Goal: Task Accomplishment & Management: Complete application form

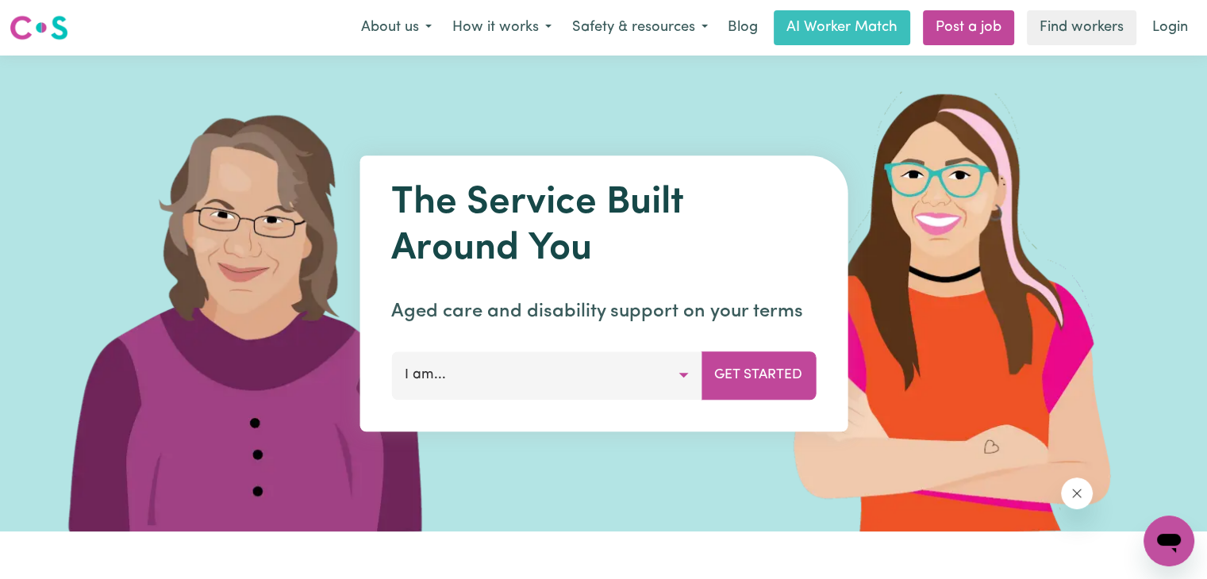
click at [667, 378] on button "I am..." at bounding box center [546, 376] width 310 height 48
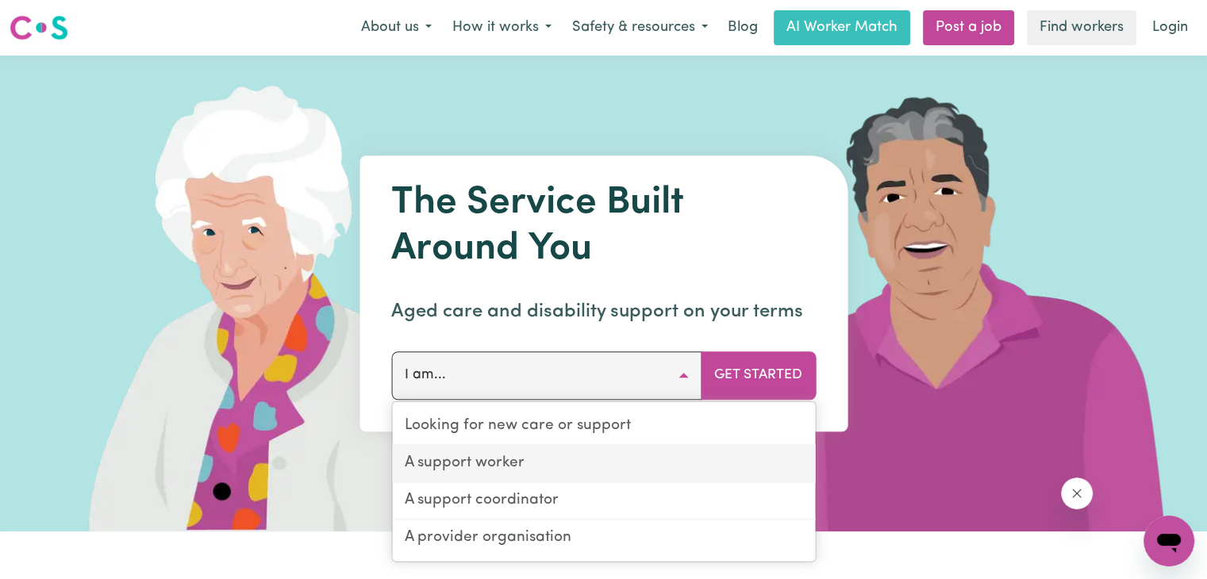
click at [563, 475] on link "A support worker" at bounding box center [603, 464] width 423 height 37
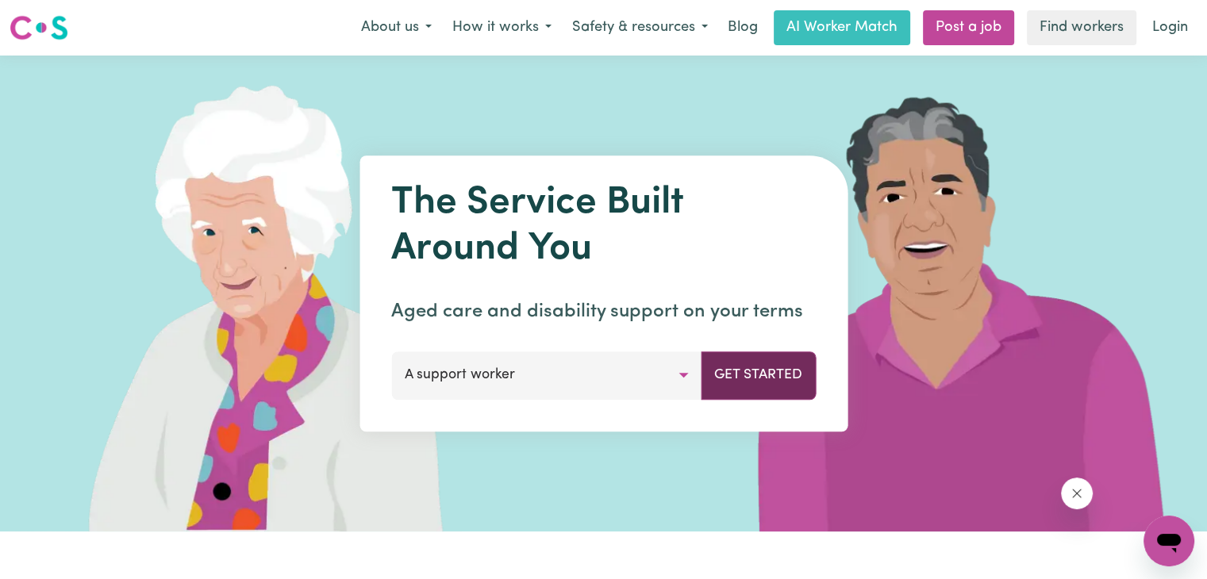
click at [736, 379] on button "Get Started" at bounding box center [758, 376] width 115 height 48
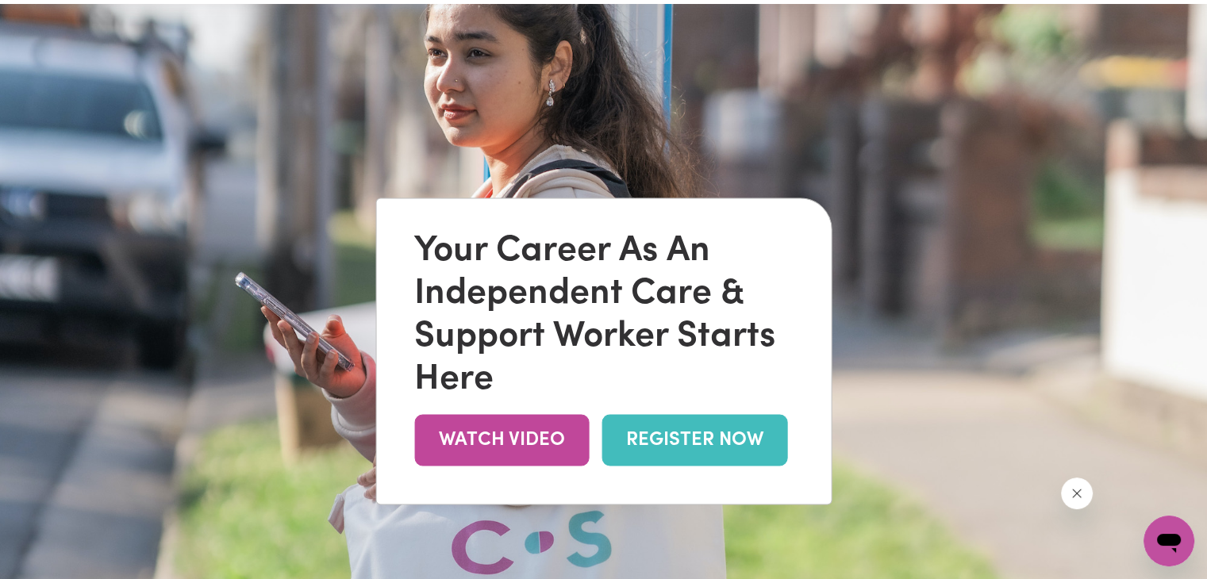
scroll to position [79, 0]
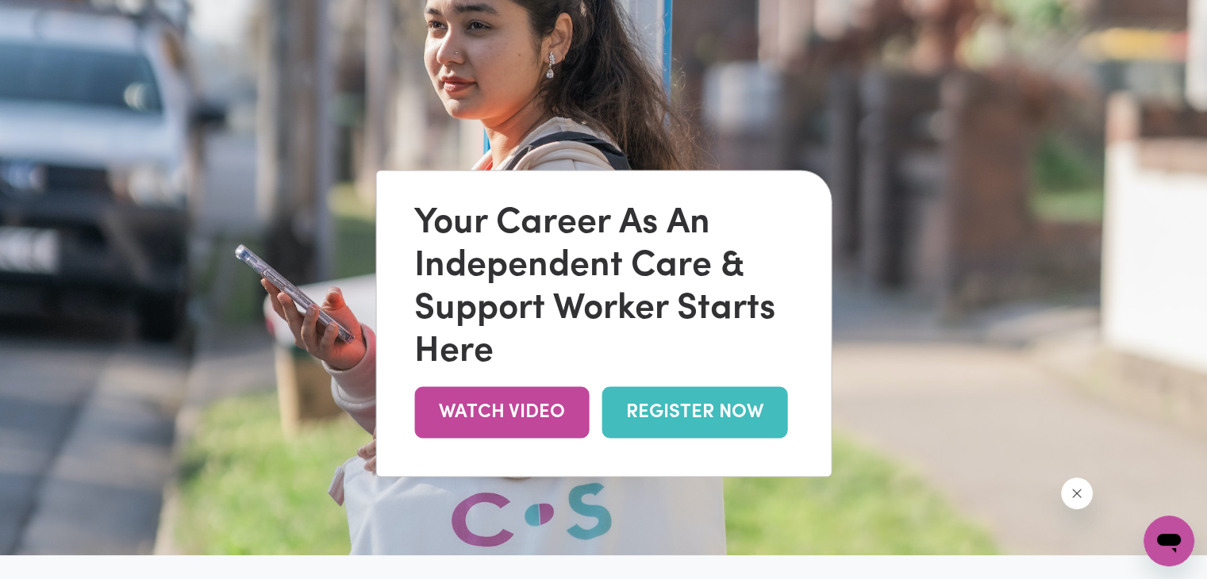
click at [675, 406] on link "REGISTER NOW" at bounding box center [695, 413] width 186 height 52
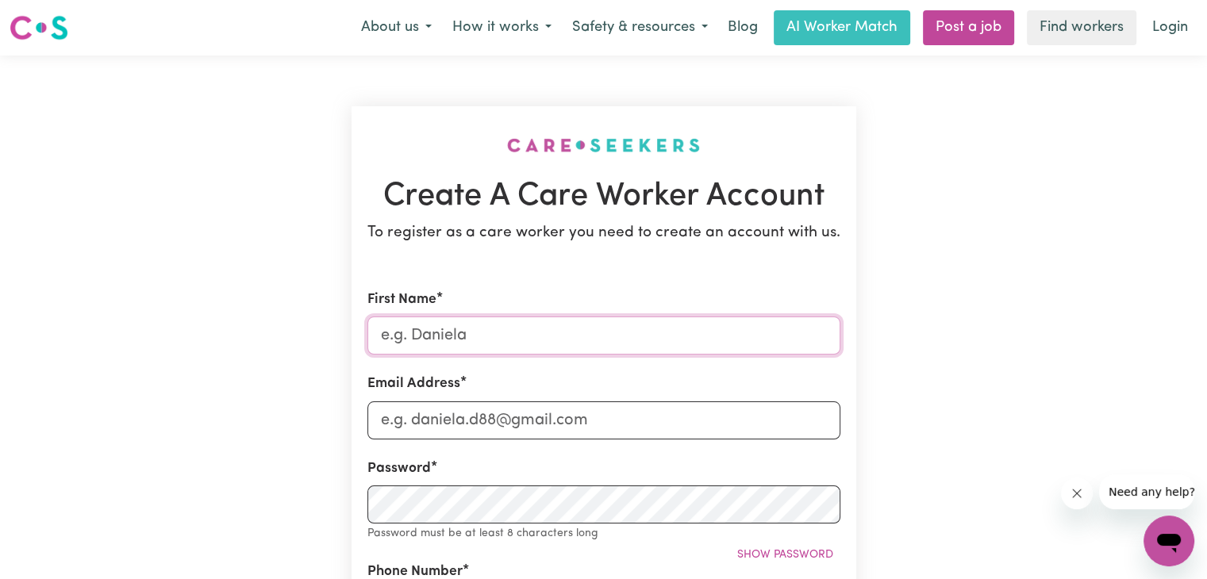
click at [514, 344] on input "First Name" at bounding box center [603, 336] width 473 height 38
type input "Amrit Pal"
type input "amritpalsingh964641@gmail.com"
type input "0470279853"
type input "3 Kathleen crescent"
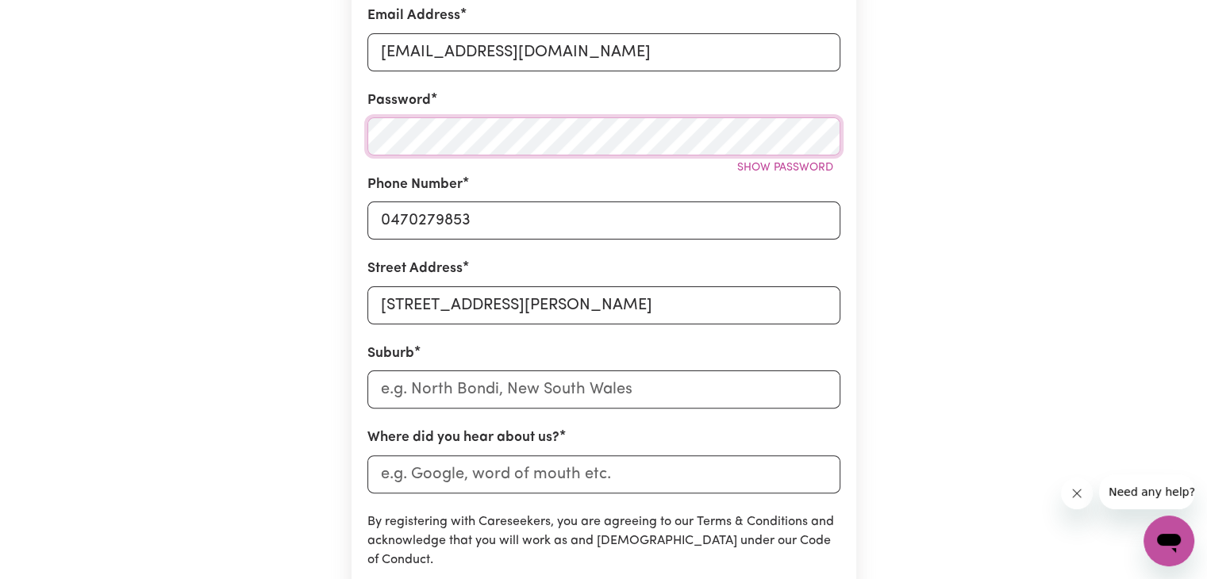
scroll to position [397, 0]
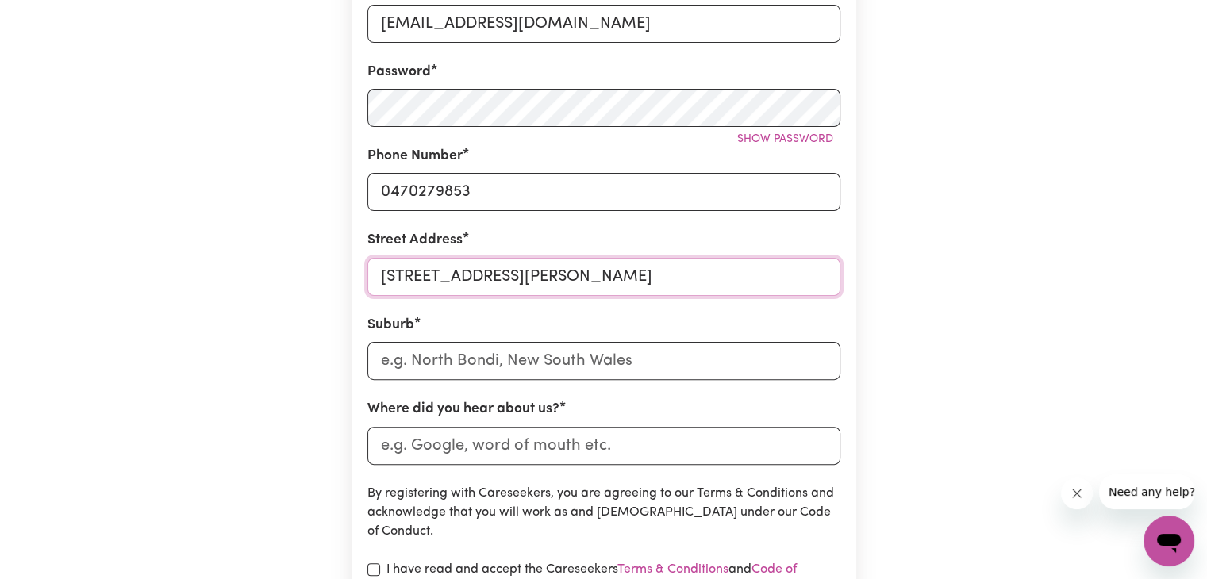
drag, startPoint x: 379, startPoint y: 276, endPoint x: 576, endPoint y: 274, distance: 196.8
click at [581, 274] on input "3 Kathleen crescent" at bounding box center [603, 277] width 473 height 38
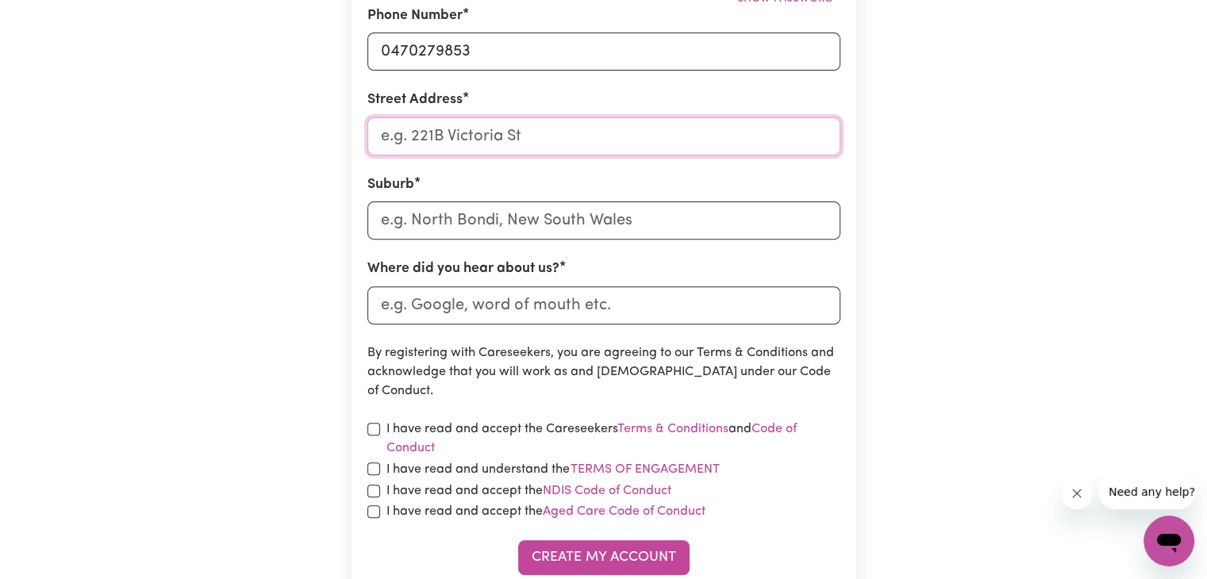
scroll to position [556, 0]
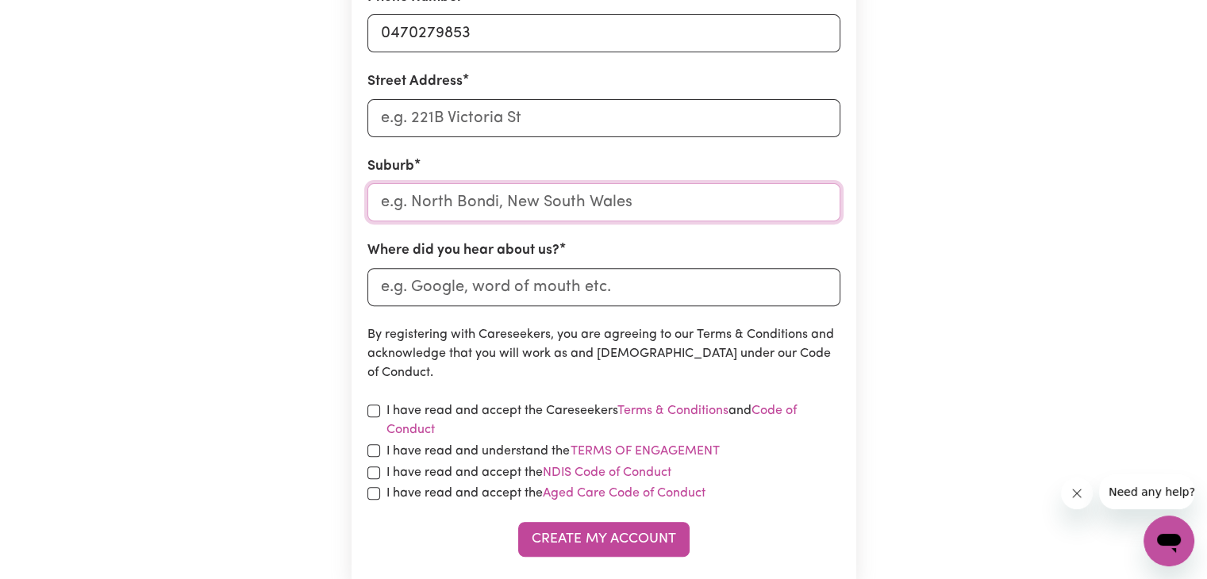
click at [429, 200] on input "text" at bounding box center [603, 202] width 473 height 38
type input "arm"
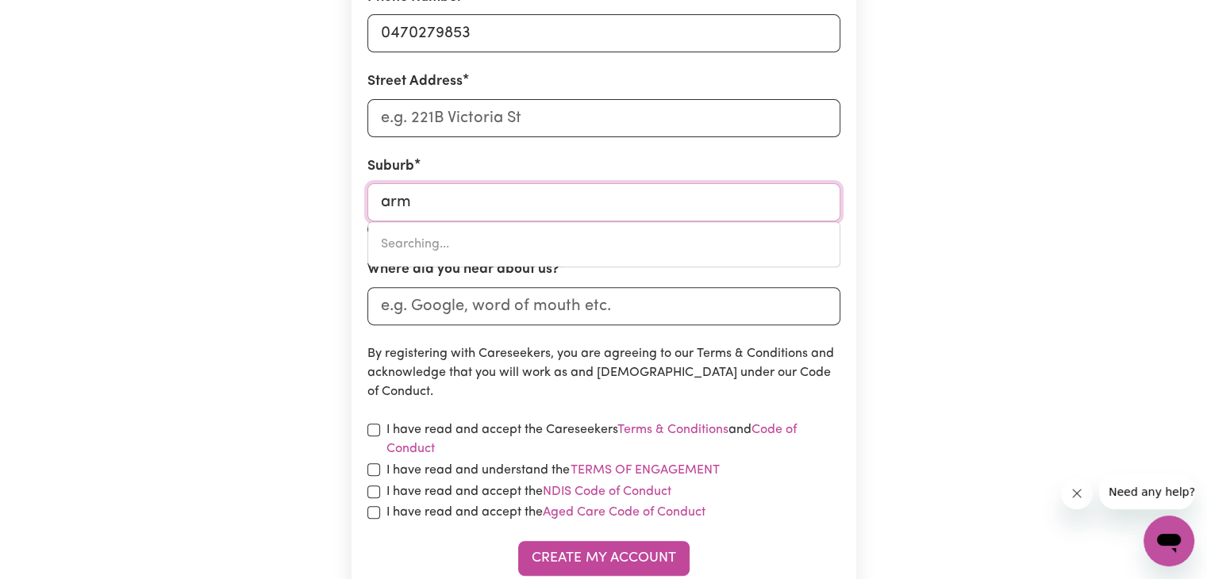
type input "armADALE, Victoria, 3143"
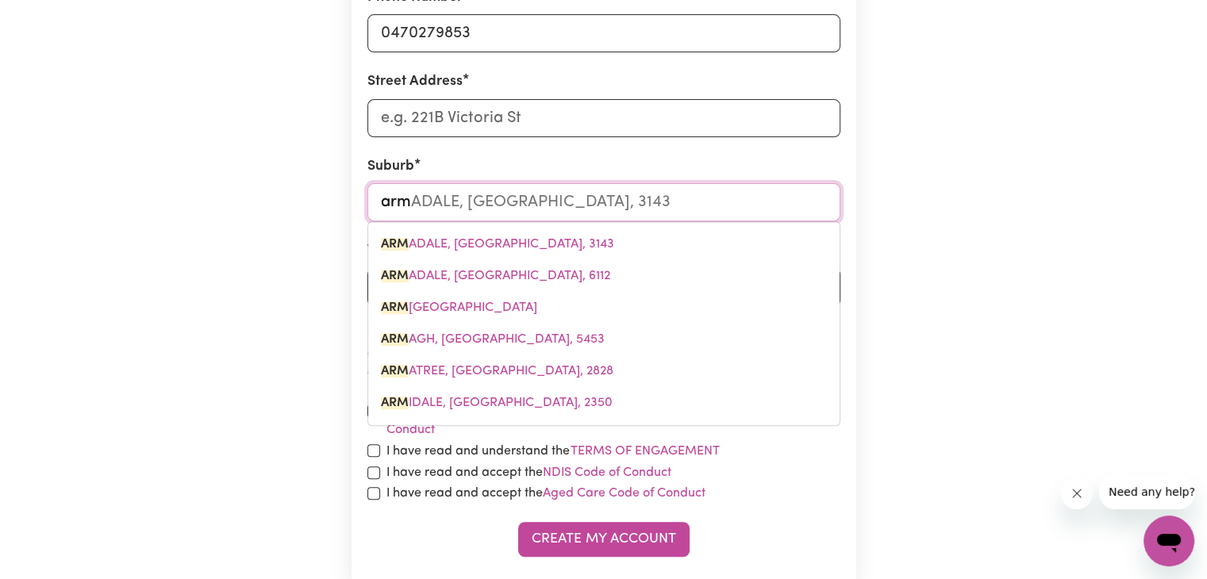
type input "arms"
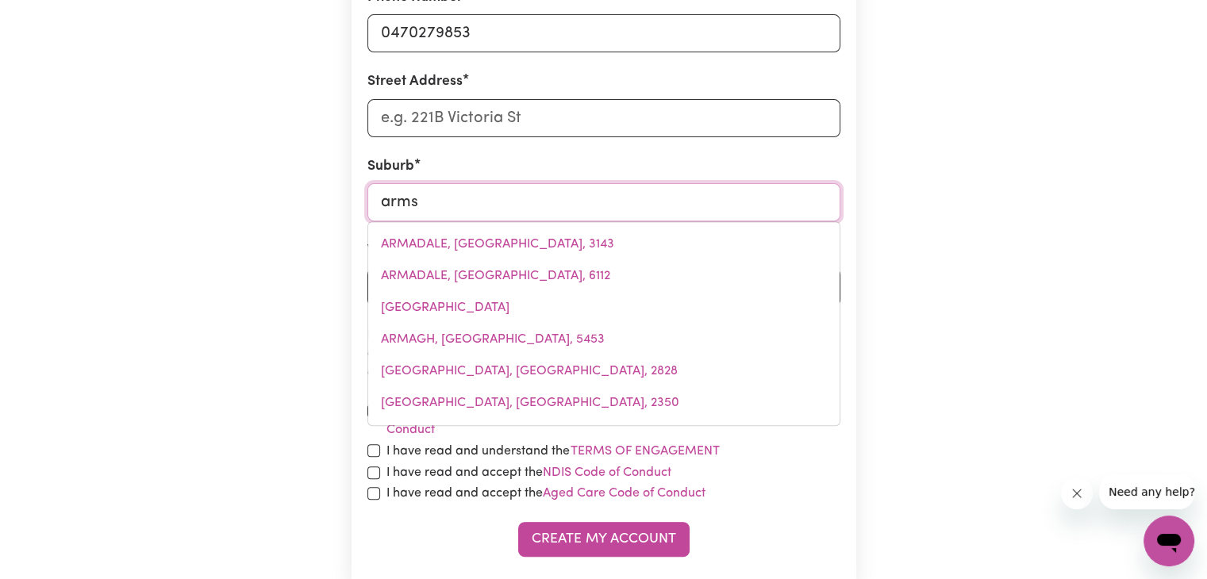
type input "armsTRONG, Victoria, 3377"
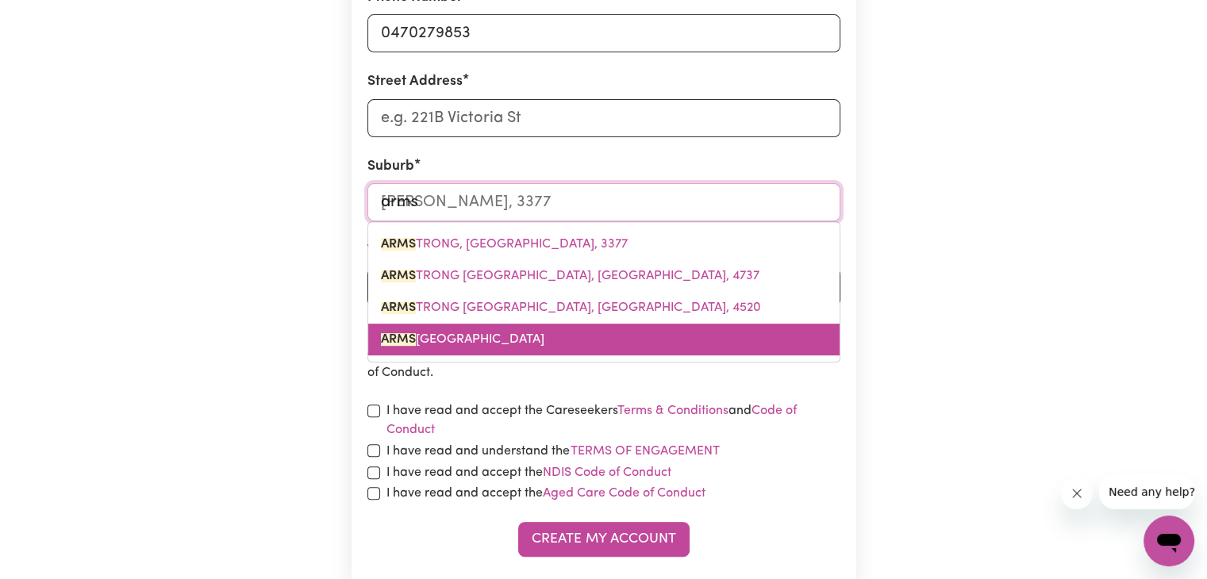
click at [540, 342] on span "ARMS TRONG CREEK, Victoria, 3217" at bounding box center [462, 339] width 163 height 13
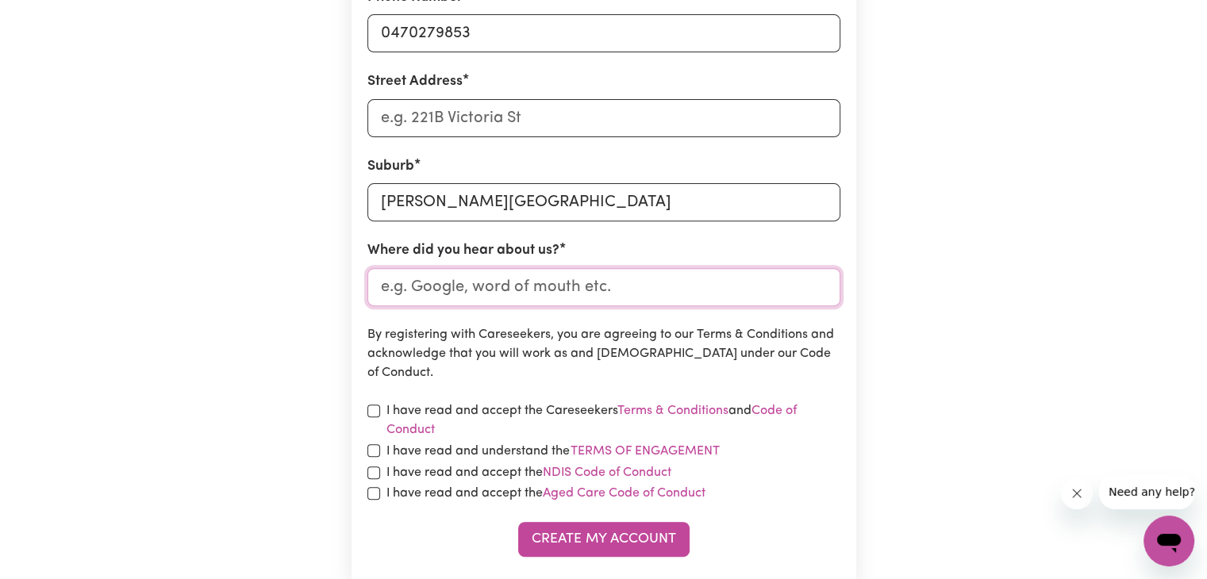
click at [507, 294] on input "Where did you hear about us?" at bounding box center [603, 287] width 473 height 38
type input "google"
click at [375, 410] on input "checkbox" at bounding box center [373, 411] width 13 height 13
checkbox input "true"
click at [379, 448] on div "I have read and understand the Terms of Engagement" at bounding box center [603, 451] width 473 height 21
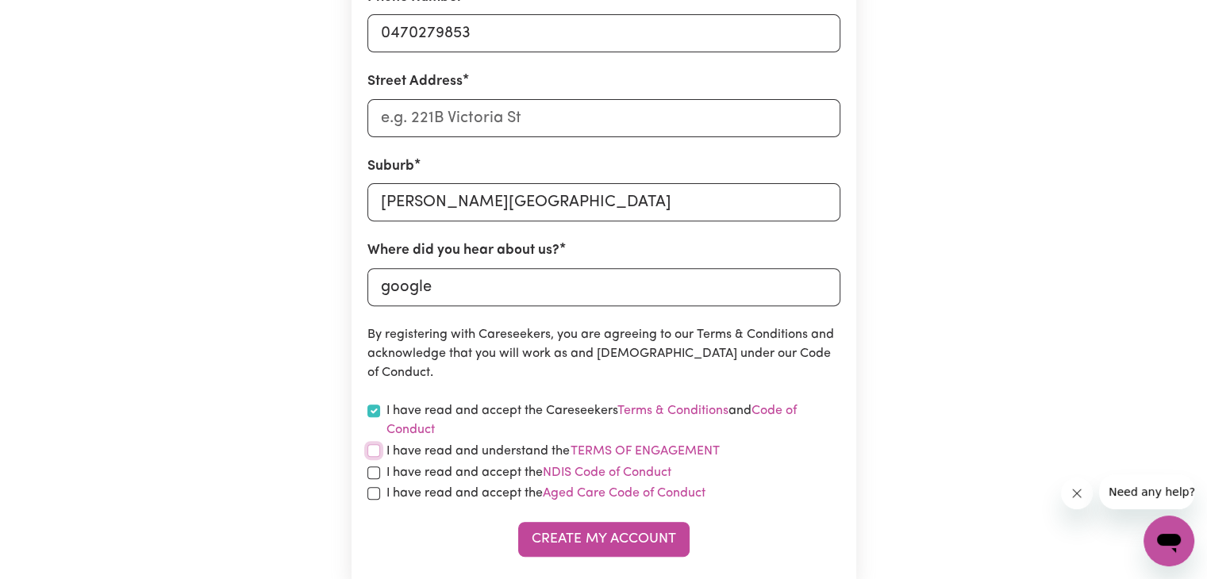
click at [375, 454] on input "checkbox" at bounding box center [373, 450] width 13 height 13
checkbox input "true"
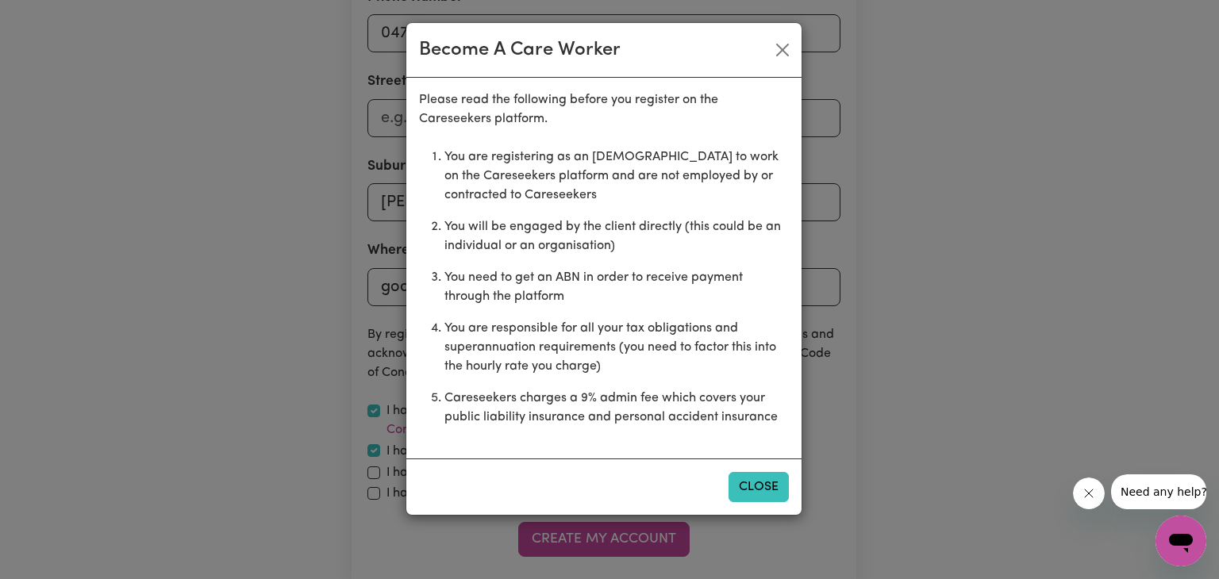
click at [746, 490] on button "Close" at bounding box center [759, 487] width 60 height 30
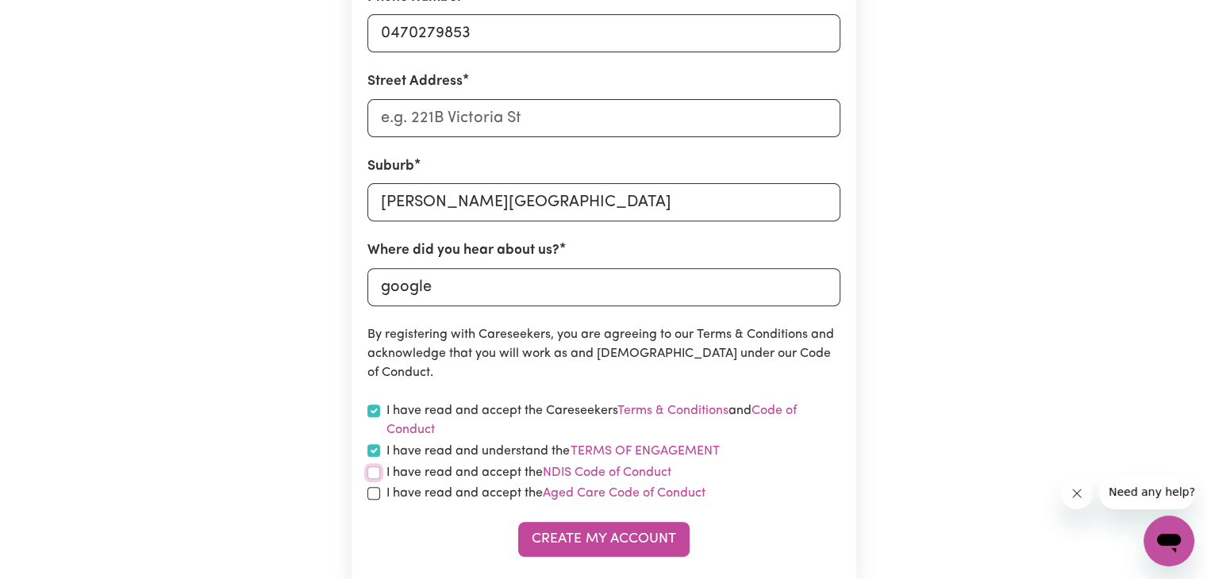
click at [375, 471] on input "checkbox" at bounding box center [373, 473] width 13 height 13
checkbox input "true"
click at [376, 493] on input "checkbox" at bounding box center [373, 493] width 13 height 13
checkbox input "true"
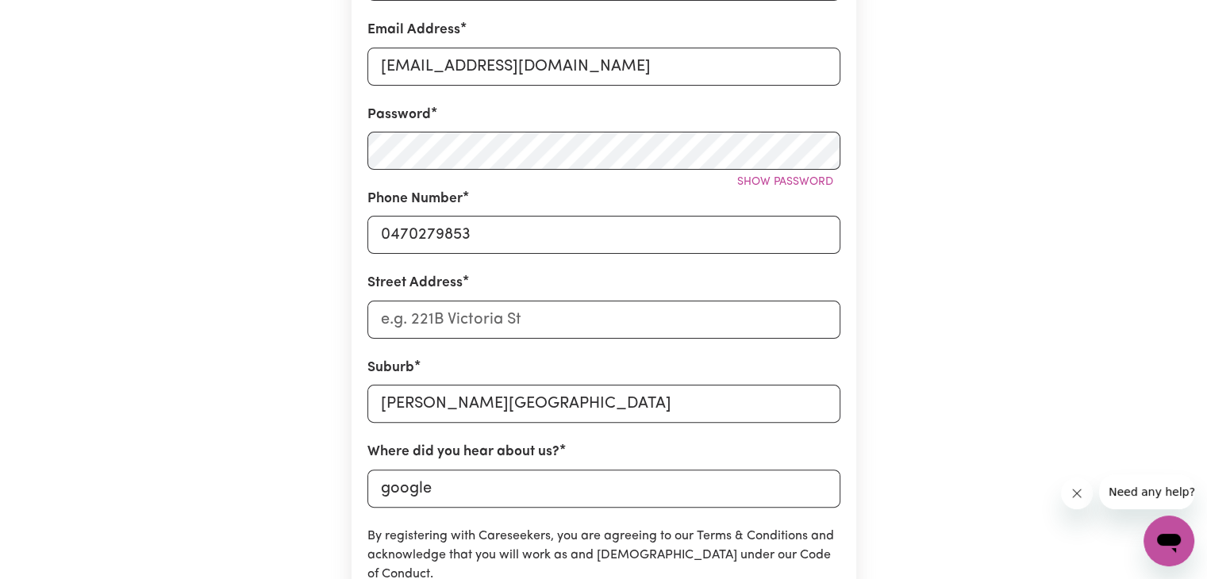
scroll to position [317, 0]
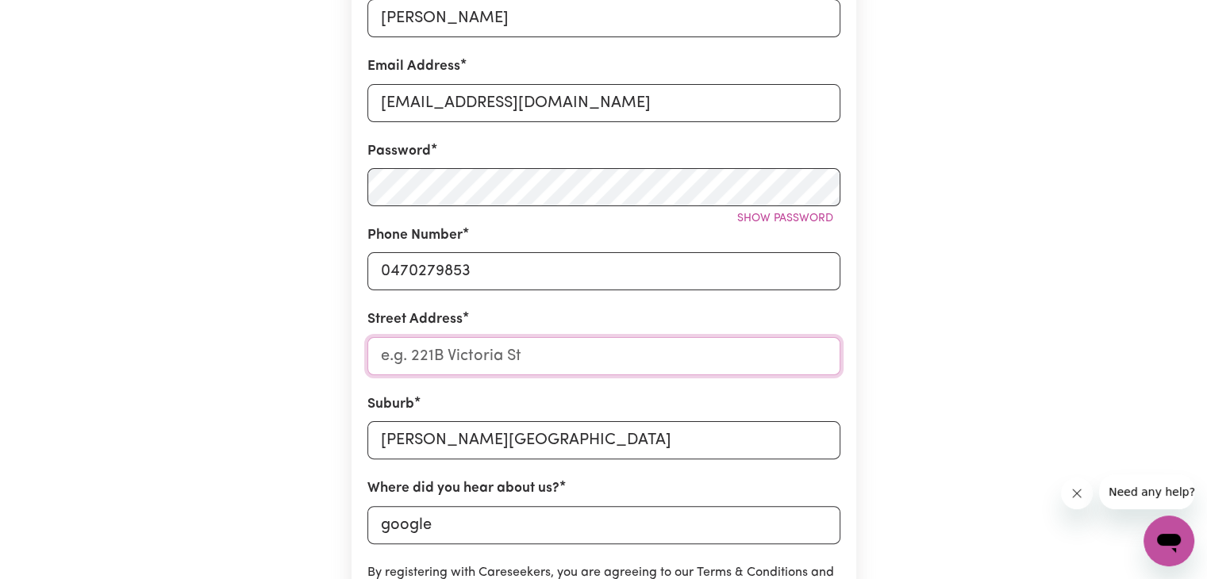
click at [500, 367] on input "Street Address" at bounding box center [603, 356] width 473 height 38
click at [459, 346] on input "Street Address" at bounding box center [603, 356] width 473 height 38
type input "15 burgess avenue"
click at [895, 340] on div "Create A Care Worker Account To register as a care worker you need to create an…" at bounding box center [604, 308] width 1048 height 1140
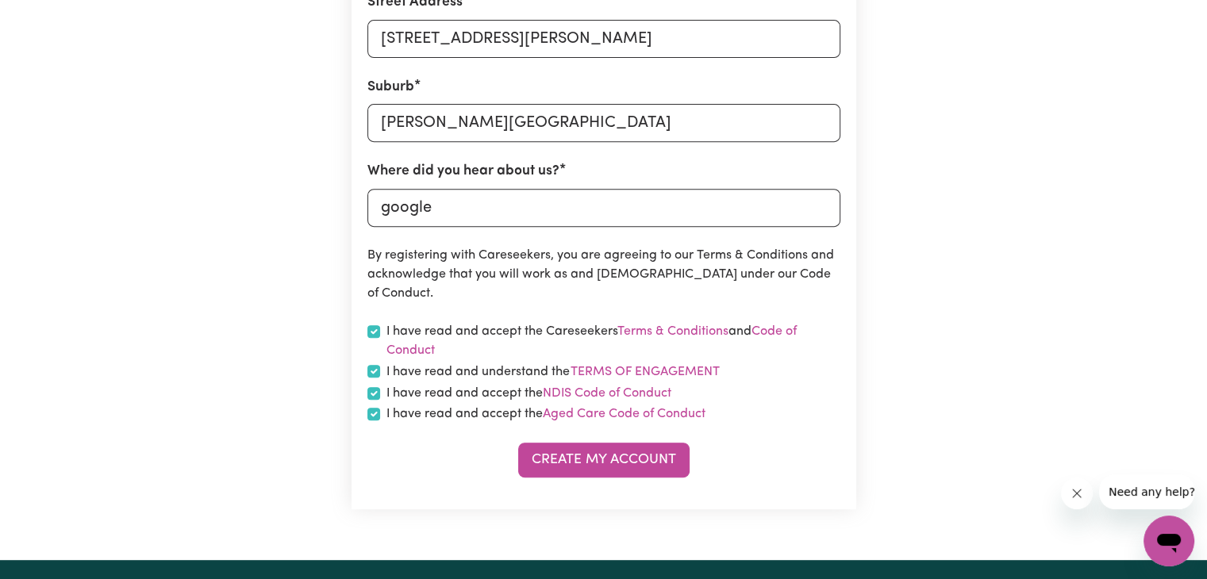
click at [608, 455] on button "Create My Account" at bounding box center [603, 460] width 171 height 35
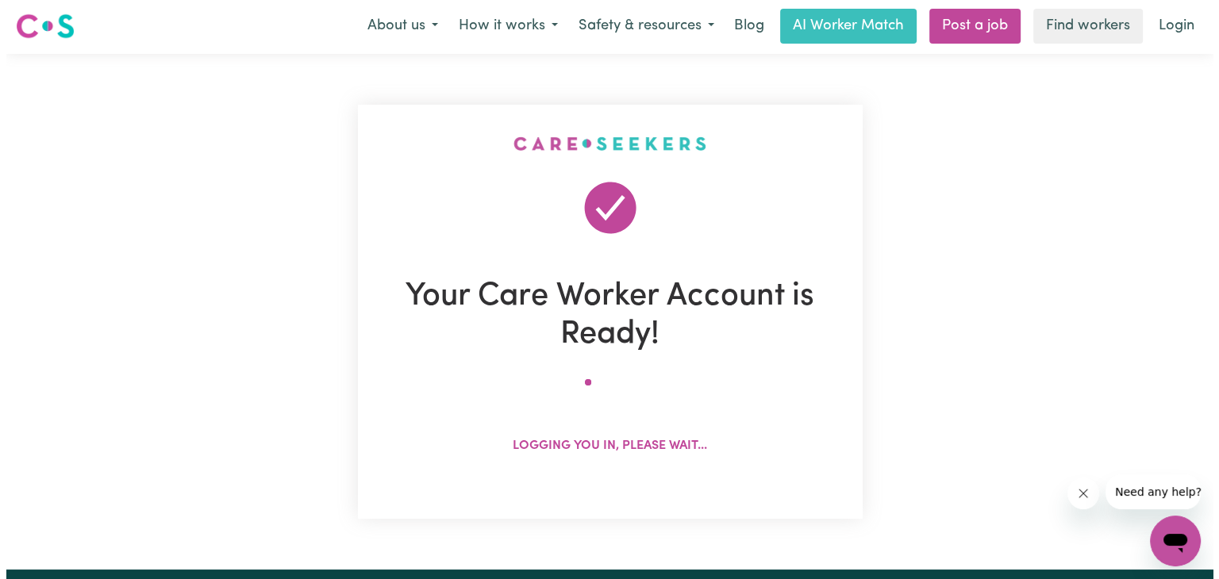
scroll to position [0, 0]
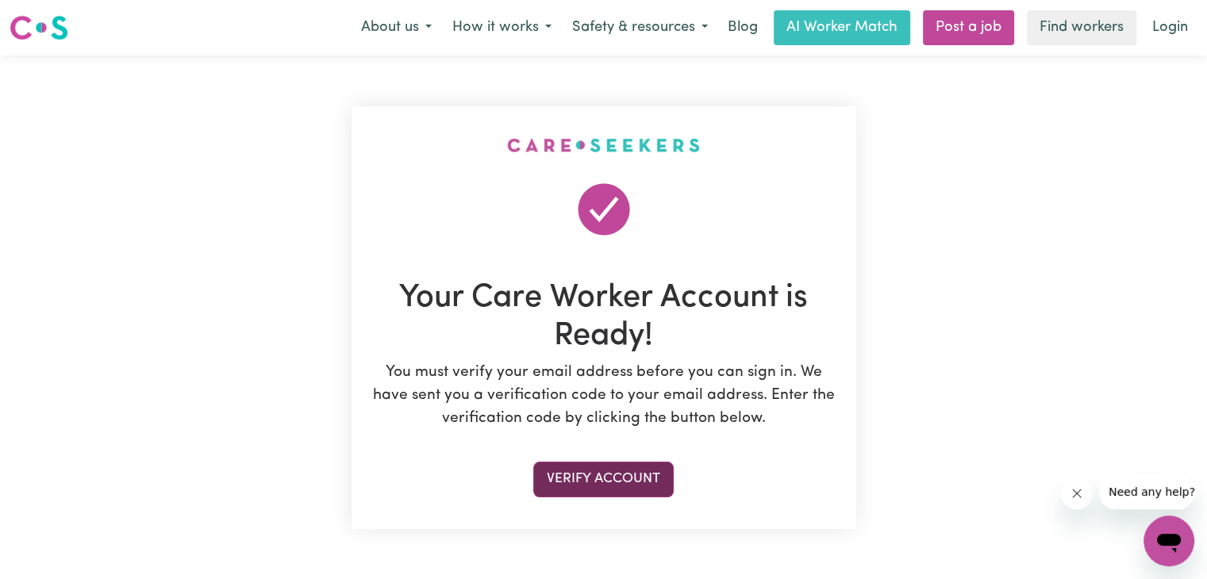
click at [628, 474] on button "Verify Account" at bounding box center [603, 479] width 140 height 35
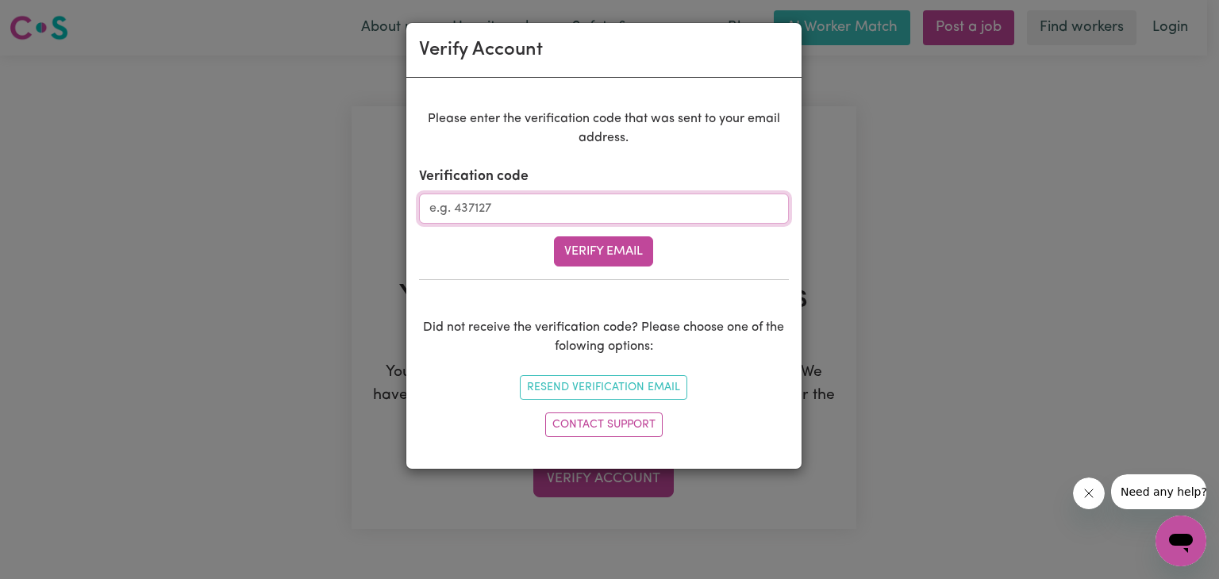
click at [594, 211] on input "Verification code" at bounding box center [604, 209] width 370 height 30
click at [587, 208] on input "Verification code" at bounding box center [604, 209] width 370 height 30
click at [582, 207] on input "Verification code" at bounding box center [604, 209] width 370 height 30
type input "249572"
click at [603, 261] on button "Verify Email" at bounding box center [603, 252] width 99 height 30
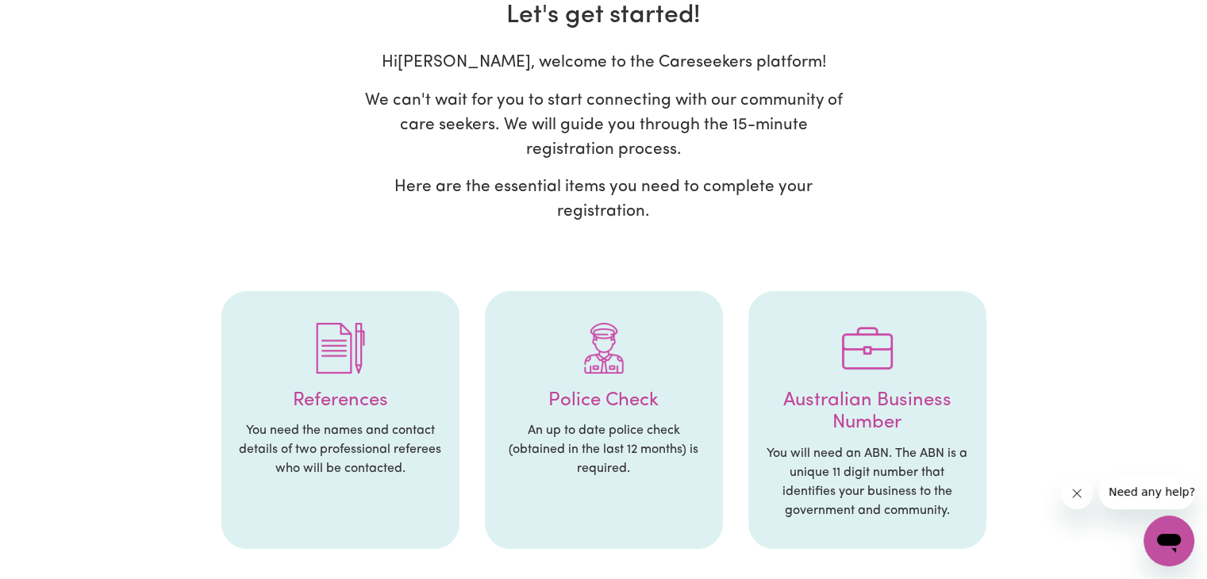
scroll to position [159, 0]
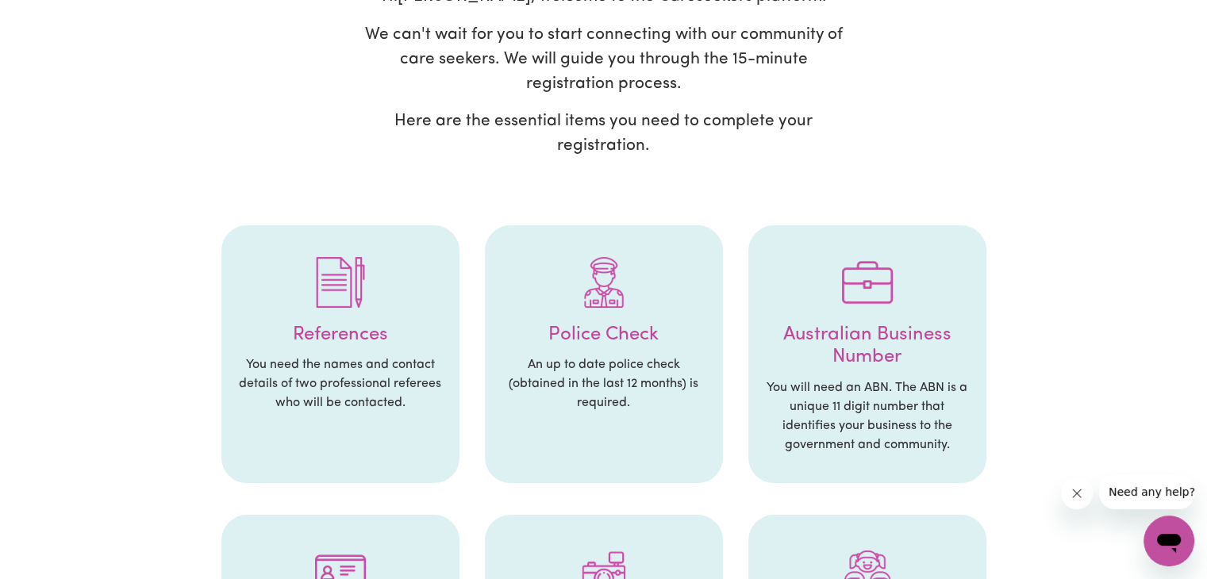
click at [625, 353] on li "Police Check An up to date police check (obtained in the last 12 months) is req…" at bounding box center [604, 354] width 238 height 259
click at [624, 314] on div at bounding box center [604, 282] width 206 height 83
click at [624, 313] on div at bounding box center [604, 282] width 206 height 83
click at [605, 277] on img at bounding box center [604, 282] width 51 height 51
click at [606, 277] on img at bounding box center [604, 282] width 51 height 51
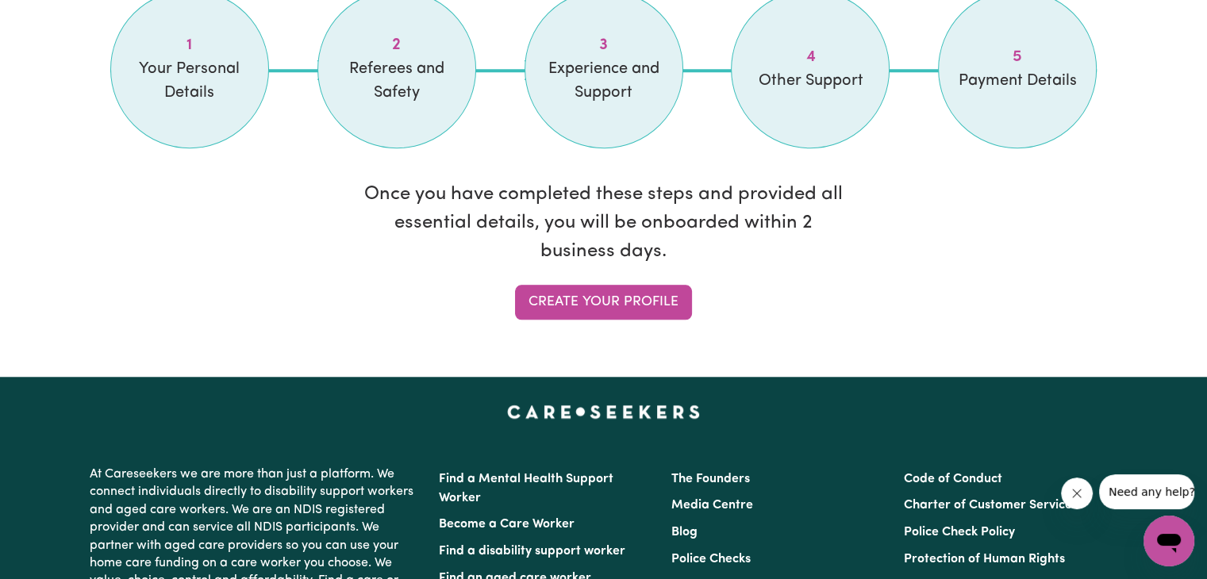
scroll to position [1429, 0]
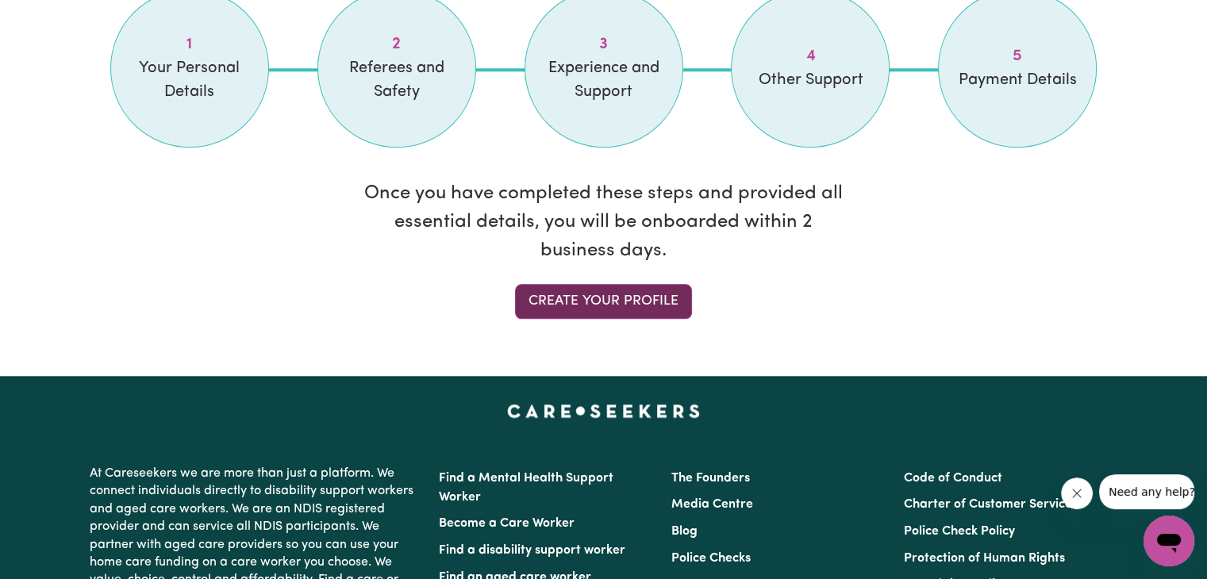
click at [602, 292] on link "Create your profile" at bounding box center [603, 301] width 177 height 35
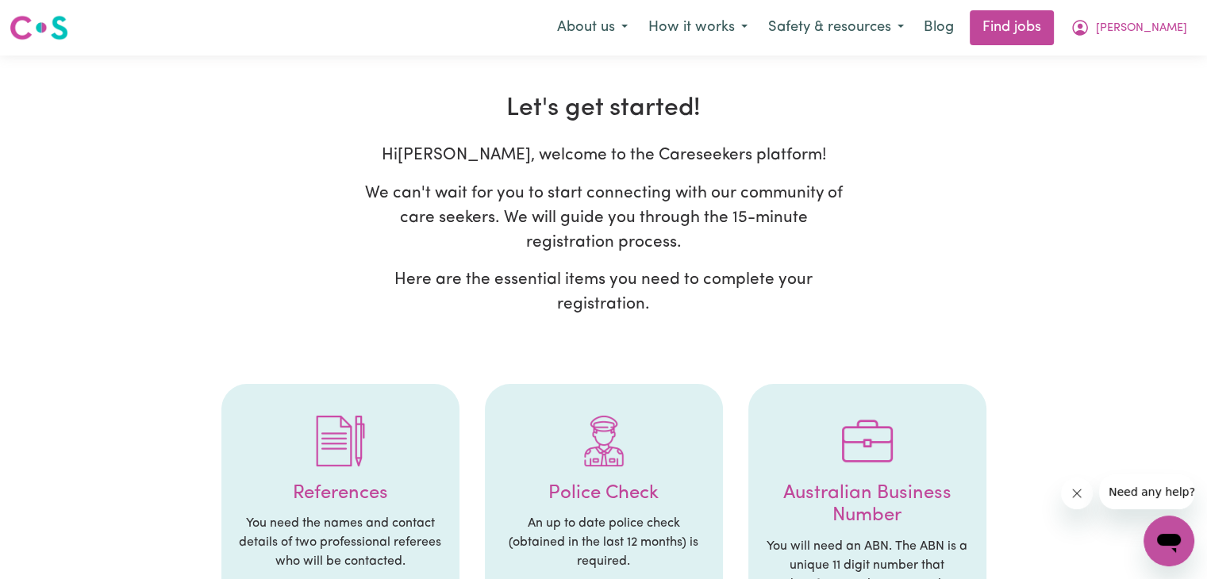
select select "Studying a healthcare related degree or qualification"
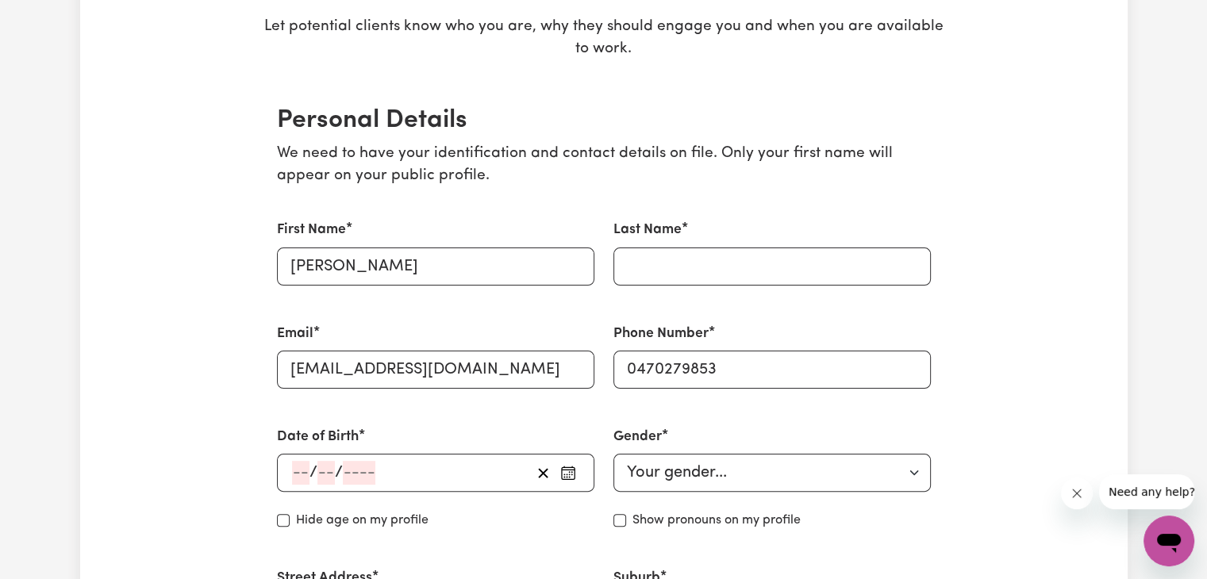
scroll to position [317, 0]
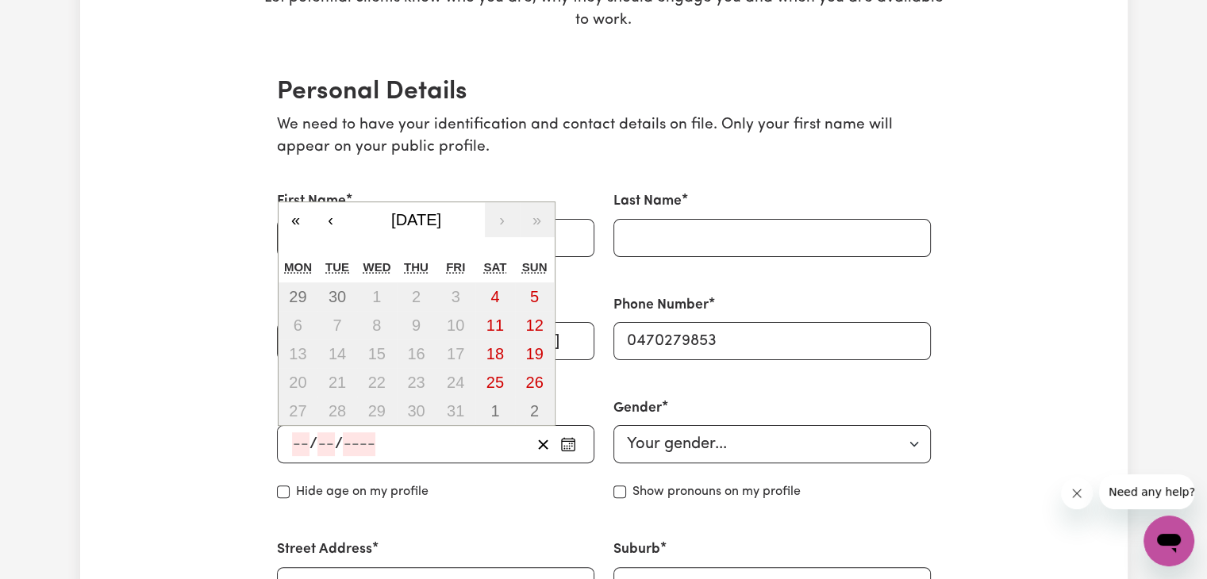
click at [296, 447] on input "number" at bounding box center [300, 445] width 17 height 24
type input "27"
type input "03"
type input "199"
type input "1993-03-27"
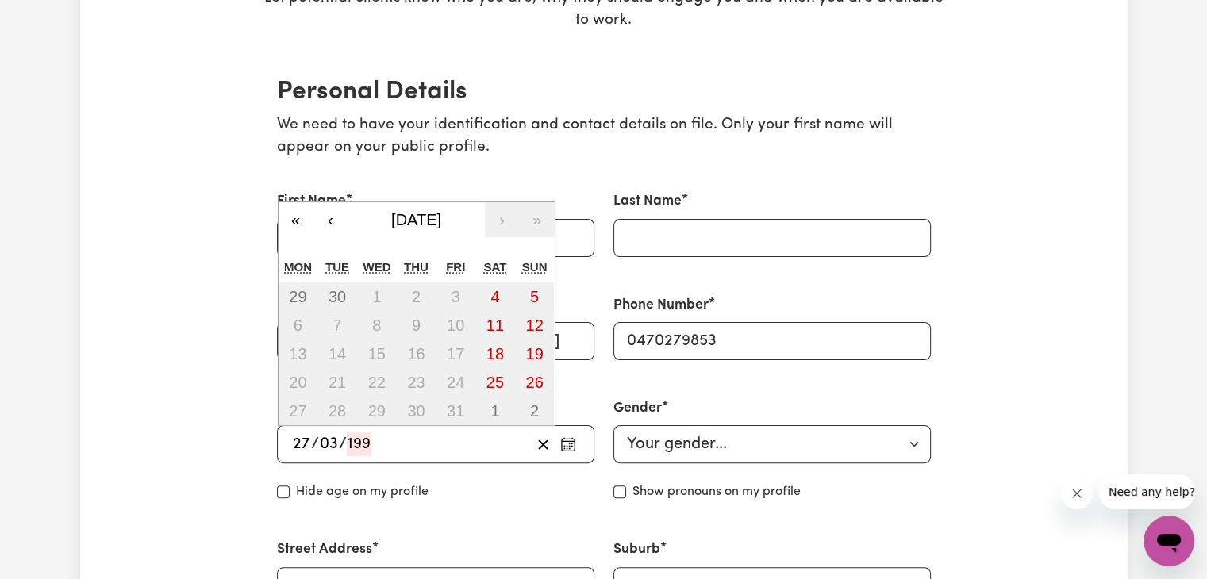
type input "3"
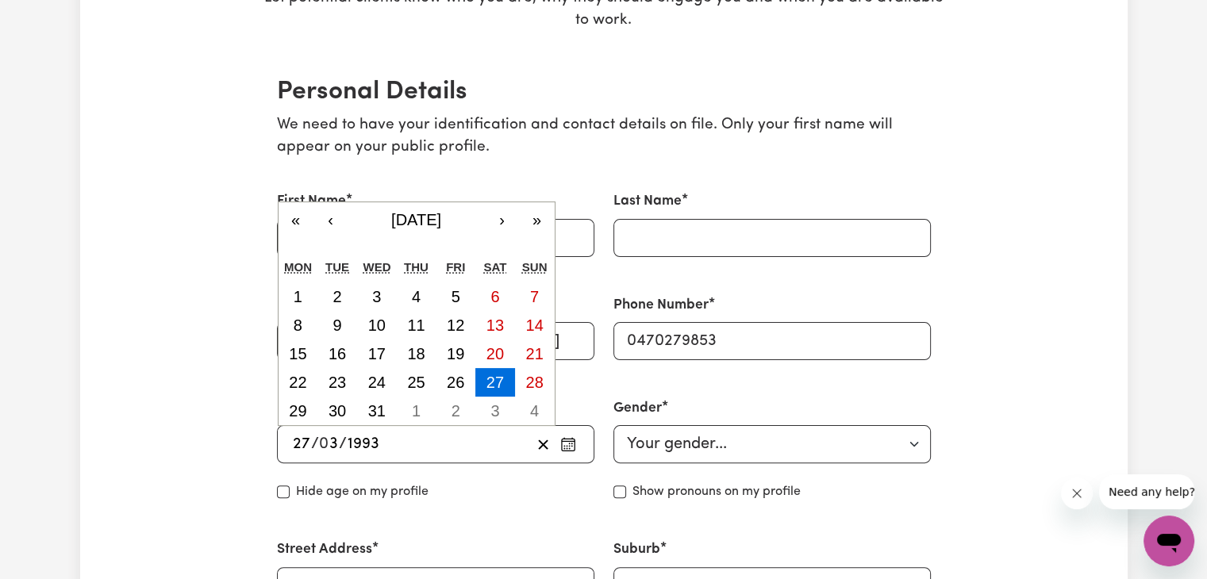
type input "199"
type input "1997-03-27"
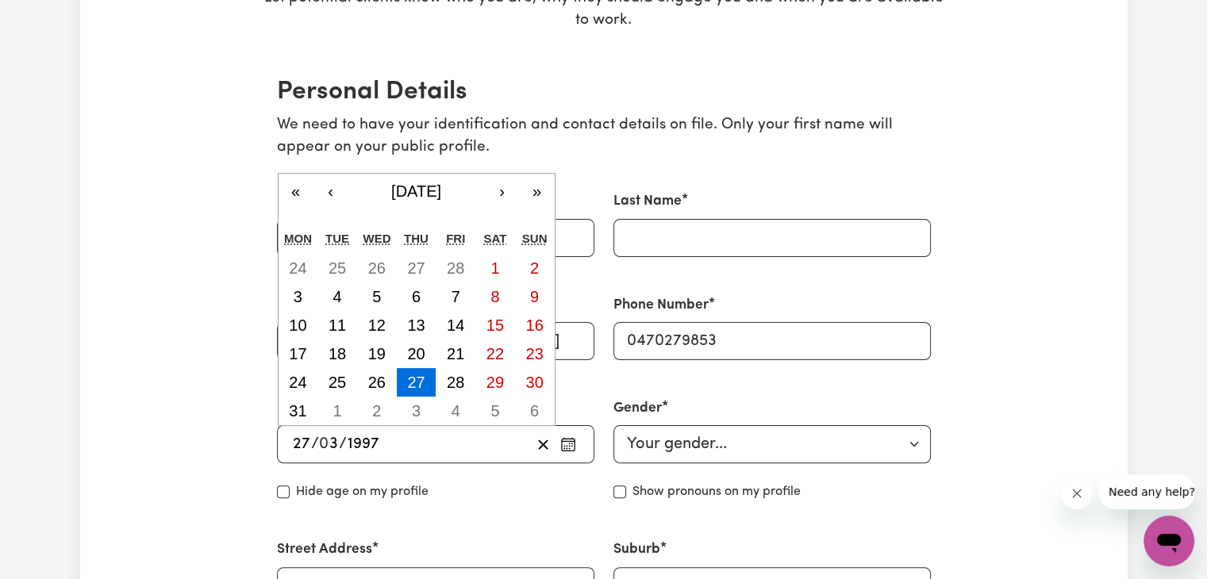
type input "1997"
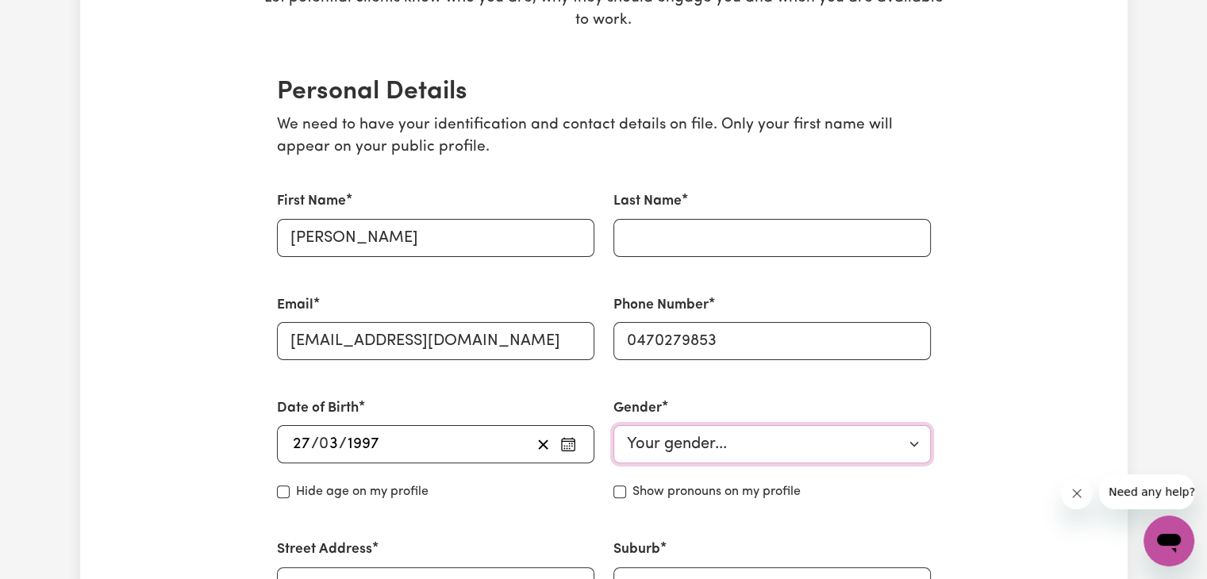
click at [688, 442] on select "Your gender... Female Male Non-binary Other Prefer not to say" at bounding box center [771, 444] width 317 height 38
select select "male"
click at [613, 425] on select "Your gender... Female Male Non-binary Other Prefer not to say" at bounding box center [771, 444] width 317 height 38
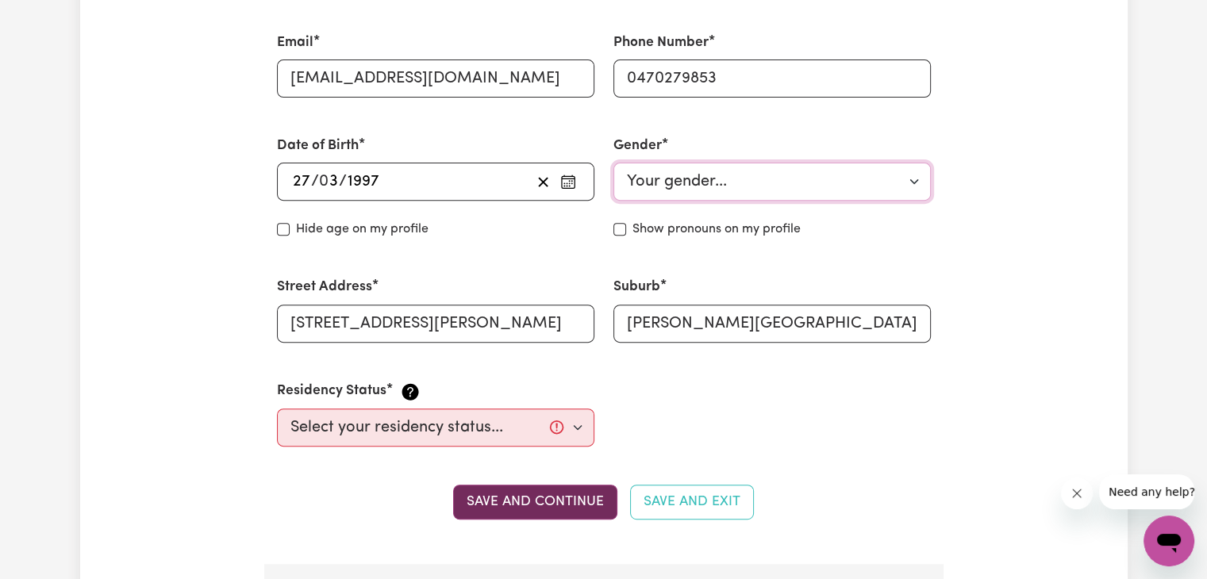
scroll to position [635, 0]
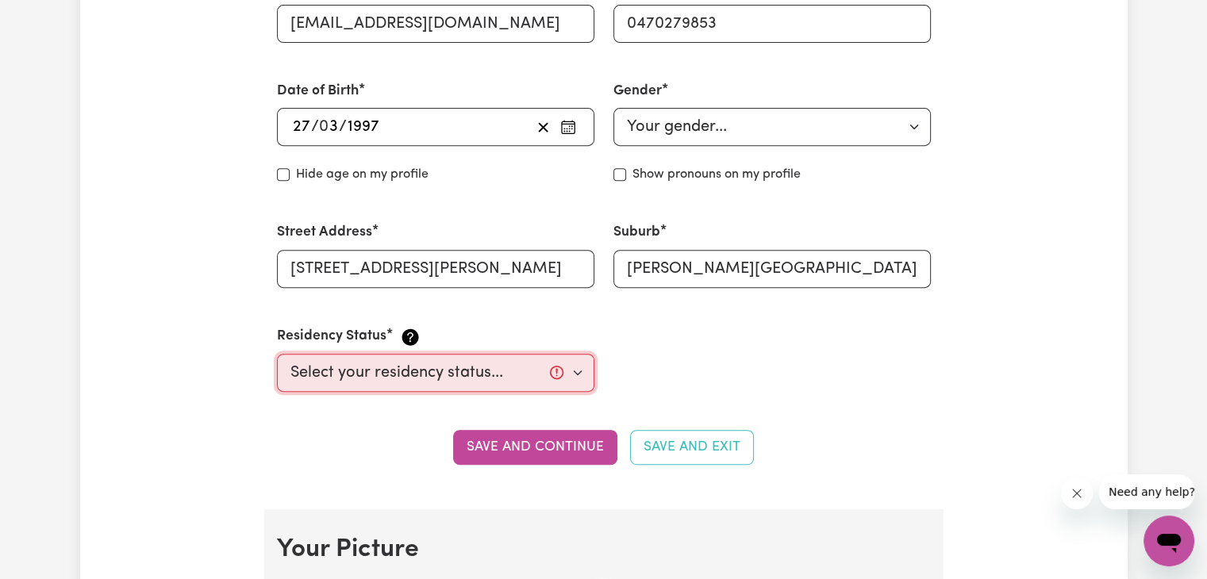
click at [469, 374] on select "Select your residency status... Australian citizen Australian PR Temporary Work…" at bounding box center [435, 373] width 317 height 38
select select "Temporary Work Visa"
click at [277, 354] on select "Select your residency status... Australian citizen Australian PR Temporary Work…" at bounding box center [435, 373] width 317 height 38
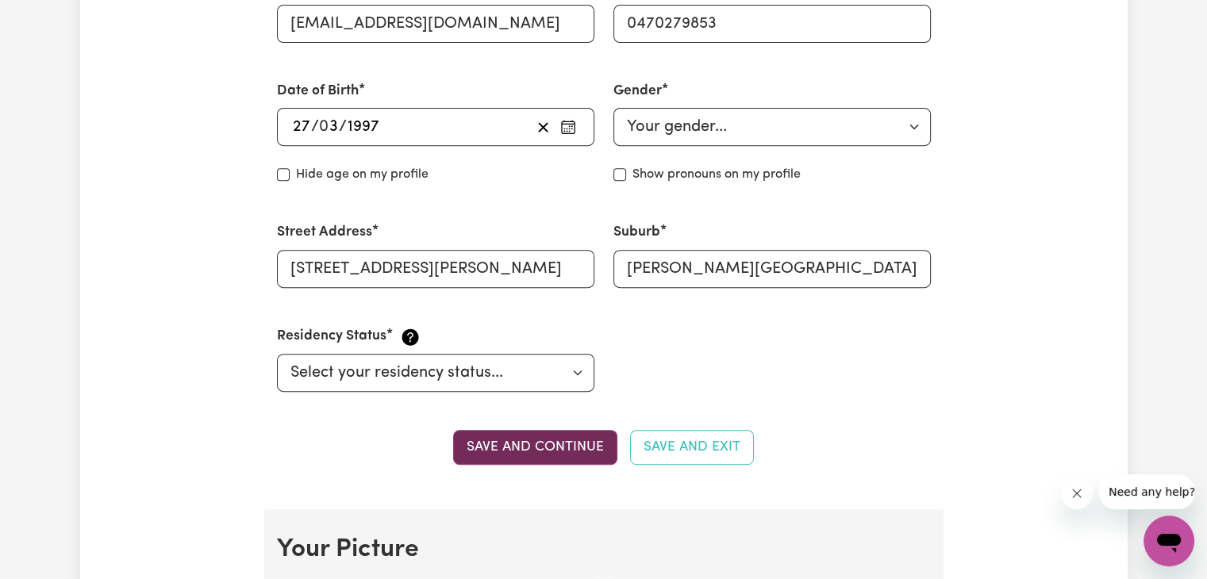
click at [517, 458] on button "Save and continue" at bounding box center [535, 447] width 164 height 35
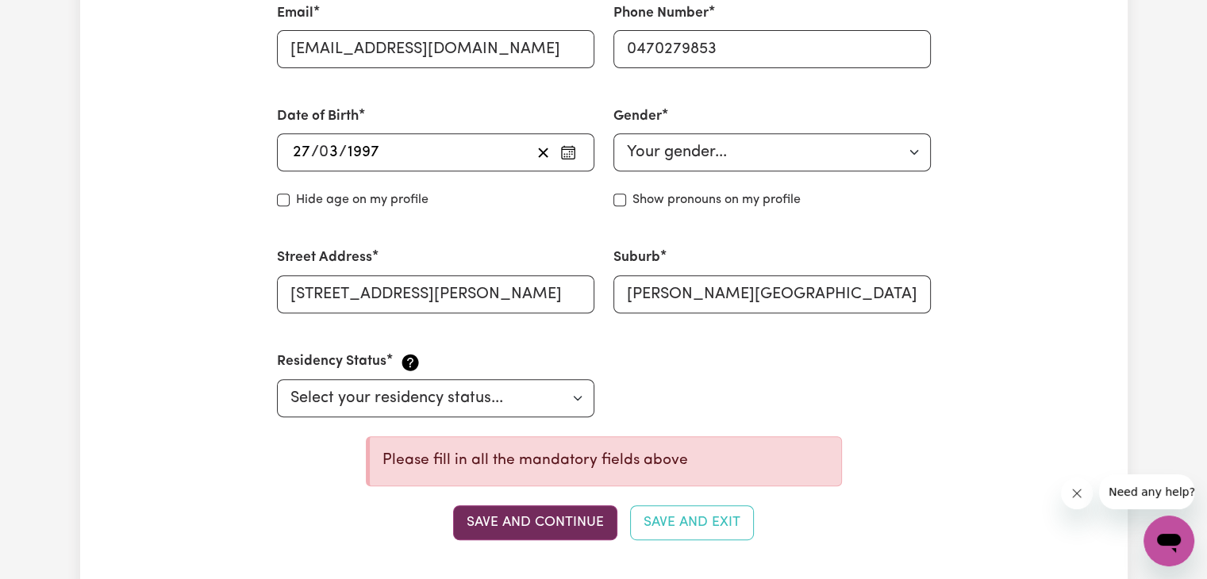
scroll to position [660, 0]
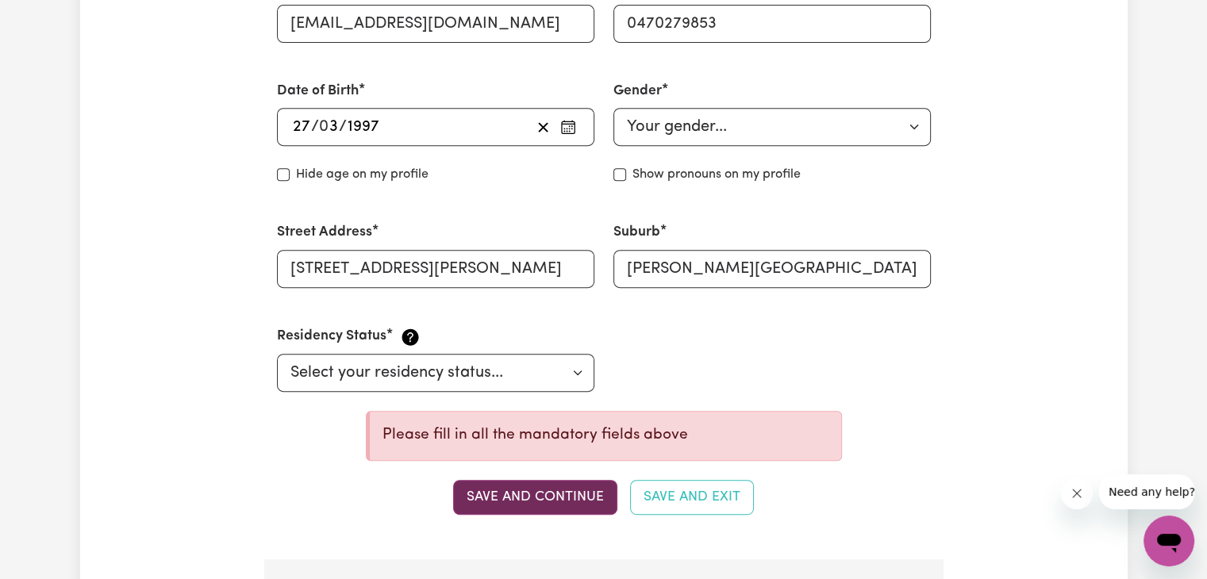
click at [517, 489] on button "Save and continue" at bounding box center [535, 497] width 164 height 35
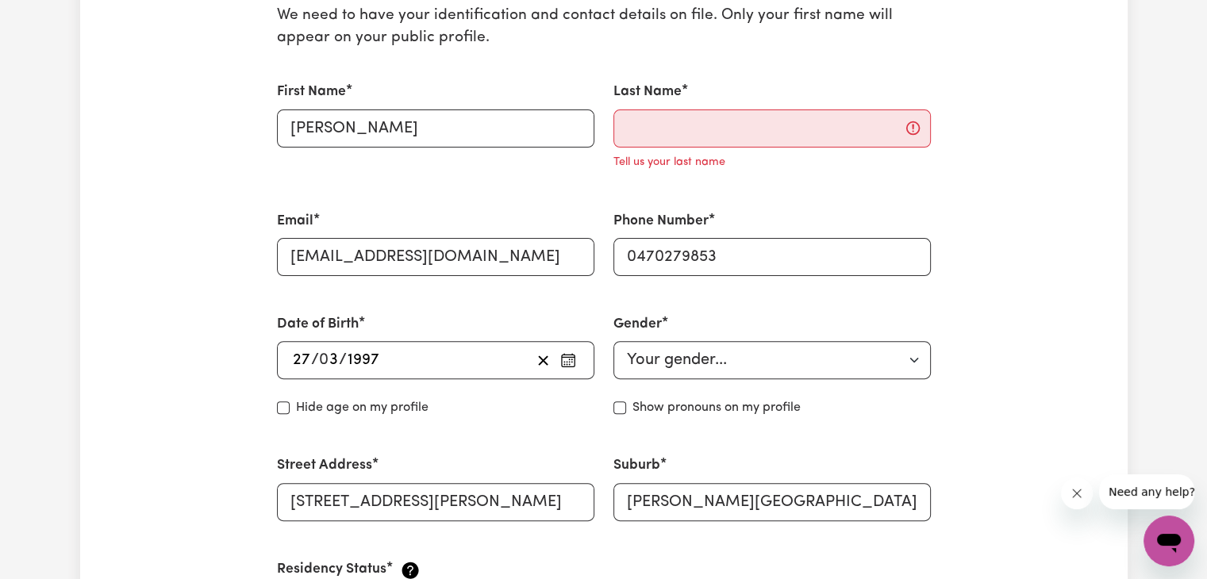
scroll to position [343, 0]
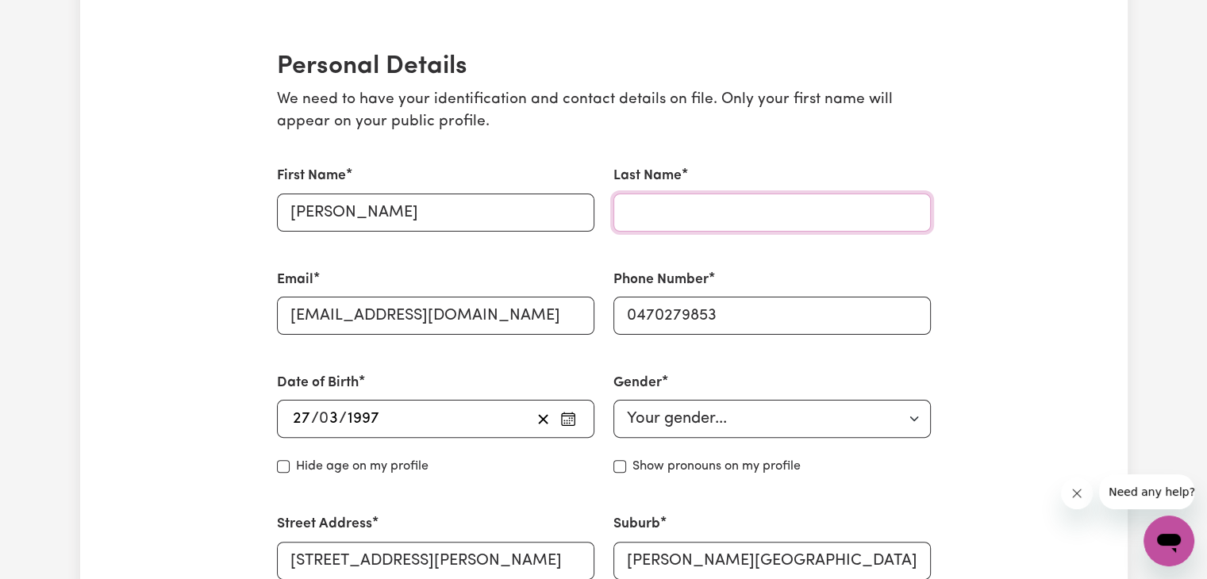
click at [646, 220] on input "Last Name" at bounding box center [771, 213] width 317 height 38
type input "Singh"
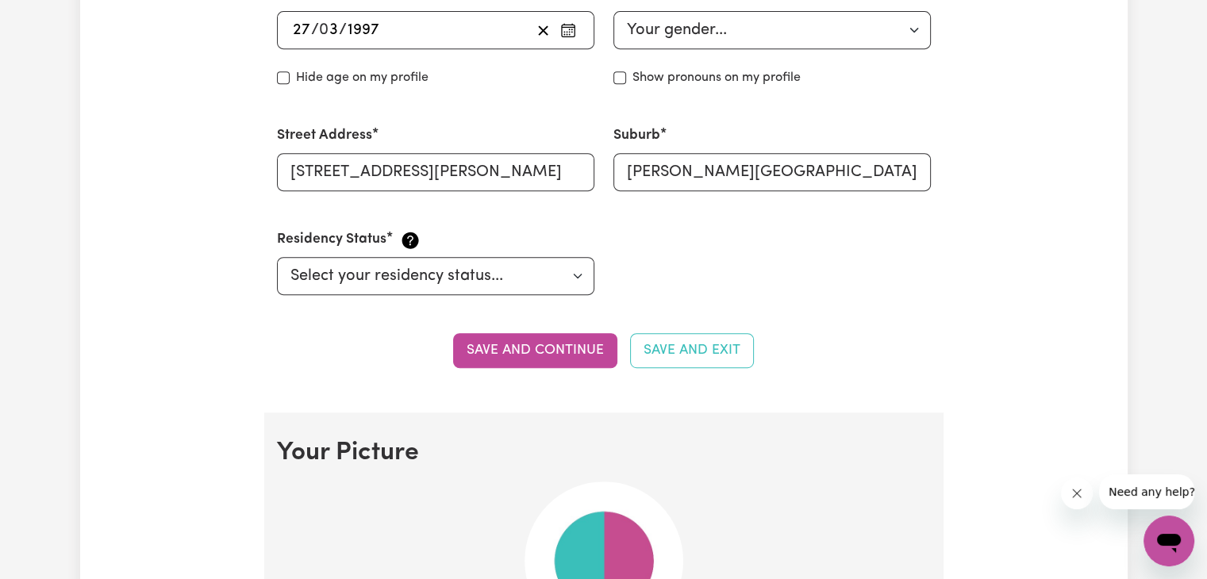
scroll to position [740, 0]
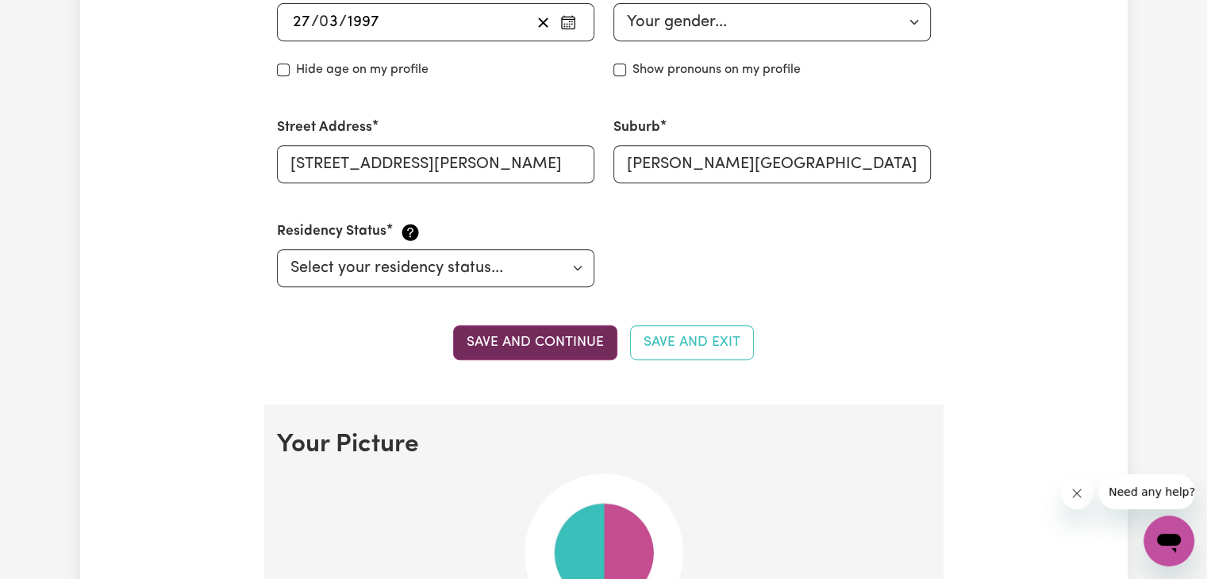
click at [574, 344] on button "Save and continue" at bounding box center [535, 342] width 164 height 35
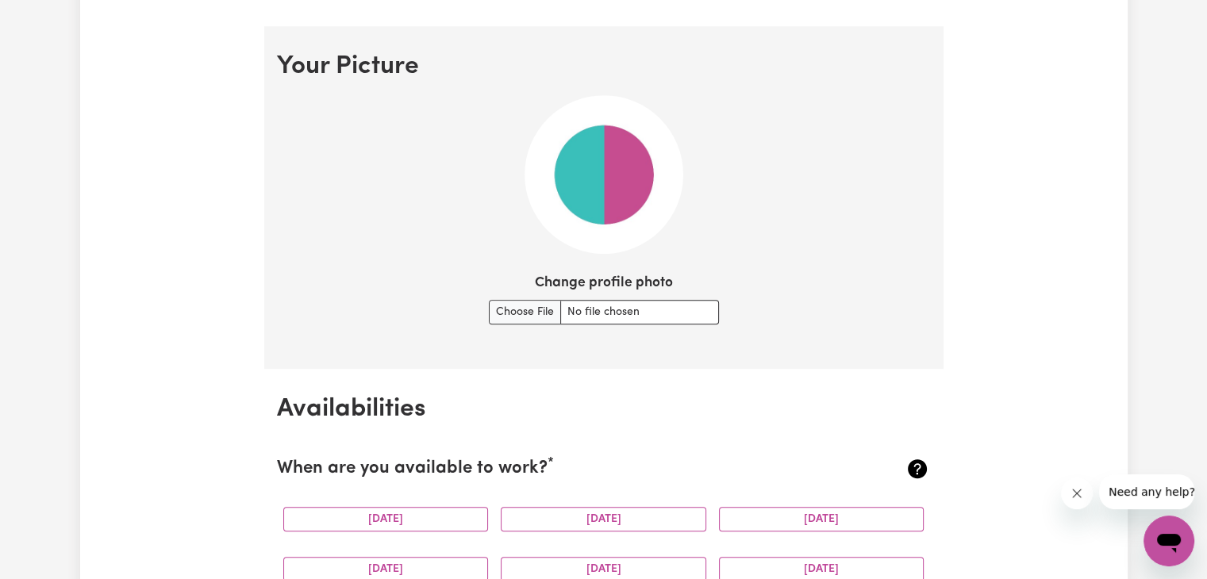
scroll to position [1277, 0]
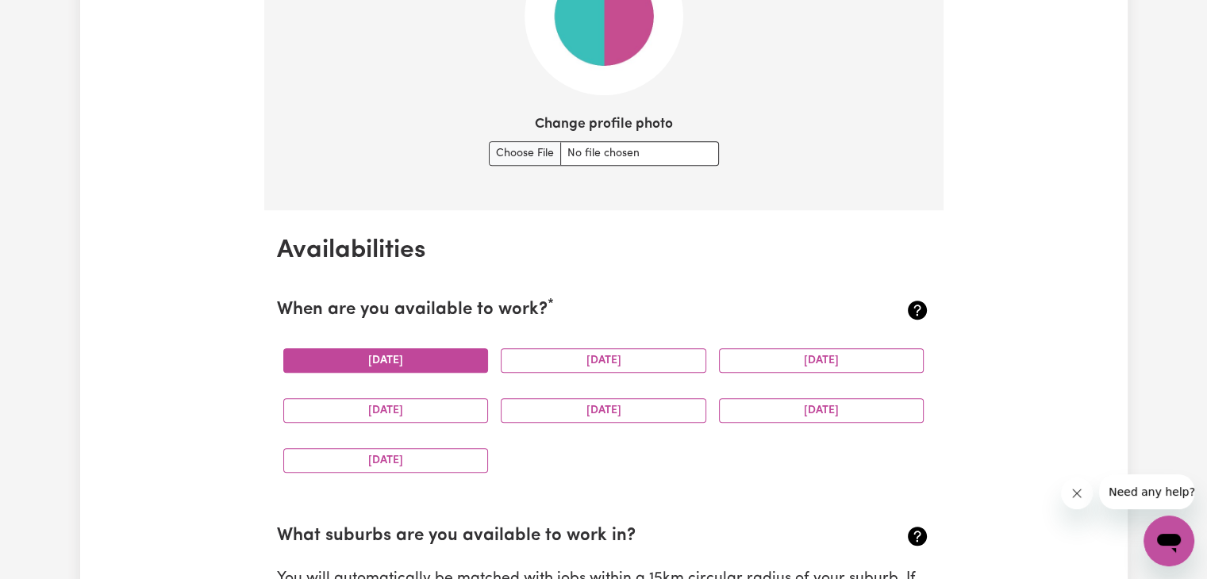
click at [435, 353] on button "Monday" at bounding box center [386, 360] width 206 height 25
click at [552, 352] on button "Tuesday" at bounding box center [604, 360] width 206 height 25
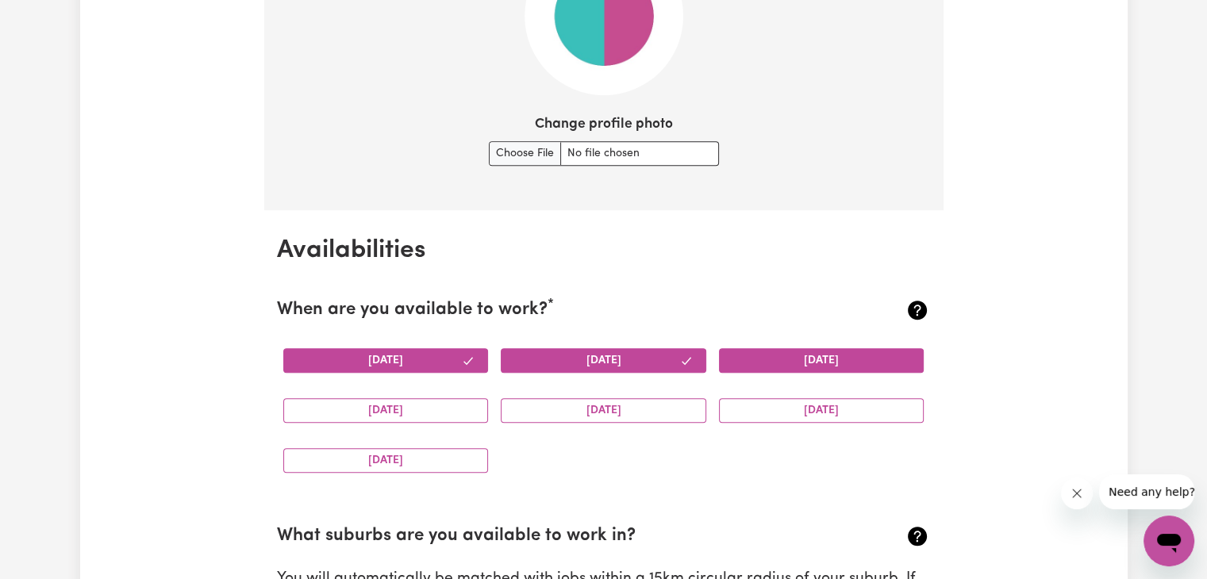
click at [779, 352] on button "Wednesday" at bounding box center [822, 360] width 206 height 25
click at [410, 407] on button "Thursday" at bounding box center [386, 410] width 206 height 25
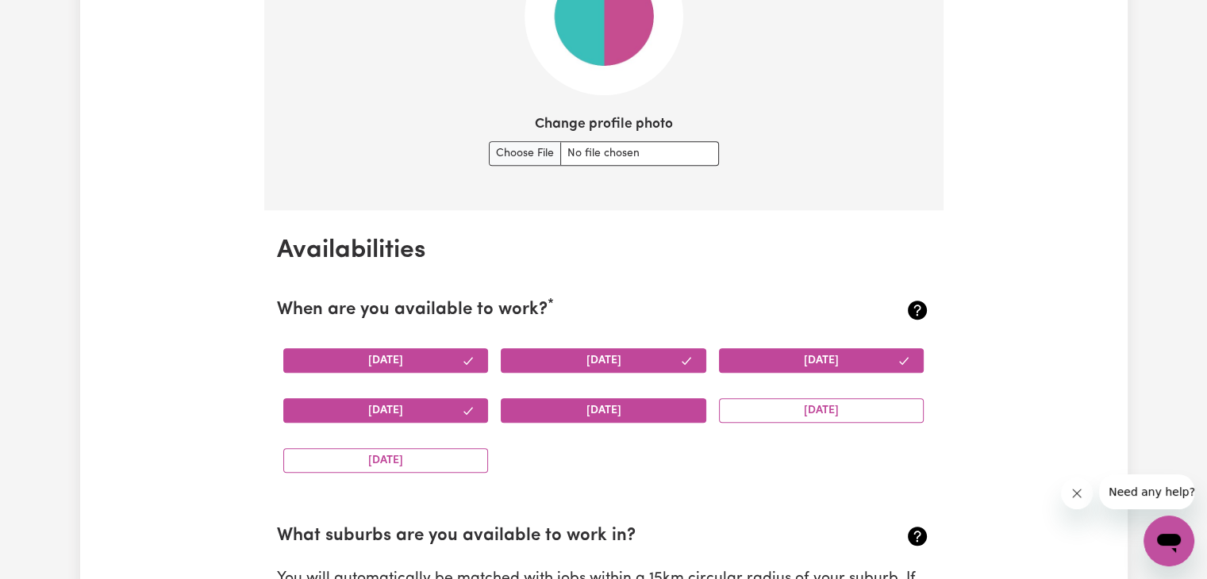
click at [648, 404] on button "Friday" at bounding box center [604, 410] width 206 height 25
click at [777, 407] on button "Saturday" at bounding box center [822, 410] width 206 height 25
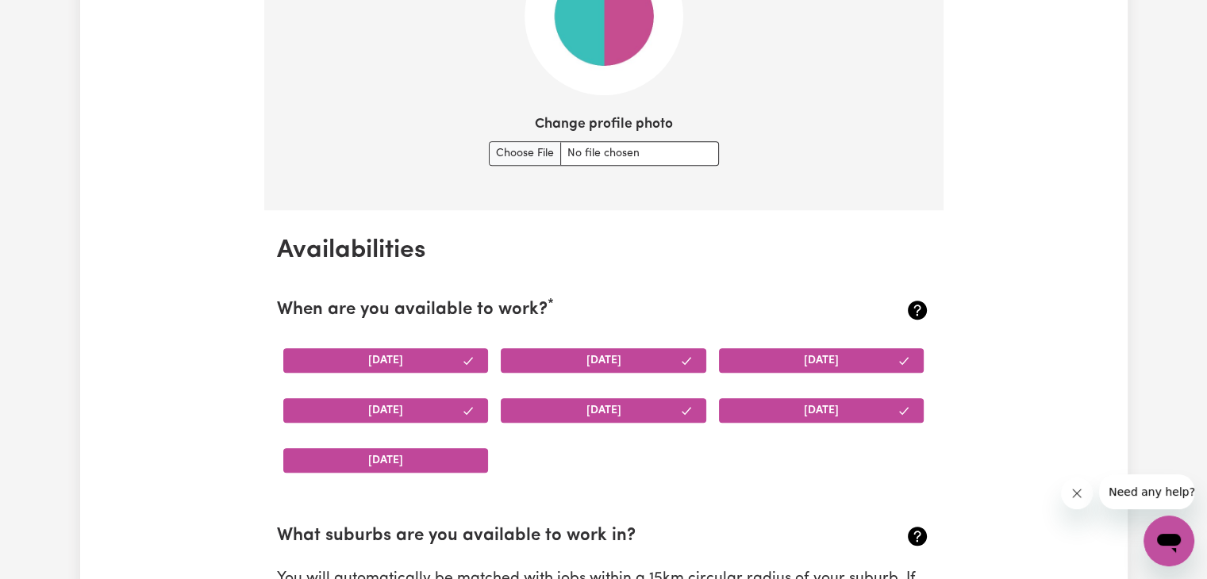
click at [371, 456] on button "Sunday" at bounding box center [386, 460] width 206 height 25
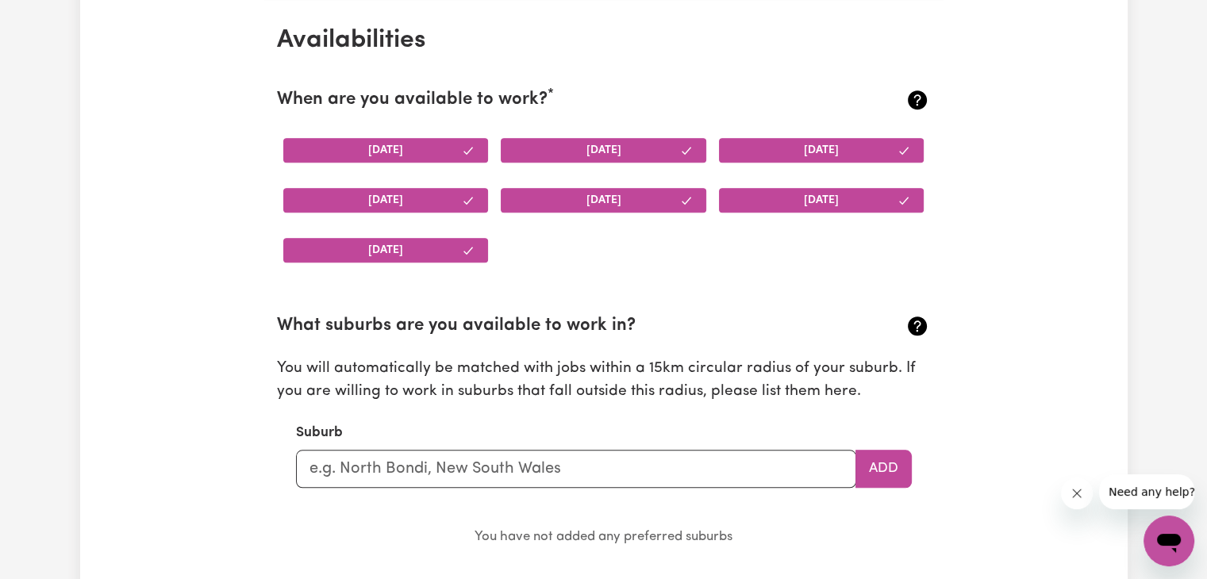
scroll to position [1515, 0]
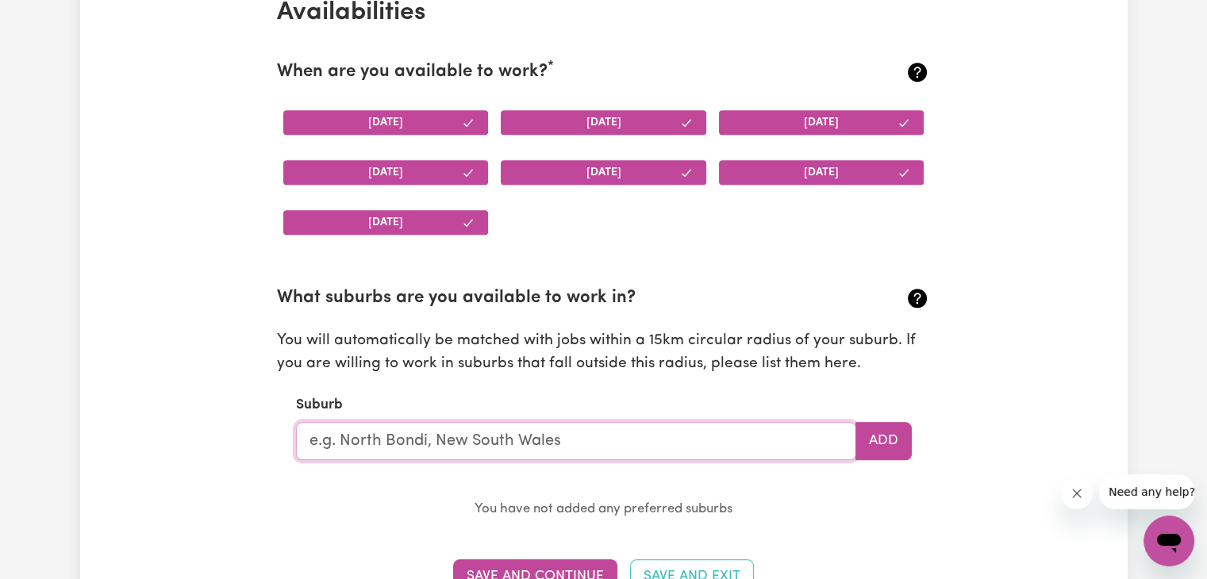
click at [569, 445] on input "text" at bounding box center [576, 441] width 560 height 38
type input "gee"
type input "geeBUNG, Queensland, 4034"
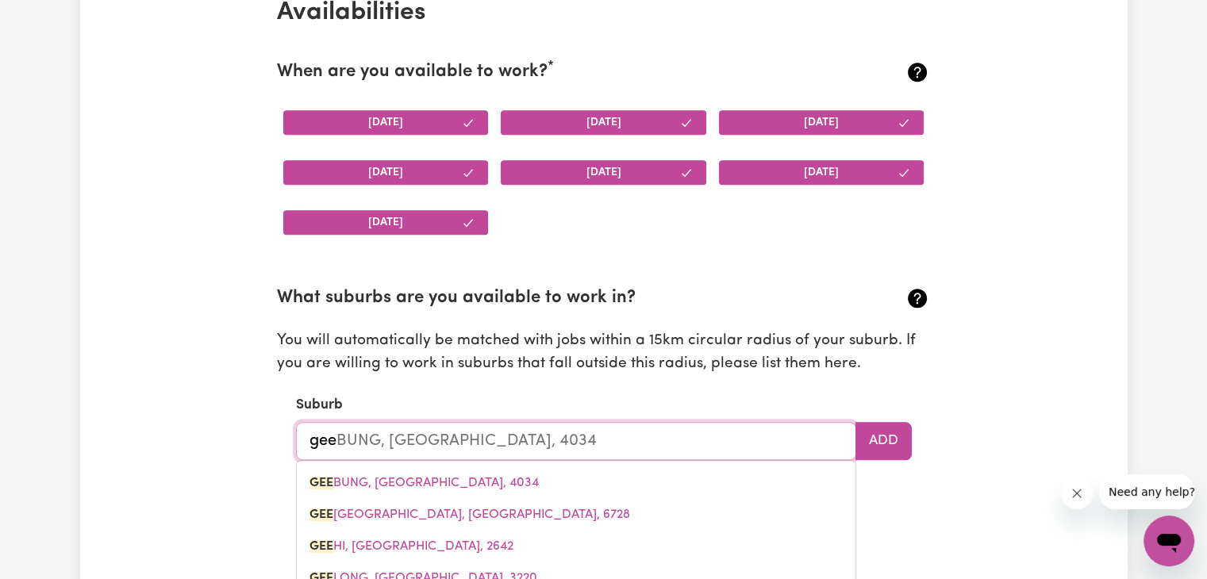
type input "geel"
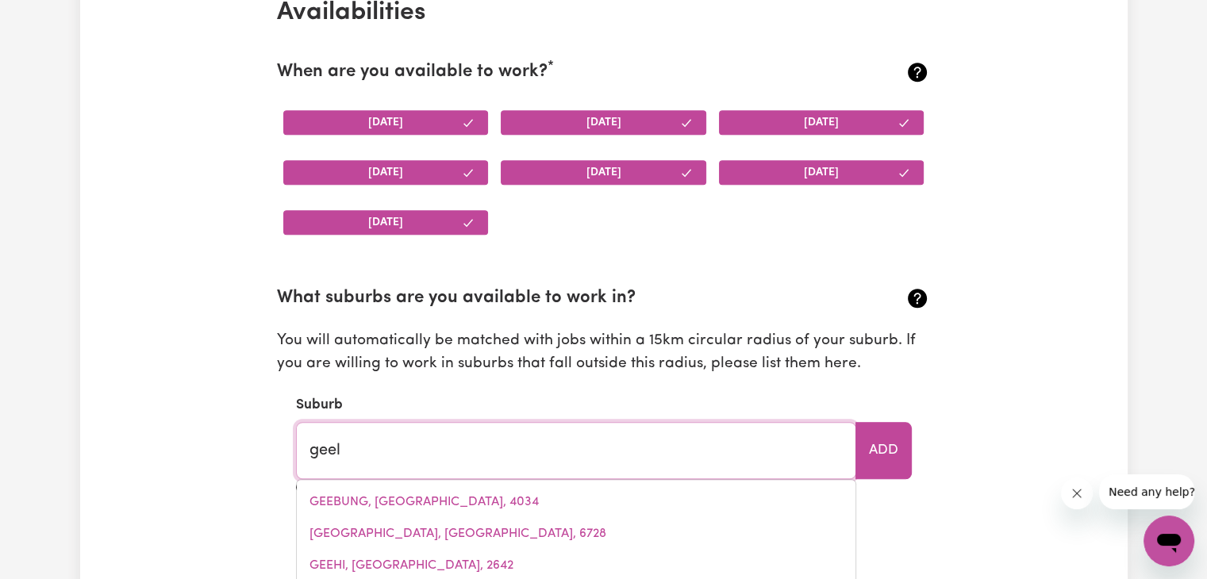
type input "geelo"
type input "geeloNG, Victoria, 3220"
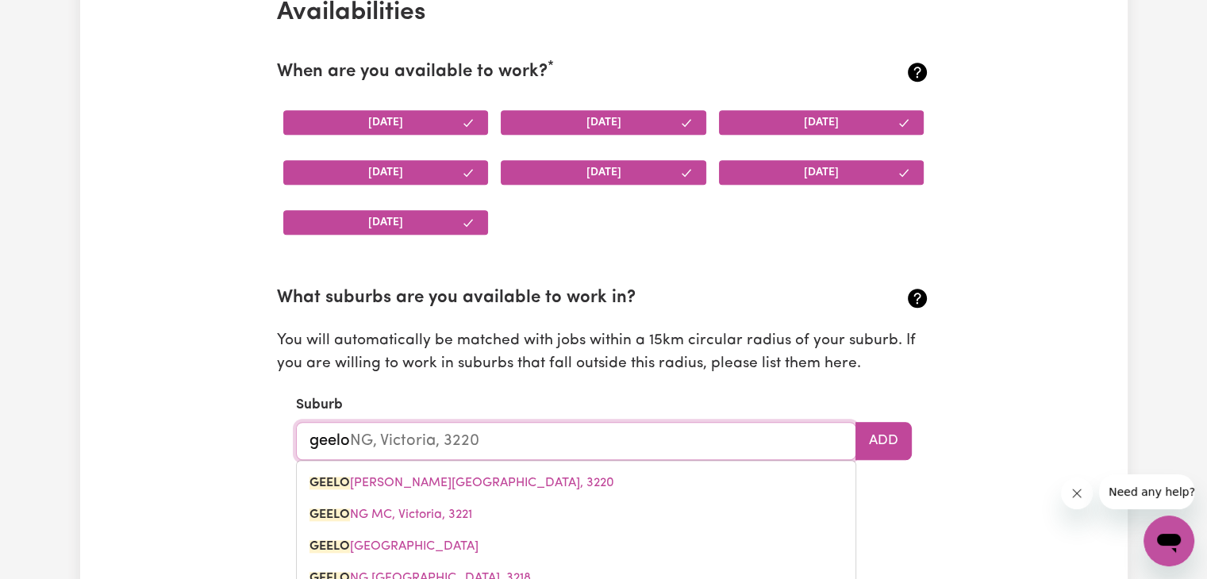
type input "geelon"
type input "geelonG, Victoria, 3220"
type input "geelong"
type input "geelong, Victoria, 3220"
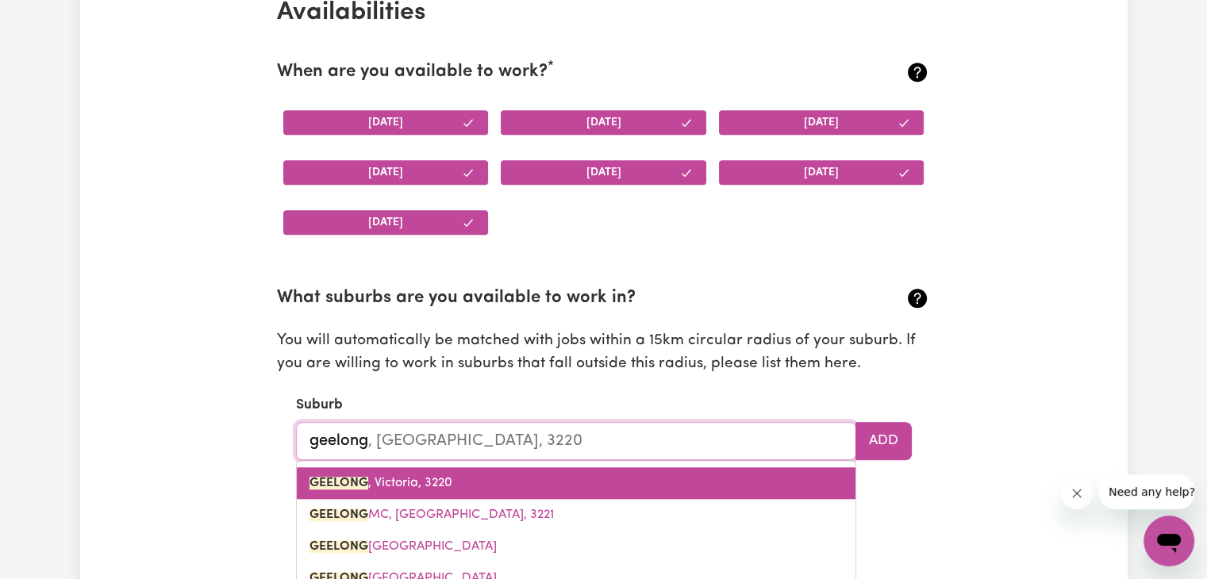
click at [515, 484] on link "GEELONG , Victoria, 3220" at bounding box center [576, 483] width 559 height 32
type input "GEELONG, Victoria, 3220"
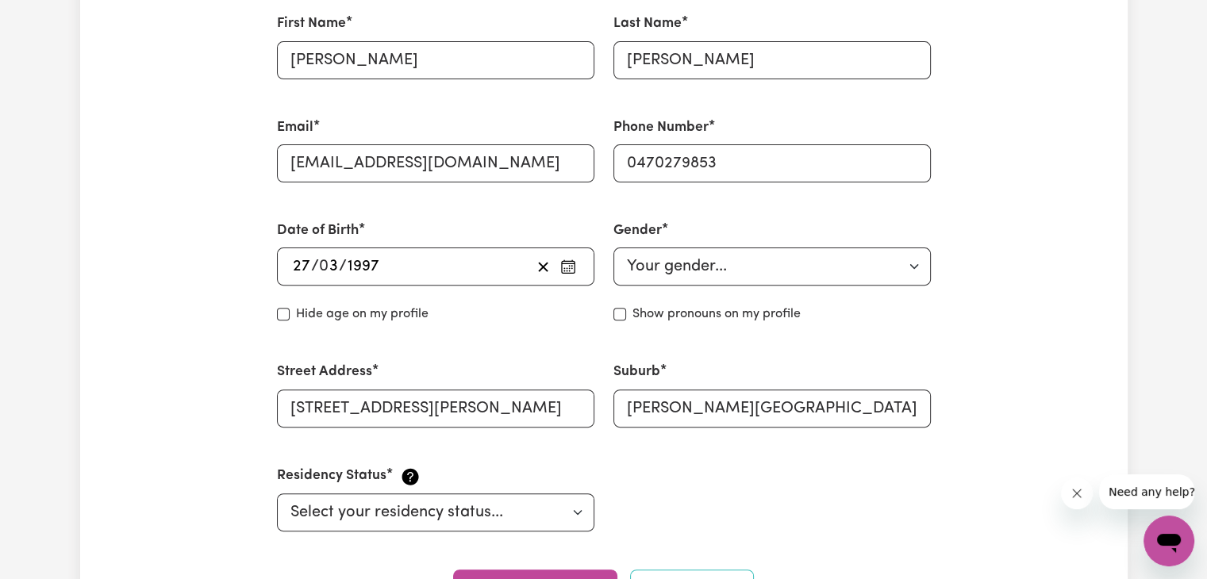
scroll to position [483, 0]
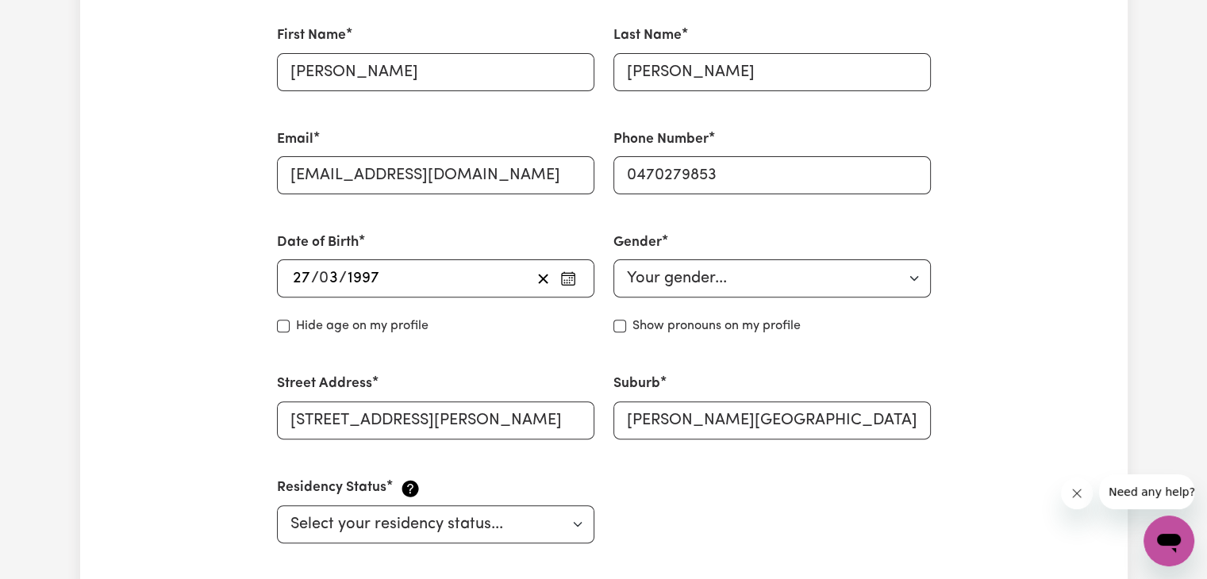
type input "GEELONG, Victoria, 3220"
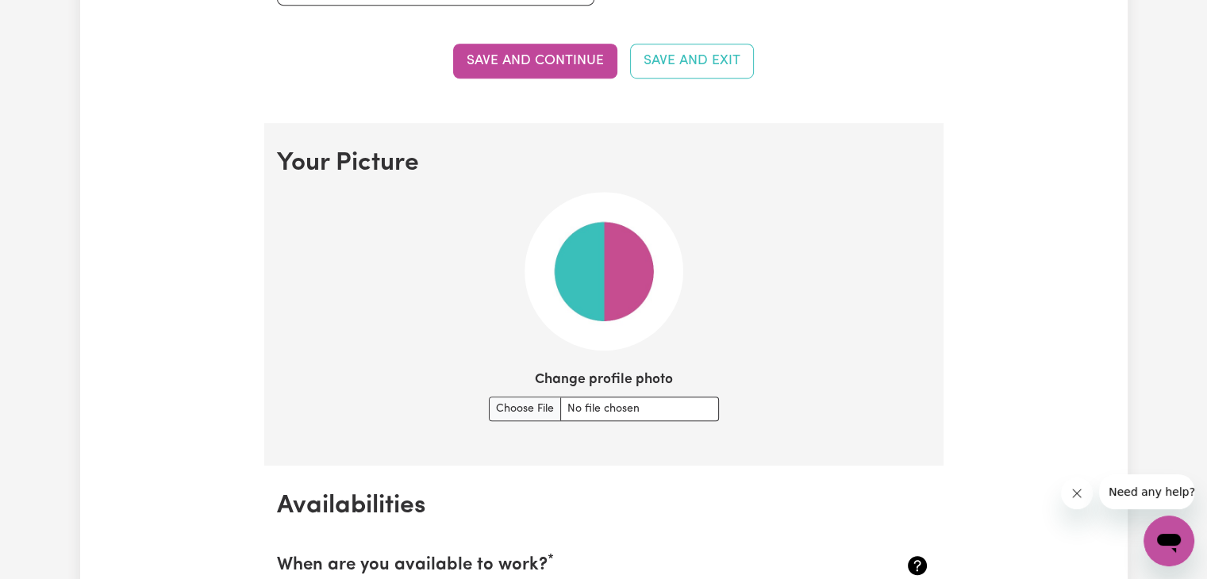
scroll to position [1118, 0]
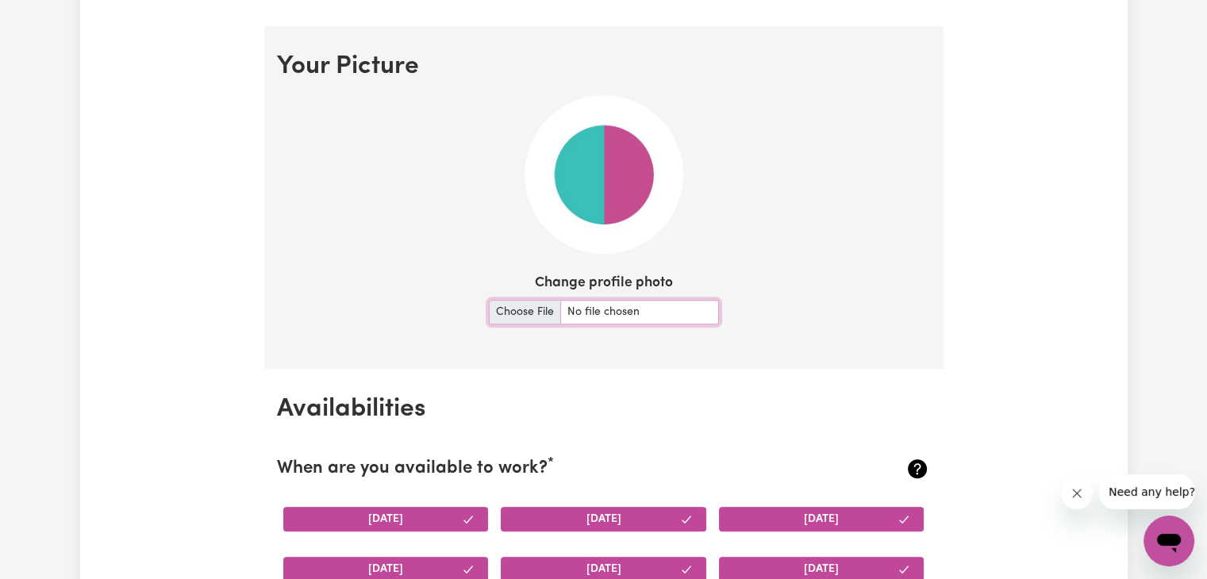
click at [547, 300] on input "Change profile photo" at bounding box center [604, 312] width 230 height 25
type input "C:\fakepath\WhatsApp Image 2025-10-09 at 10.56.40 PM.jpeg"
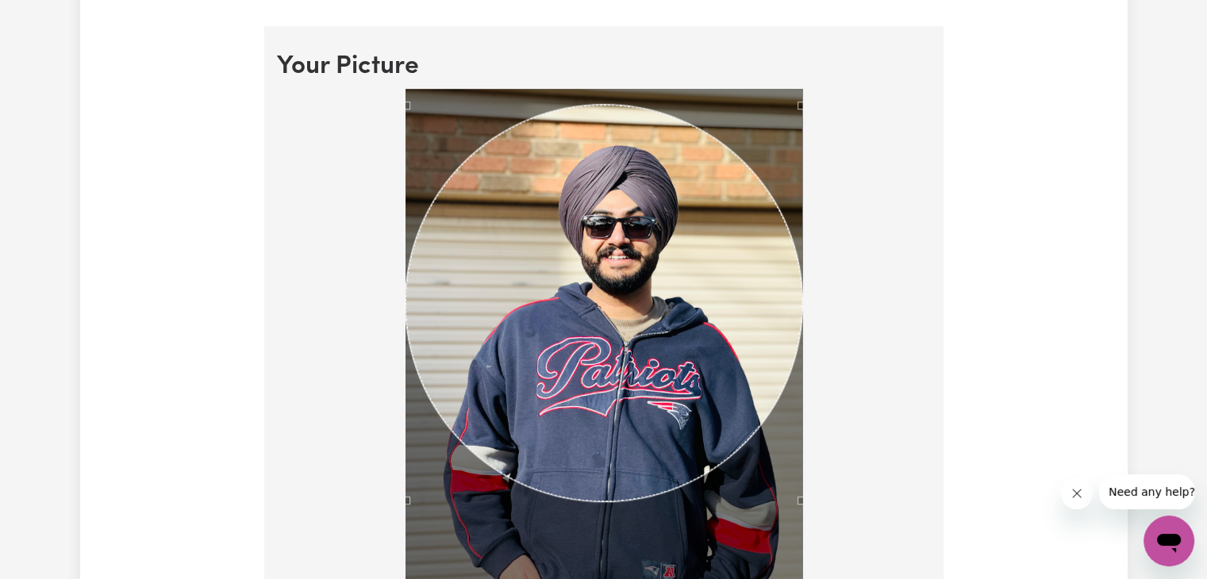
click at [616, 273] on div "Use the arrow keys to move the crop selection area" at bounding box center [604, 303] width 397 height 397
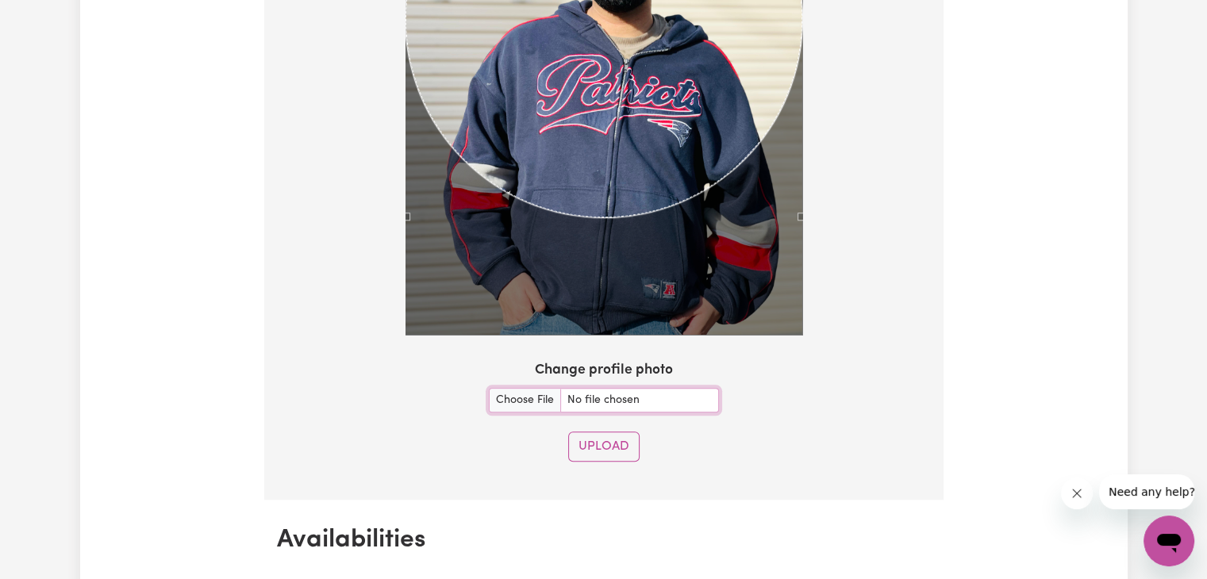
scroll to position [1436, 0]
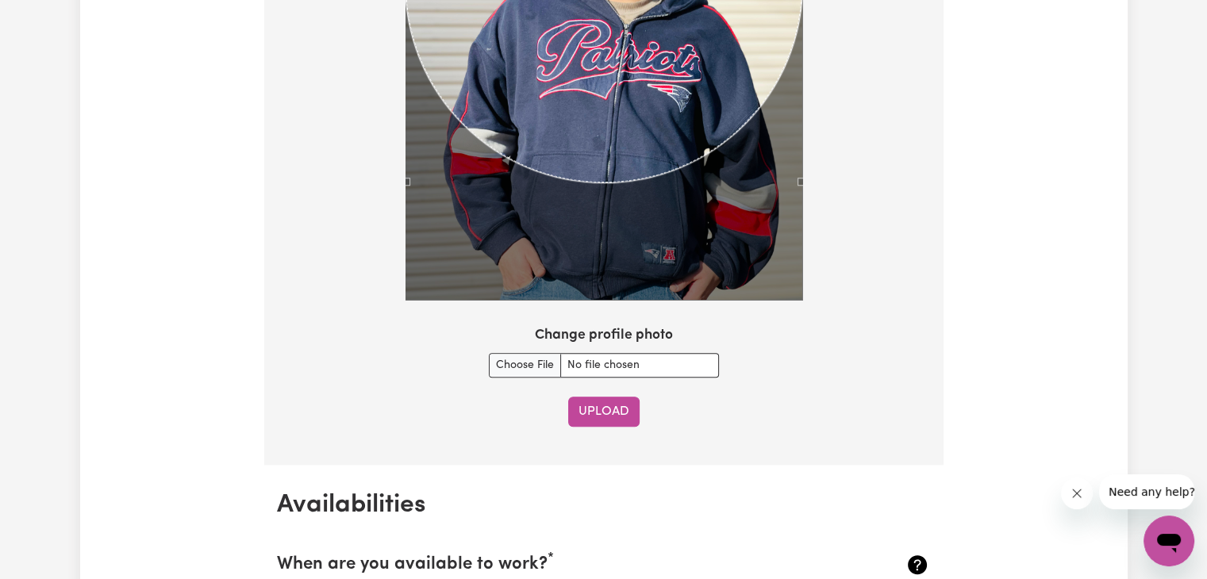
click at [613, 413] on button "Upload" at bounding box center [603, 412] width 71 height 30
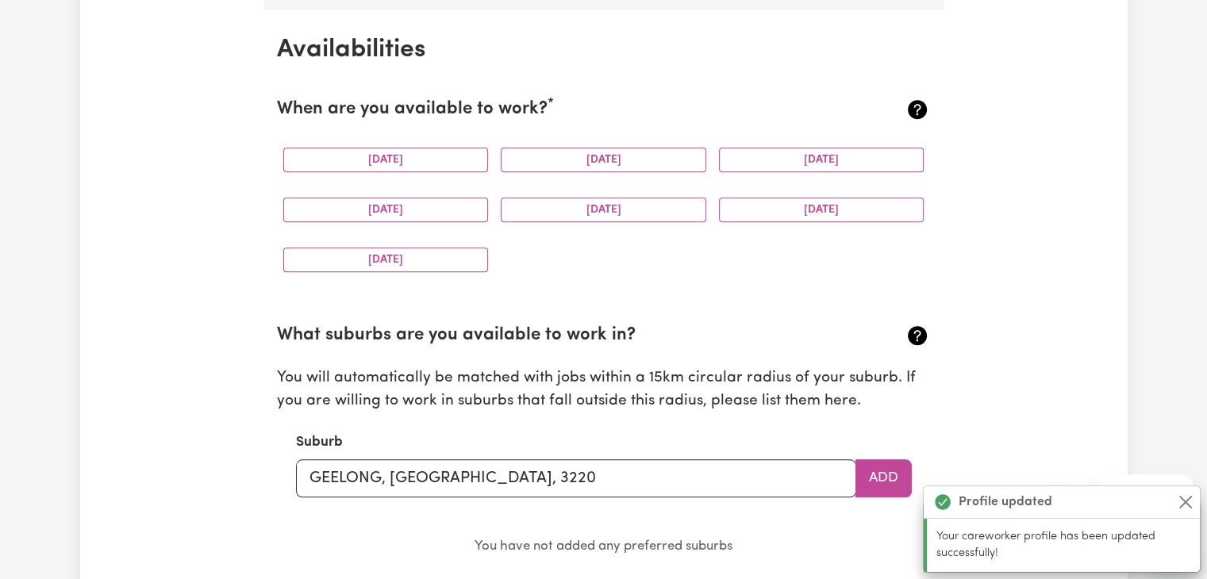
scroll to position [1486, 0]
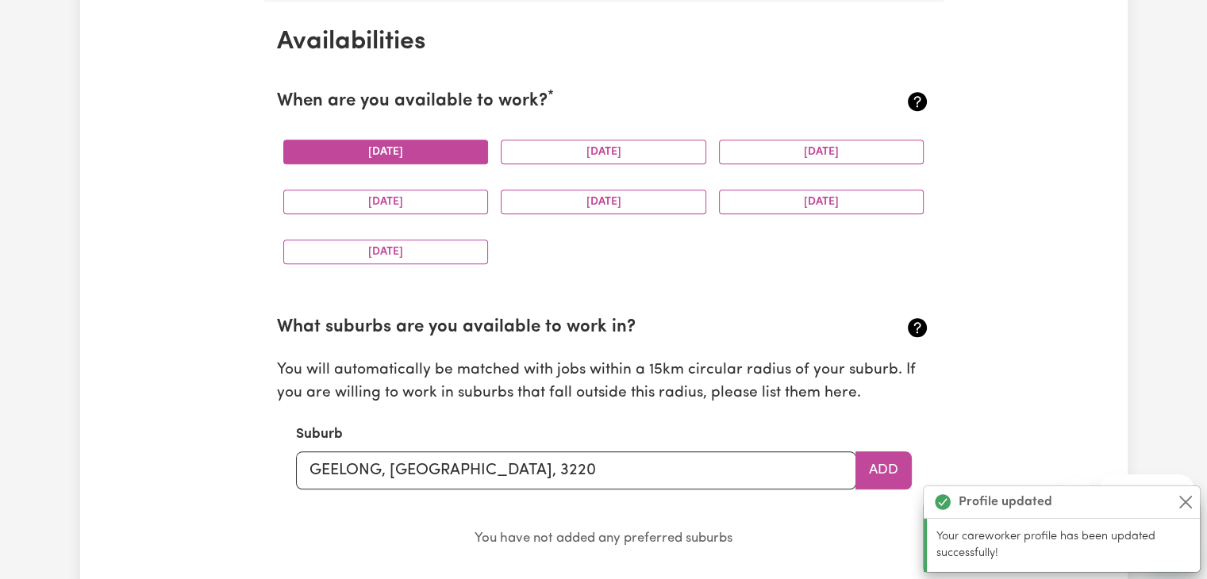
click at [397, 156] on button "Monday" at bounding box center [386, 152] width 206 height 25
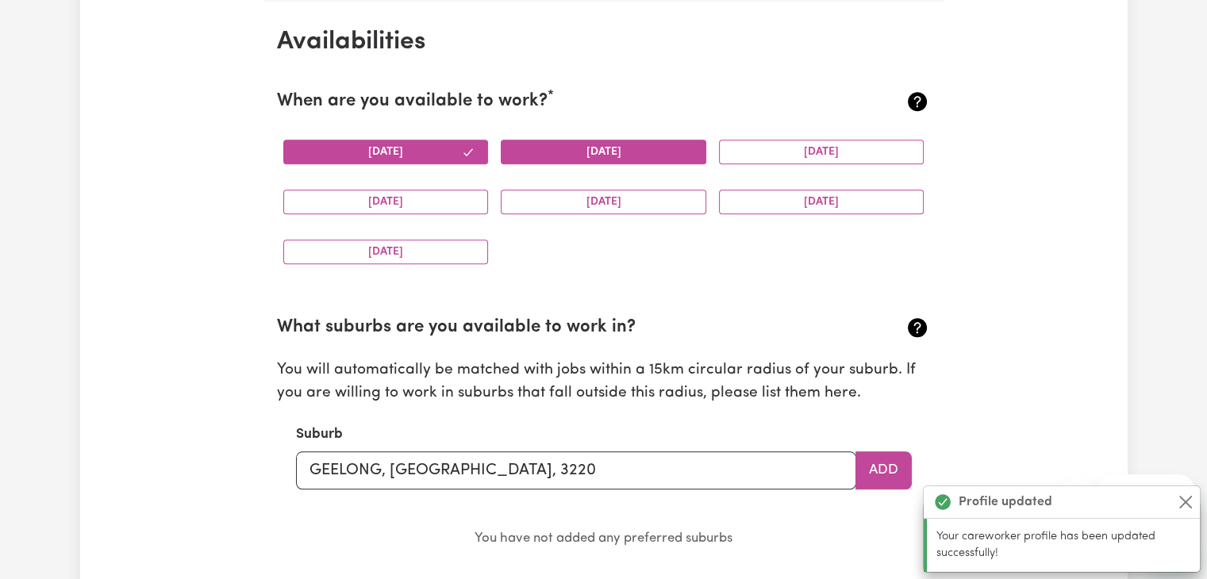
click at [610, 153] on button "Tuesday" at bounding box center [604, 152] width 206 height 25
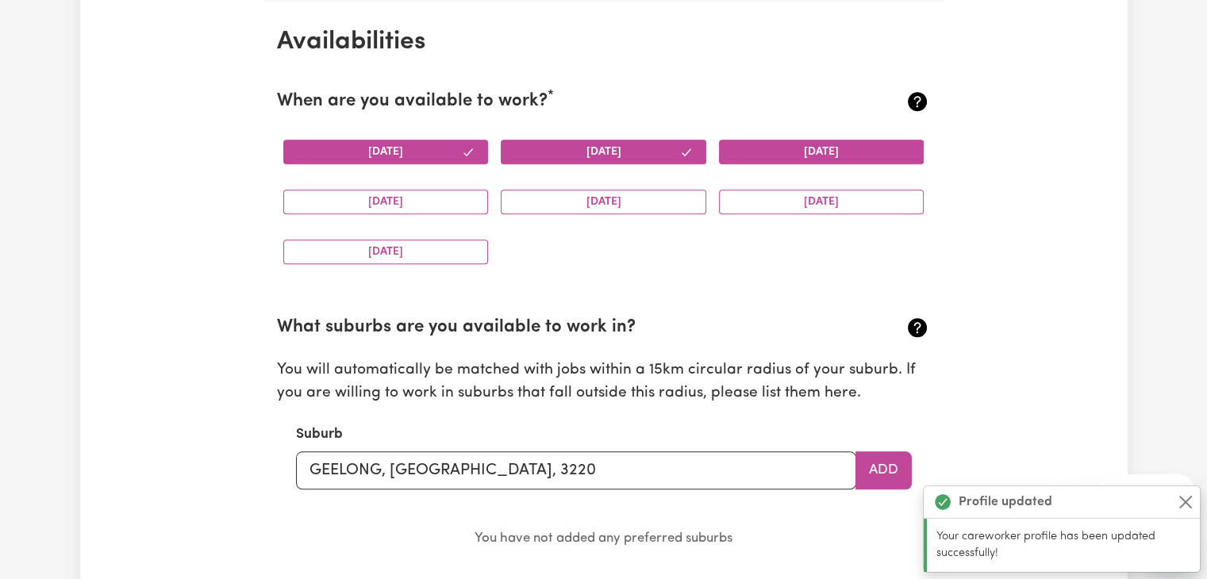
click at [774, 149] on button "Wednesday" at bounding box center [822, 152] width 206 height 25
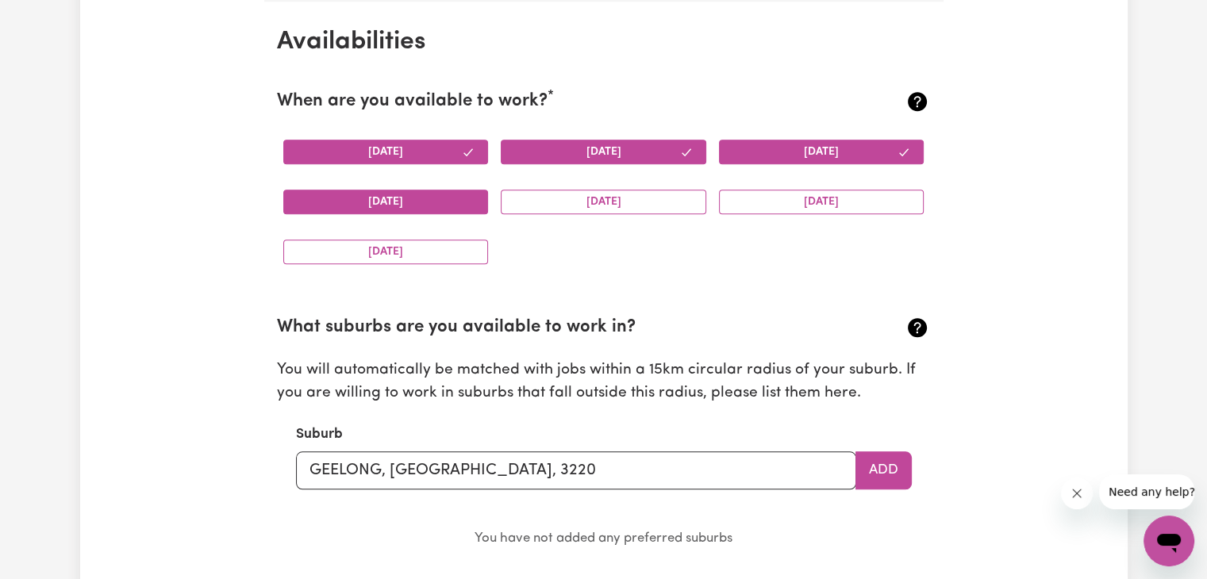
drag, startPoint x: 430, startPoint y: 204, endPoint x: 457, endPoint y: 204, distance: 27.0
click at [432, 204] on button "Thursday" at bounding box center [386, 202] width 206 height 25
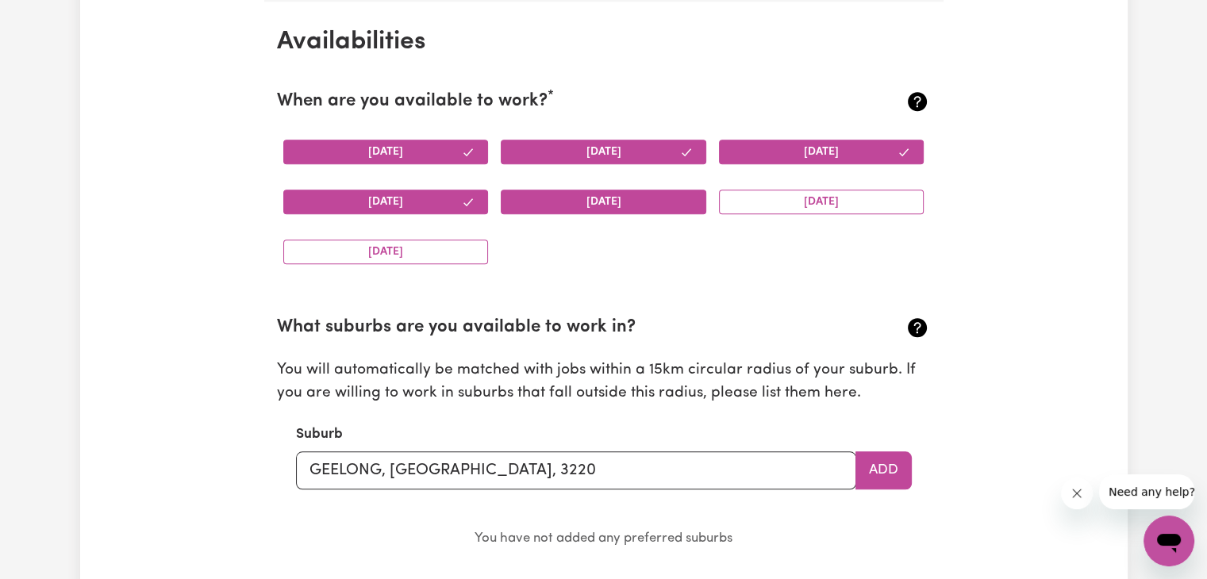
drag, startPoint x: 555, startPoint y: 205, endPoint x: 610, endPoint y: 204, distance: 54.8
click at [557, 205] on button "Friday" at bounding box center [604, 202] width 206 height 25
drag, startPoint x: 749, startPoint y: 198, endPoint x: 648, endPoint y: 207, distance: 102.0
click at [749, 198] on button "Saturday" at bounding box center [822, 202] width 206 height 25
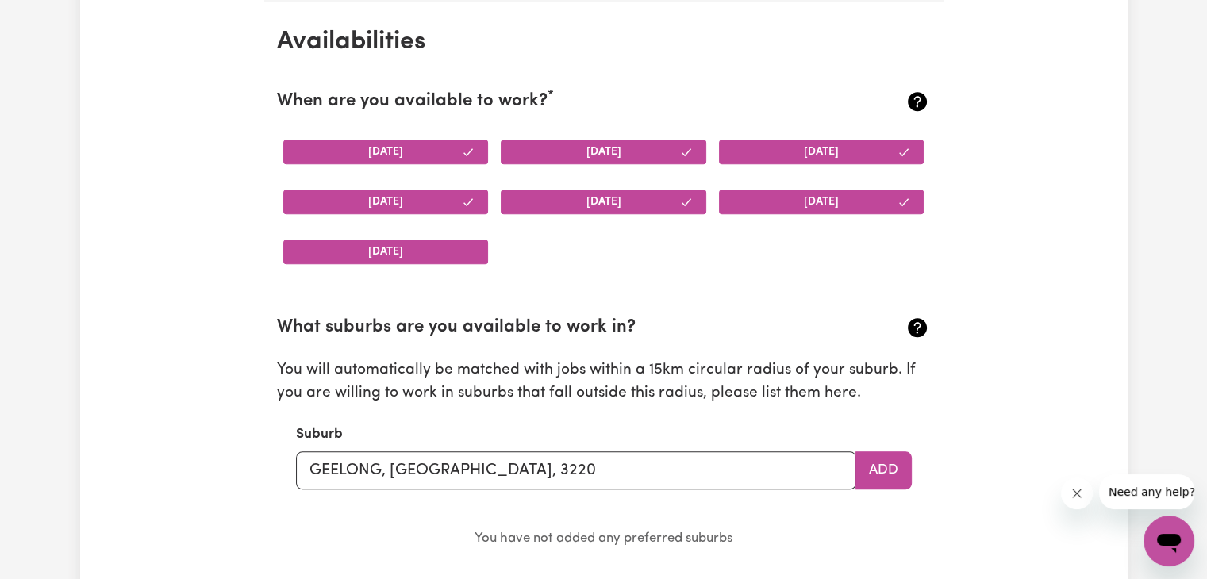
click at [444, 249] on button "Sunday" at bounding box center [386, 252] width 206 height 25
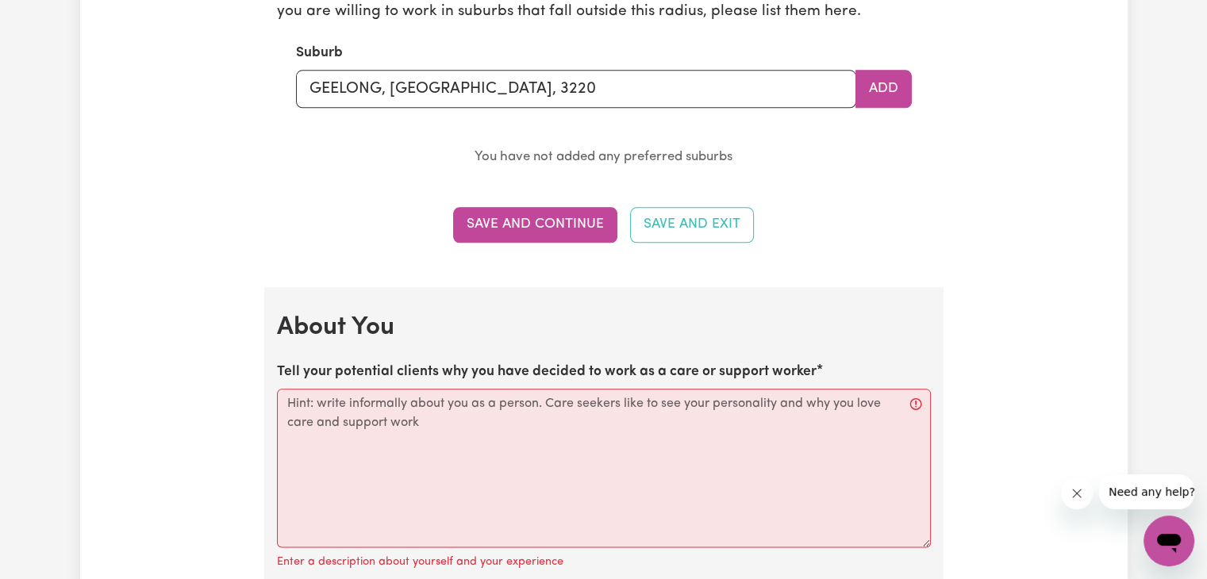
scroll to position [1883, 0]
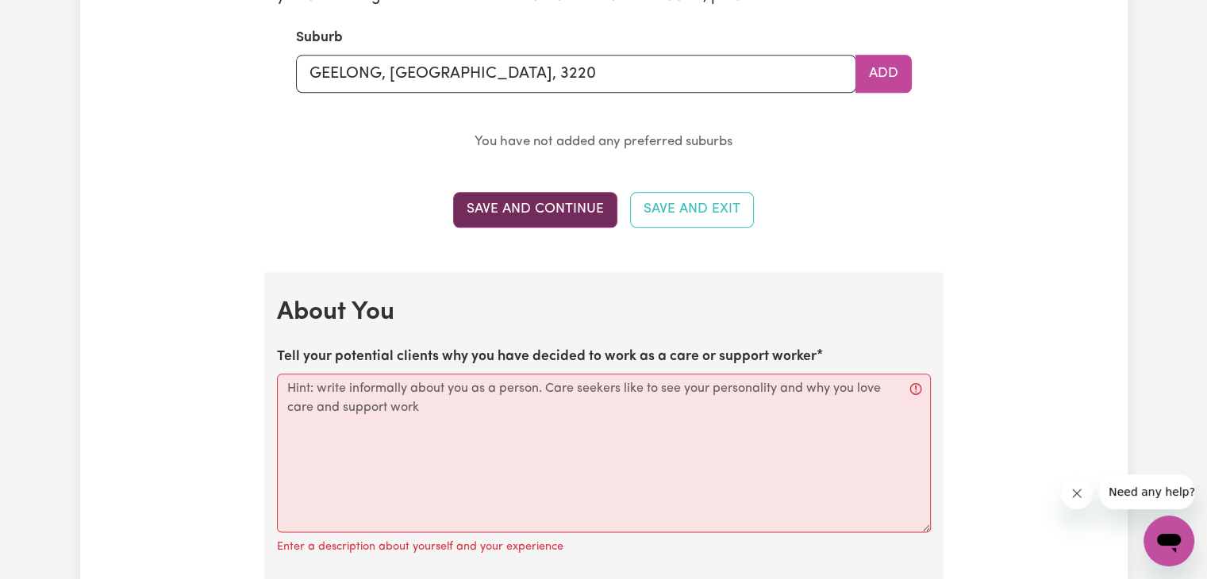
click at [524, 210] on button "Save and Continue" at bounding box center [535, 209] width 164 height 35
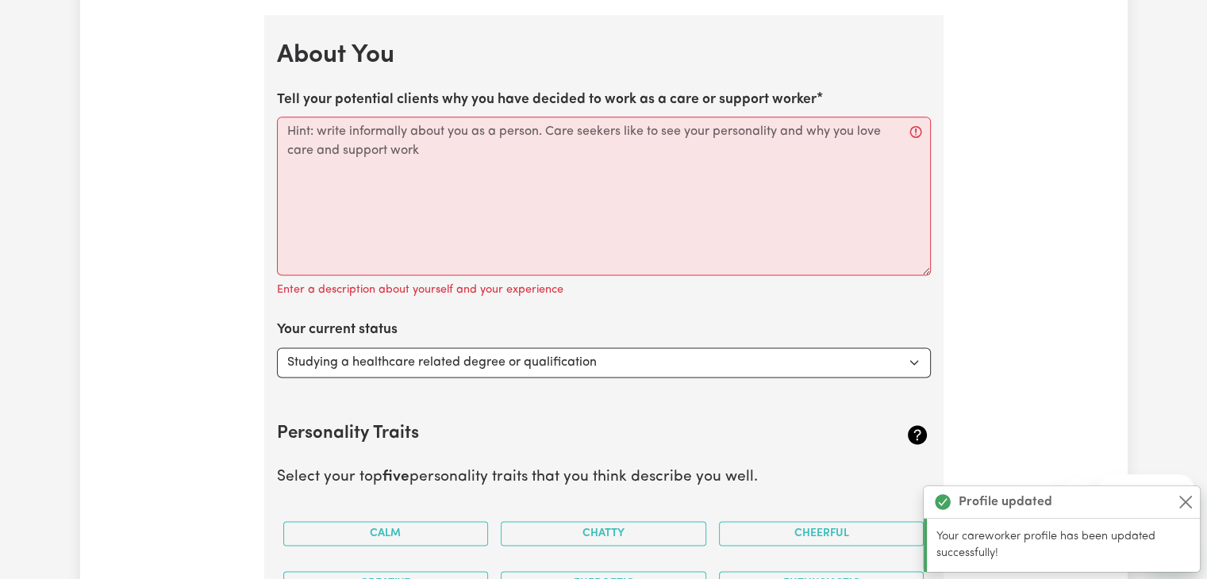
scroll to position [2152, 0]
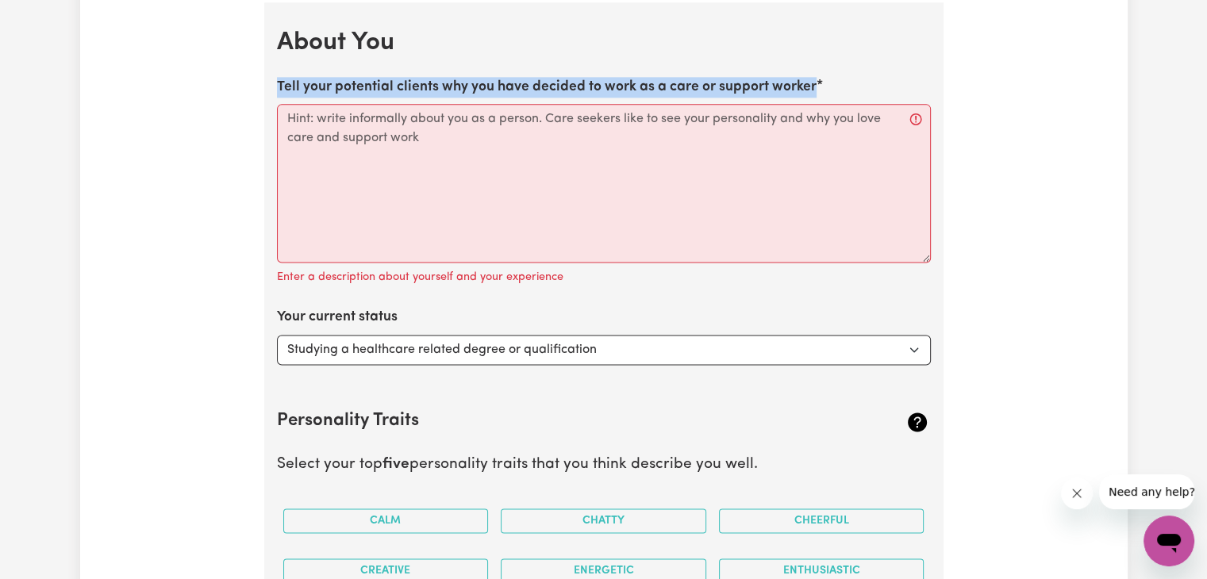
drag, startPoint x: 317, startPoint y: 84, endPoint x: 1022, endPoint y: 59, distance: 705.2
click at [1022, 59] on div "Update Profile 1 2 3 4 5 Step 1 : Personal Details Let potential clients know w…" at bounding box center [604, 15] width 1048 height 4135
copy label "Tell your potential clients why you have decided to work as a care or support w…"
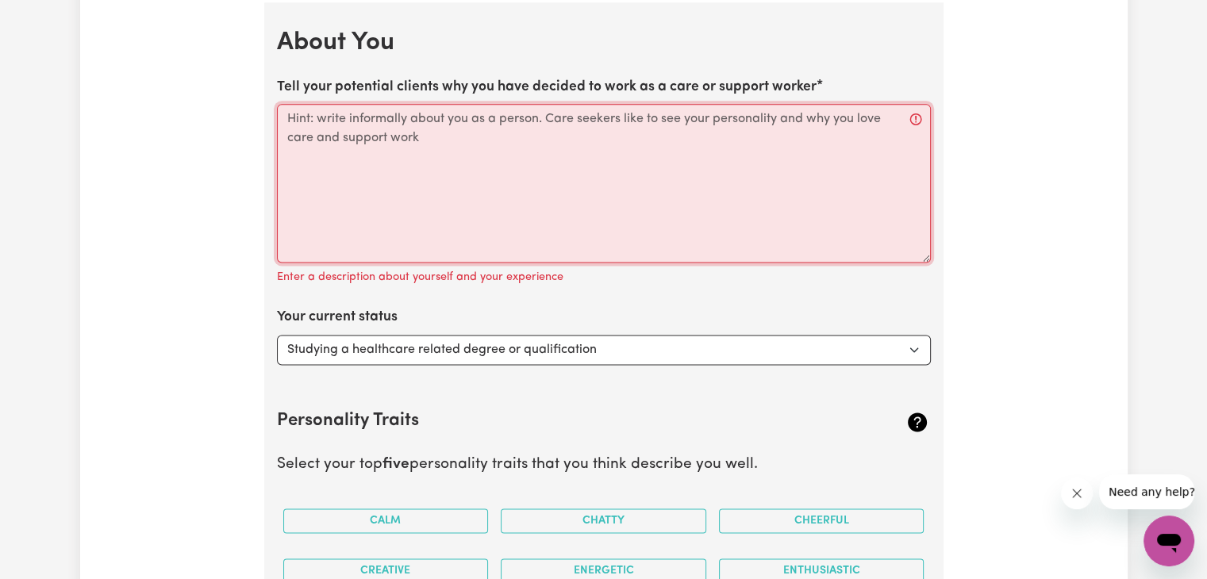
paste textarea "I chose to work as a care and support worker because I am passionate about maki…"
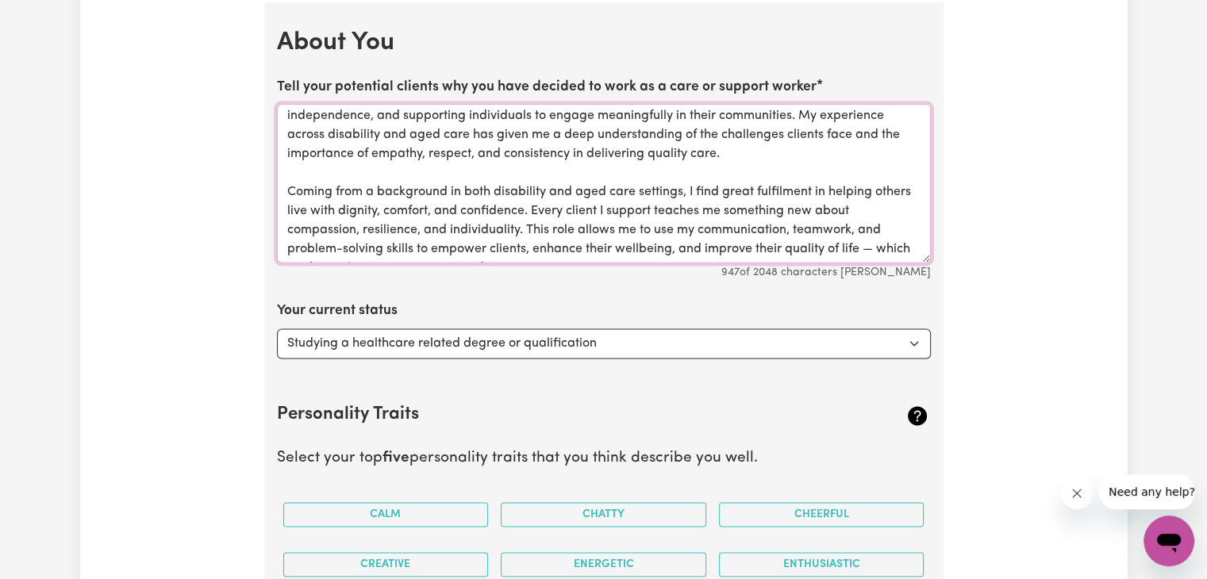
scroll to position [61, 0]
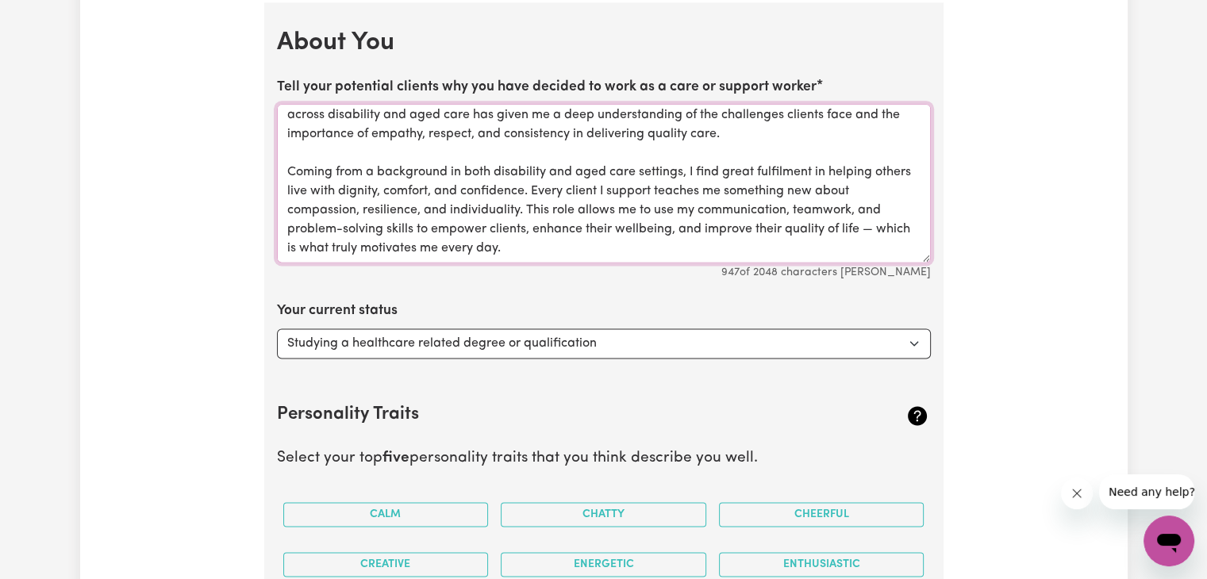
type textarea "I chose to work as a care and support worker because I am passionate about maki…"
click at [408, 344] on select "Select... Studying a healthcare related degree or qualification Studying a non-…" at bounding box center [604, 344] width 654 height 30
select select "Looking for extra work to fill my week and/or weekends"
click at [277, 329] on select "Select... Studying a healthcare related degree or qualification Studying a non-…" at bounding box center [604, 344] width 654 height 30
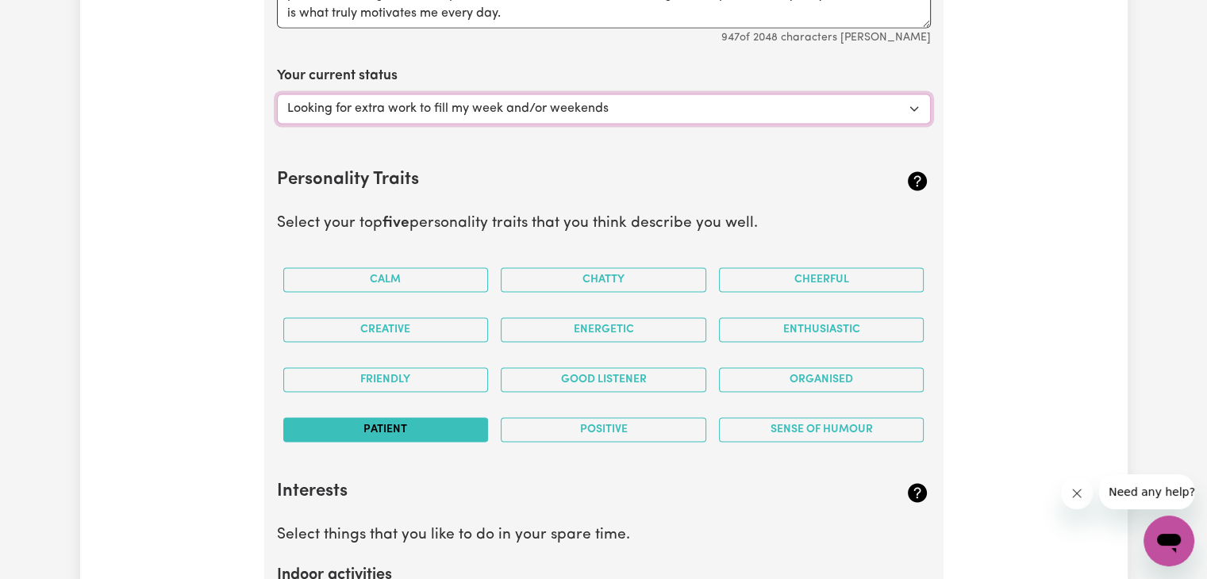
scroll to position [2390, 0]
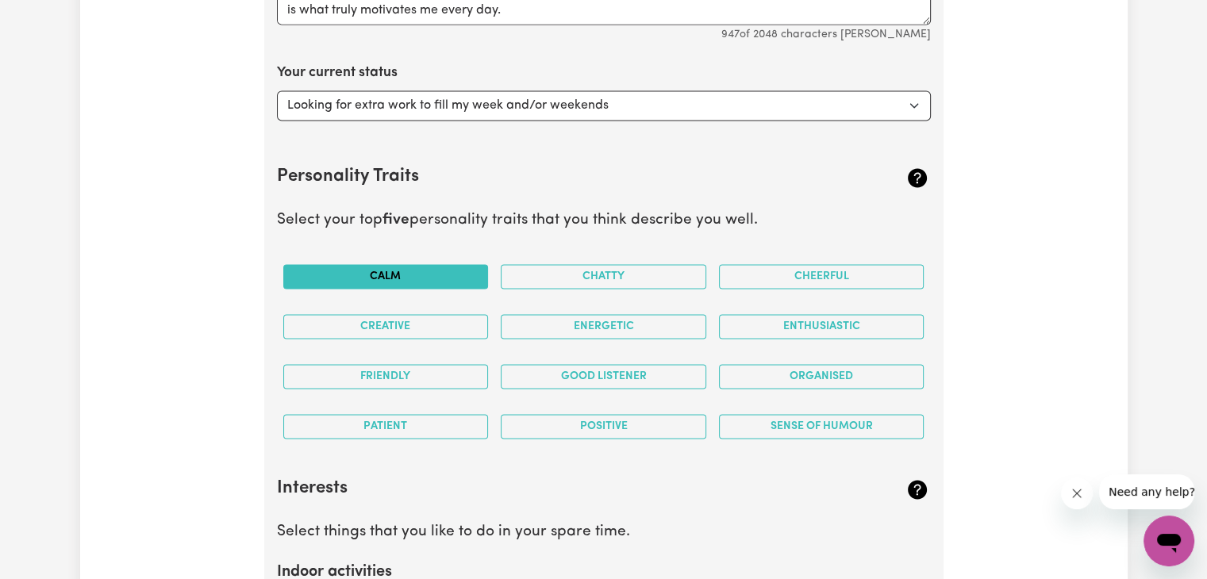
click at [419, 283] on button "Calm" at bounding box center [386, 276] width 206 height 25
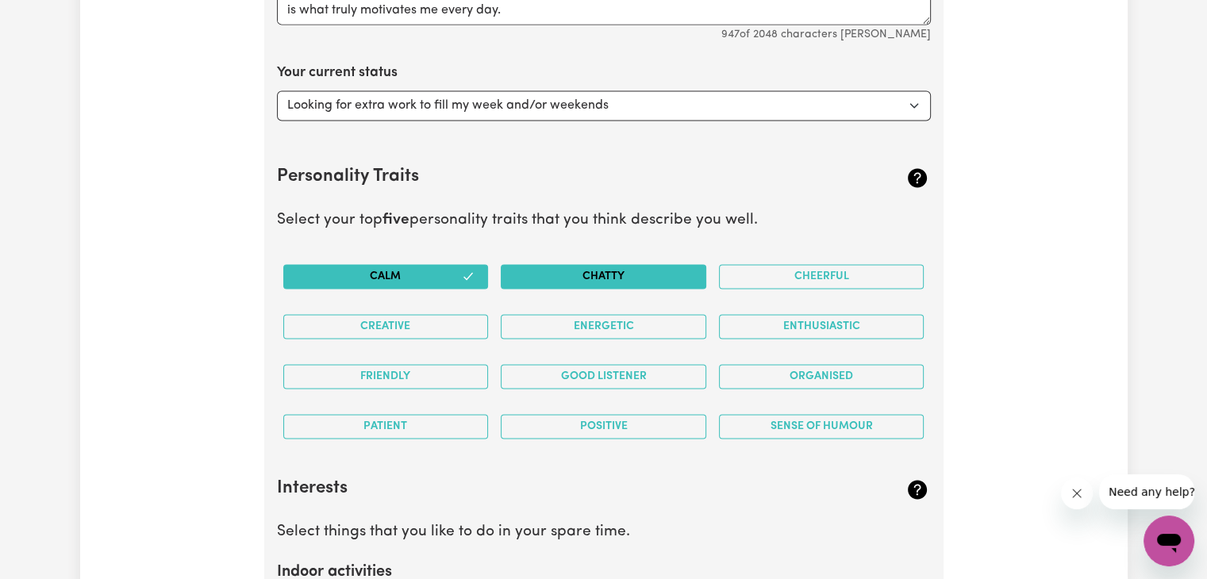
click at [597, 282] on button "Chatty" at bounding box center [604, 276] width 206 height 25
click at [790, 268] on button "Cheerful" at bounding box center [822, 276] width 206 height 25
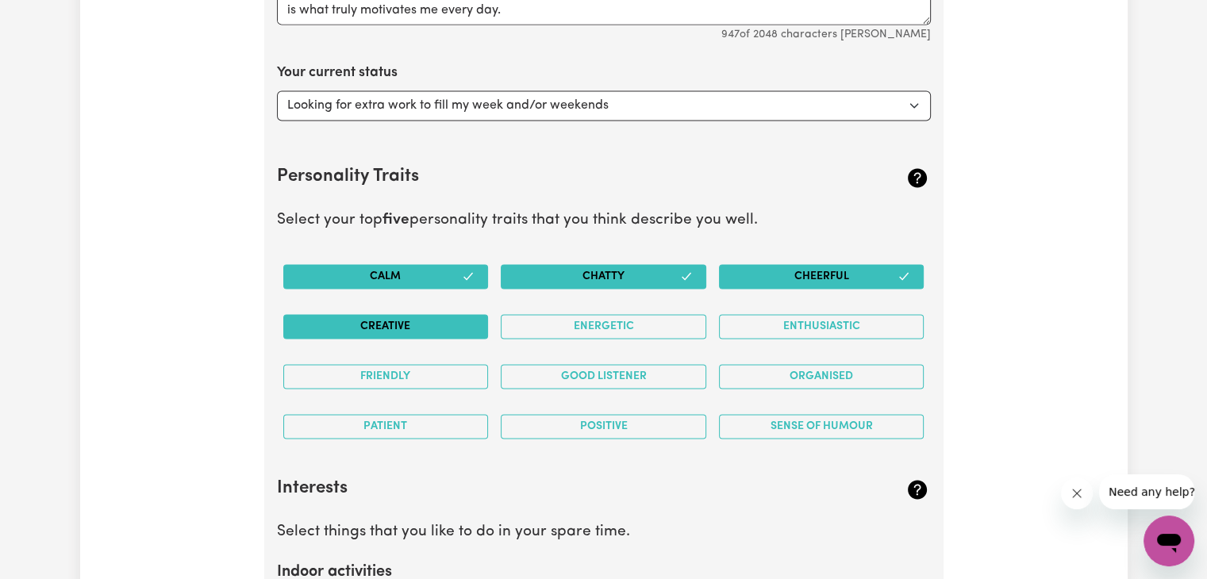
click at [390, 325] on button "Creative" at bounding box center [386, 326] width 206 height 25
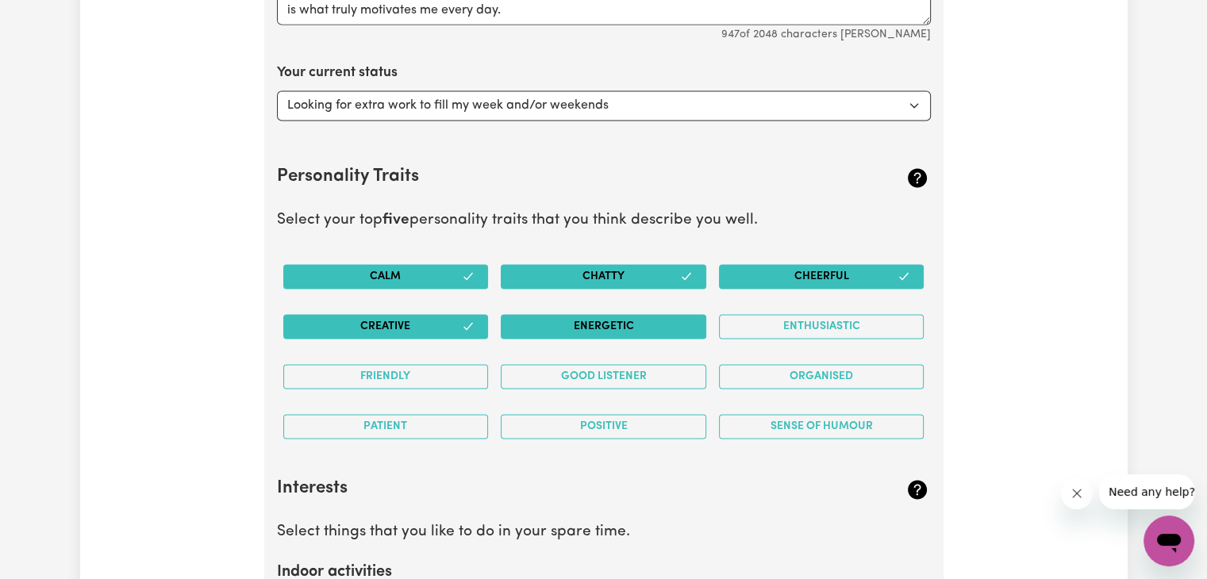
click at [647, 331] on button "Energetic" at bounding box center [604, 326] width 206 height 25
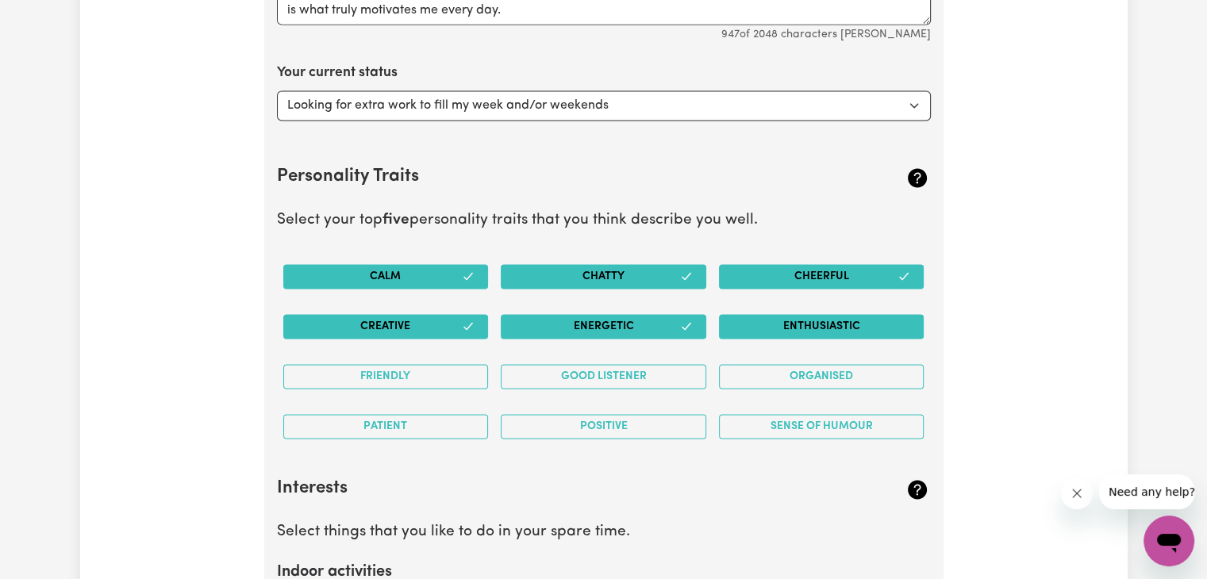
click at [801, 328] on button "Enthusiastic" at bounding box center [822, 326] width 206 height 25
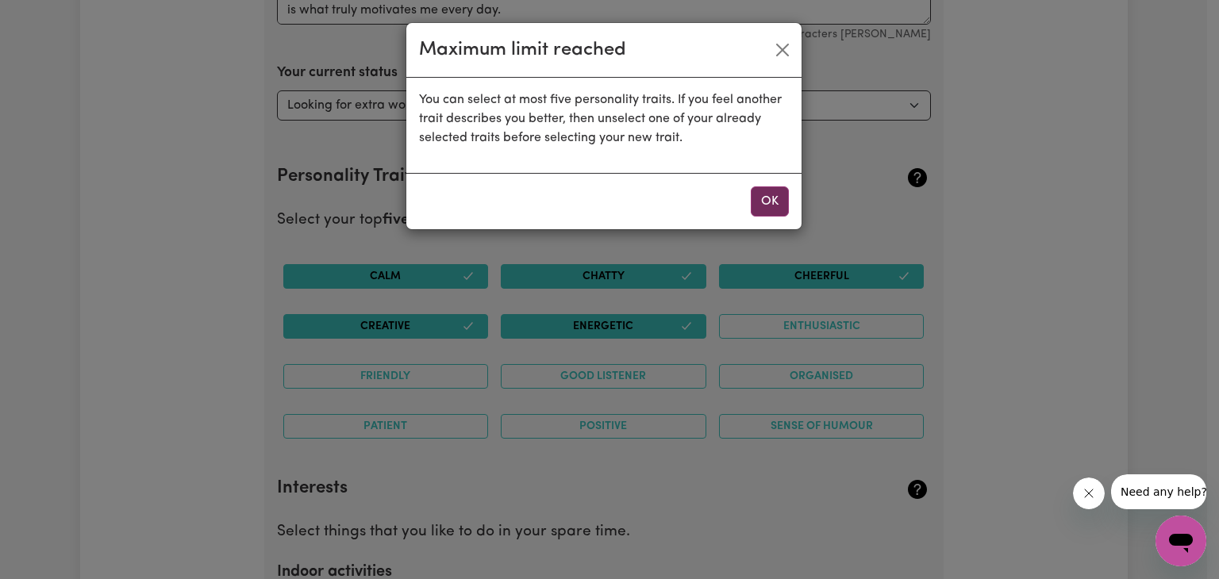
click at [775, 202] on button "OK" at bounding box center [770, 202] width 38 height 30
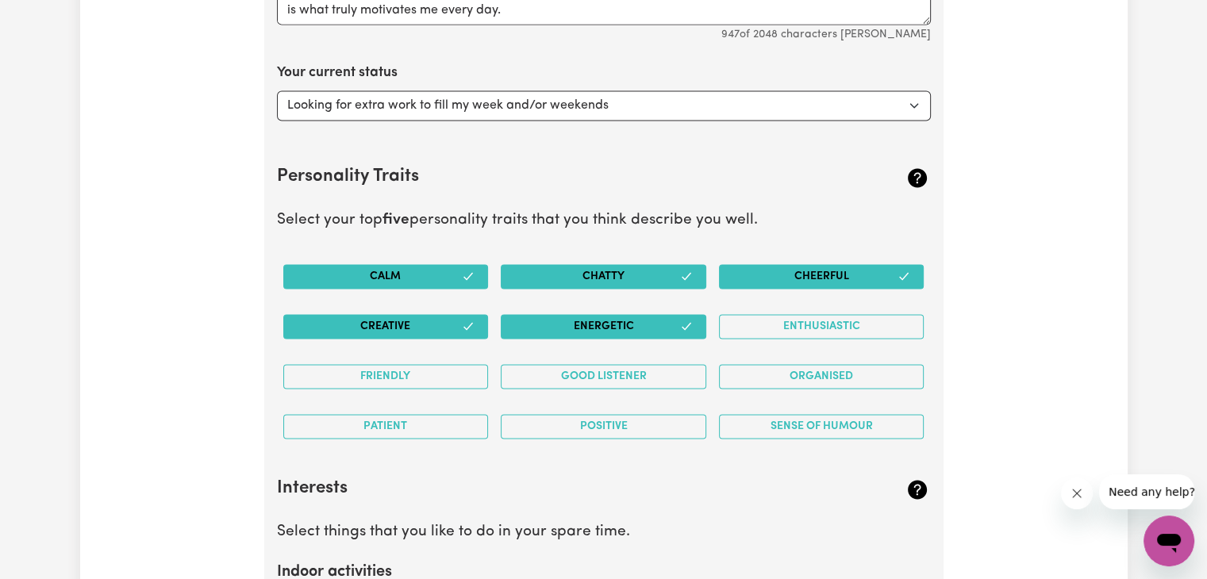
click at [606, 283] on button "Chatty" at bounding box center [604, 276] width 206 height 25
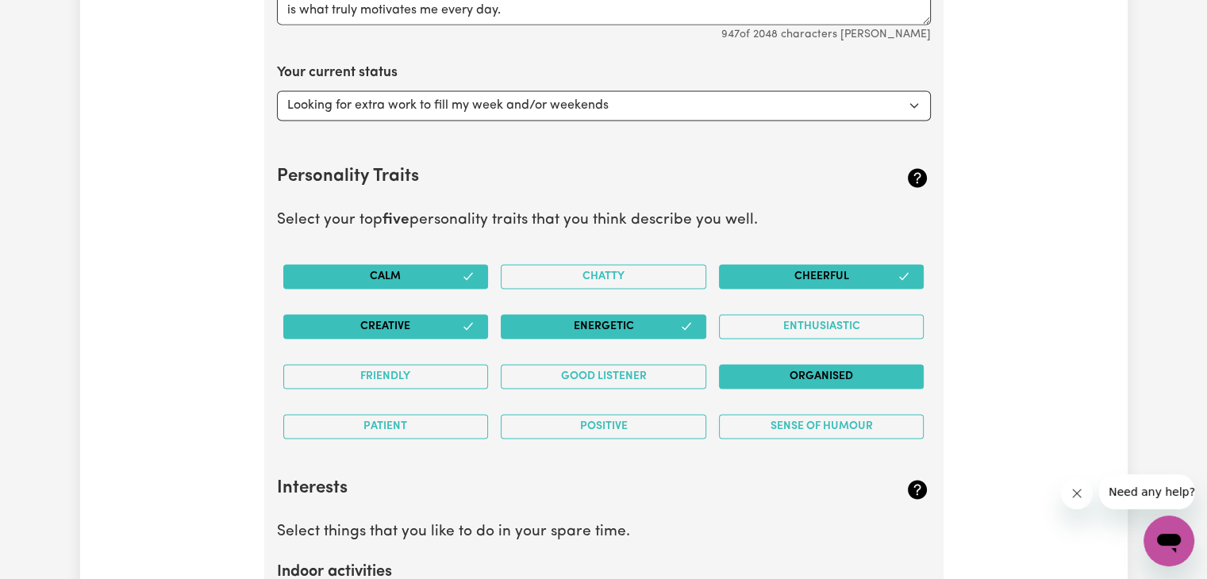
click at [846, 379] on button "Organised" at bounding box center [822, 376] width 206 height 25
click at [587, 426] on button "Positive" at bounding box center [604, 426] width 206 height 25
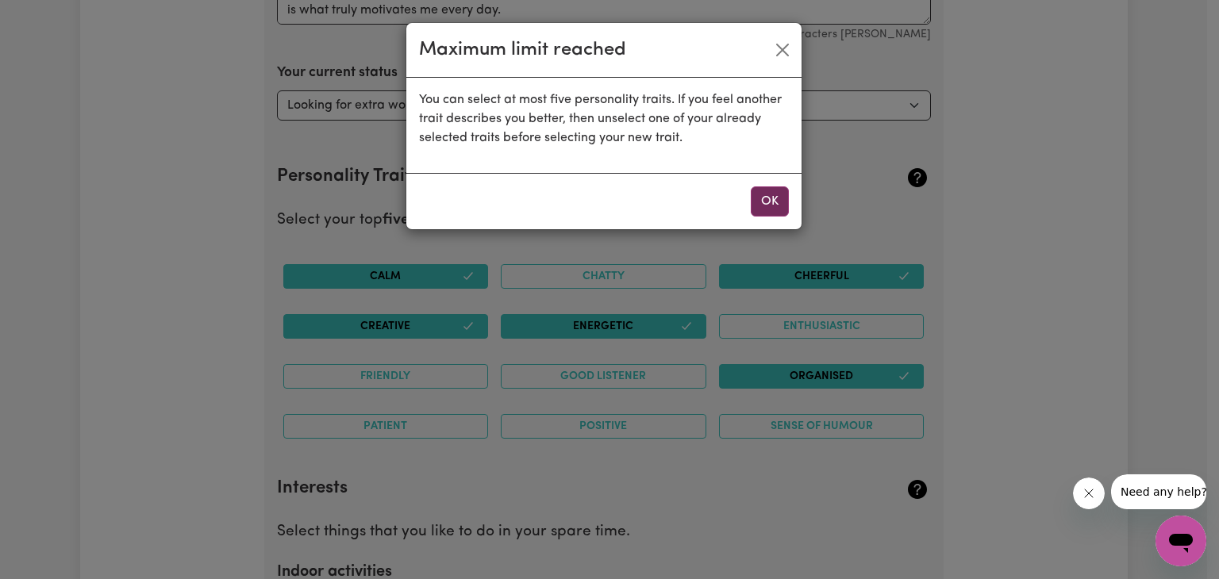
click at [778, 203] on button "OK" at bounding box center [770, 202] width 38 height 30
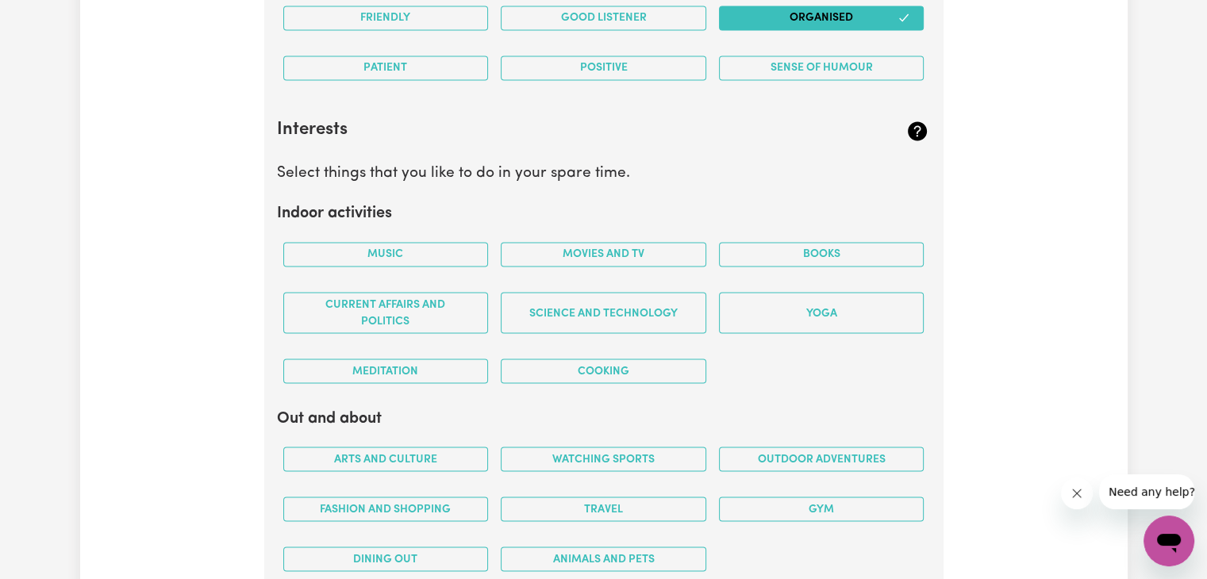
scroll to position [2787, 0]
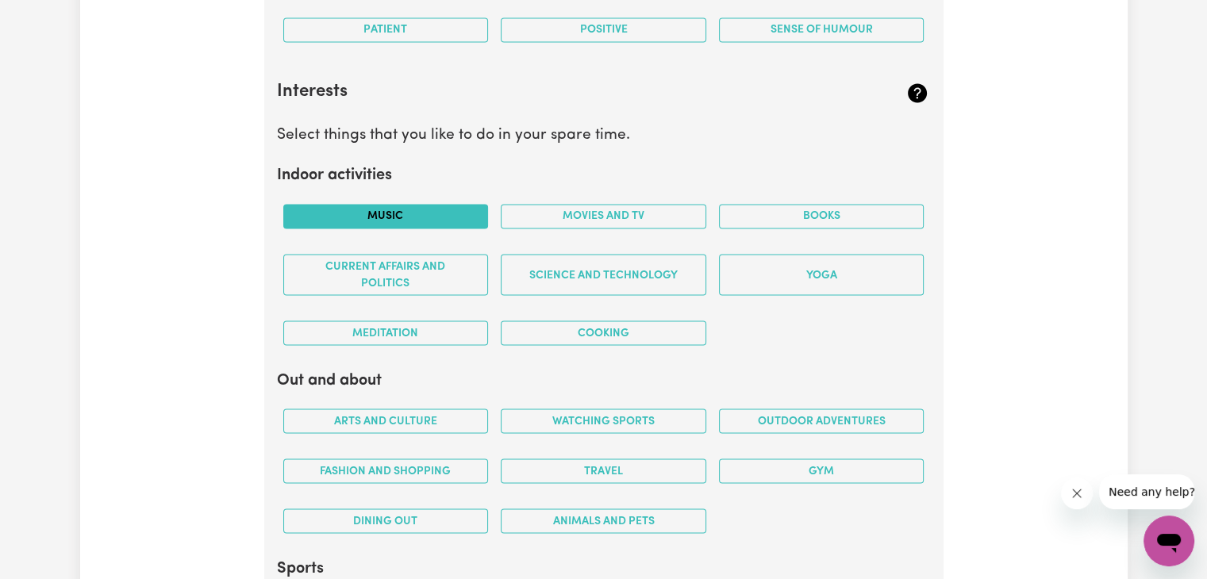
click at [438, 210] on button "Music" at bounding box center [386, 216] width 206 height 25
click at [621, 333] on button "Cooking" at bounding box center [604, 333] width 206 height 25
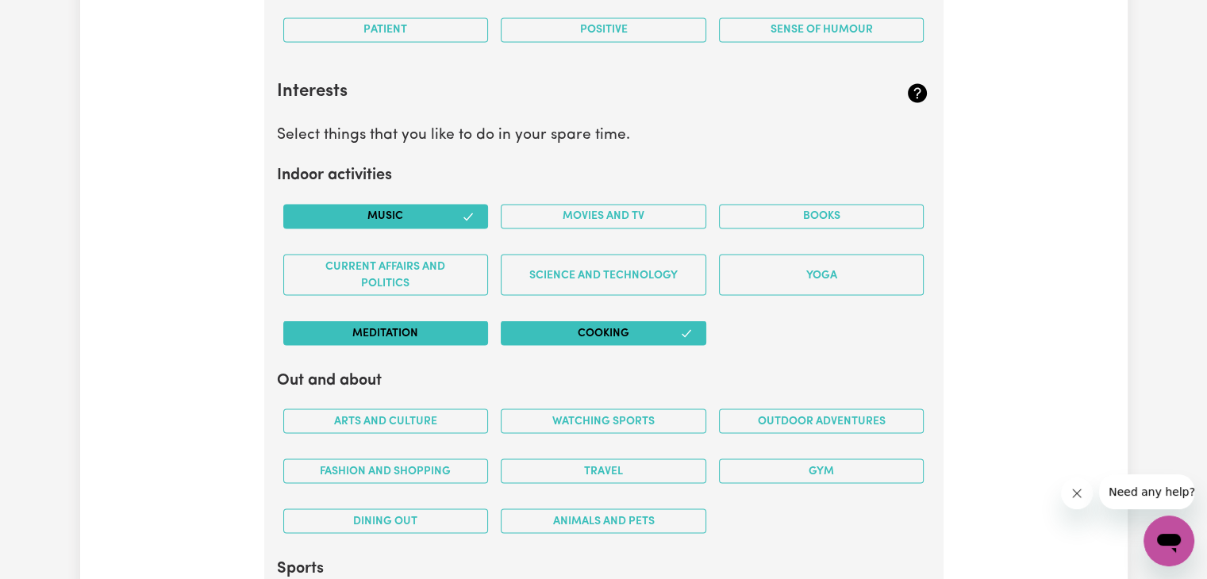
click at [410, 337] on button "Meditation" at bounding box center [386, 333] width 206 height 25
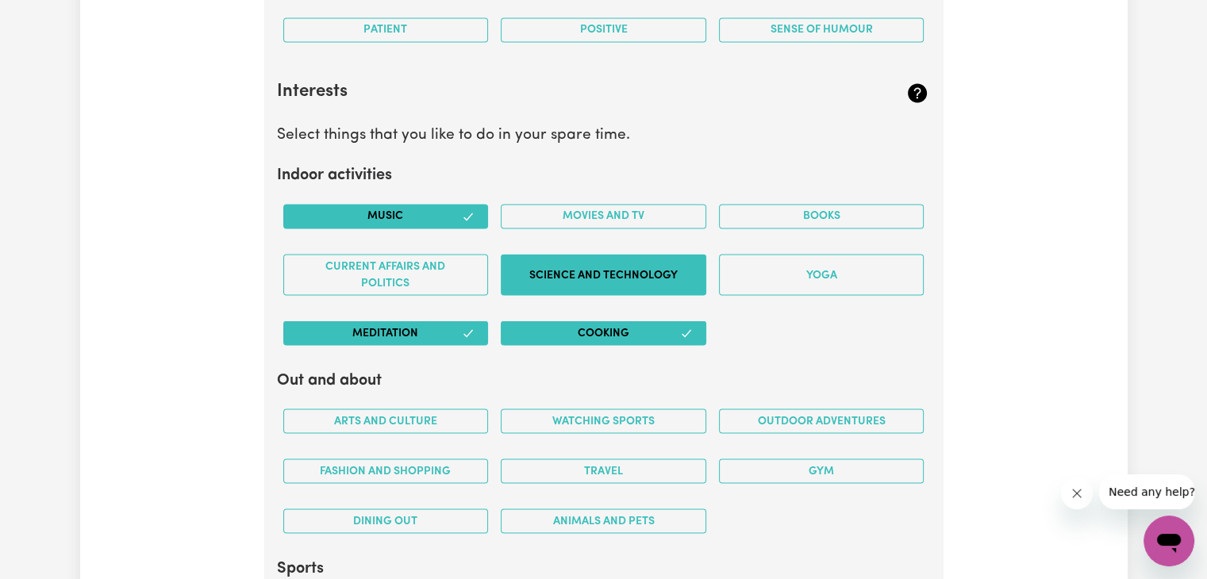
click at [600, 276] on button "Science and Technology" at bounding box center [604, 274] width 206 height 41
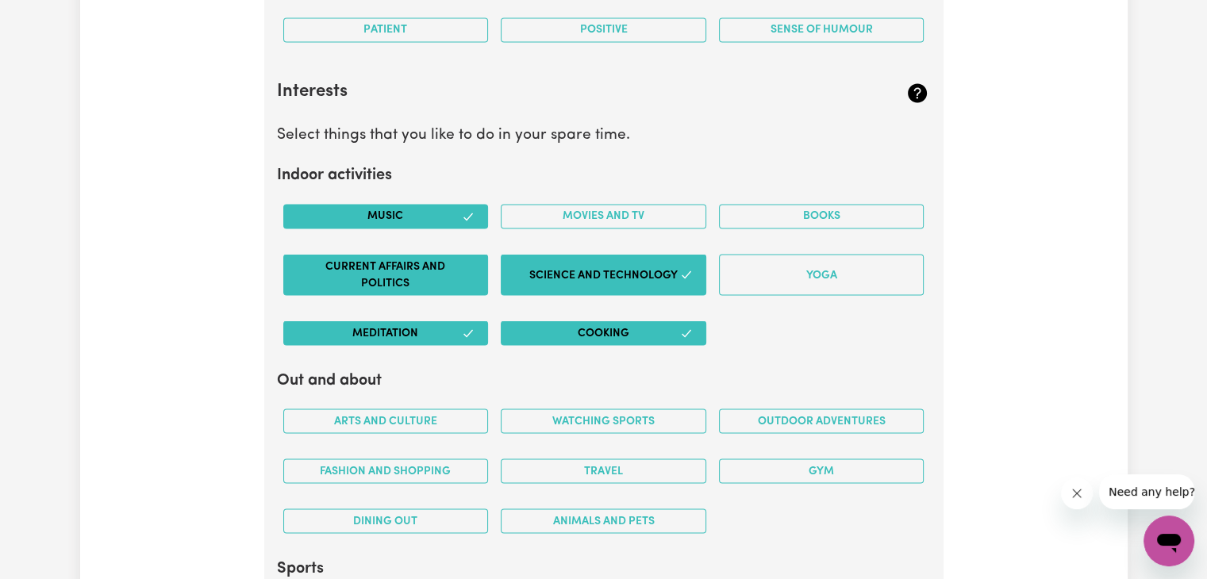
click at [456, 258] on button "Current Affairs and Politics" at bounding box center [386, 274] width 206 height 41
click at [597, 218] on button "Movies and TV" at bounding box center [604, 216] width 206 height 25
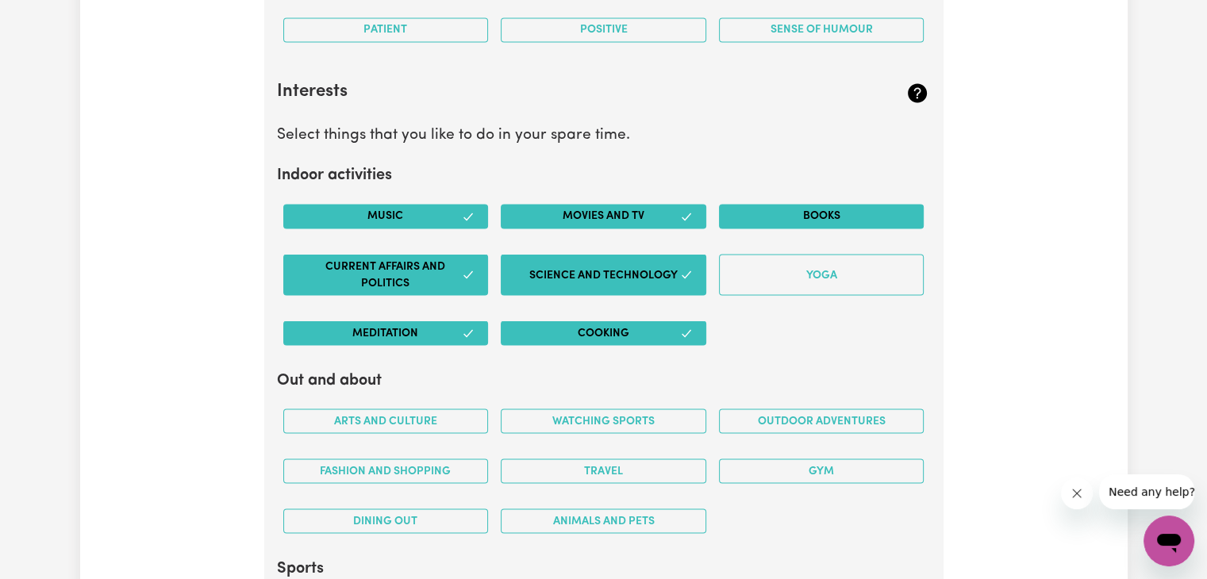
click at [749, 207] on button "Books" at bounding box center [822, 216] width 206 height 25
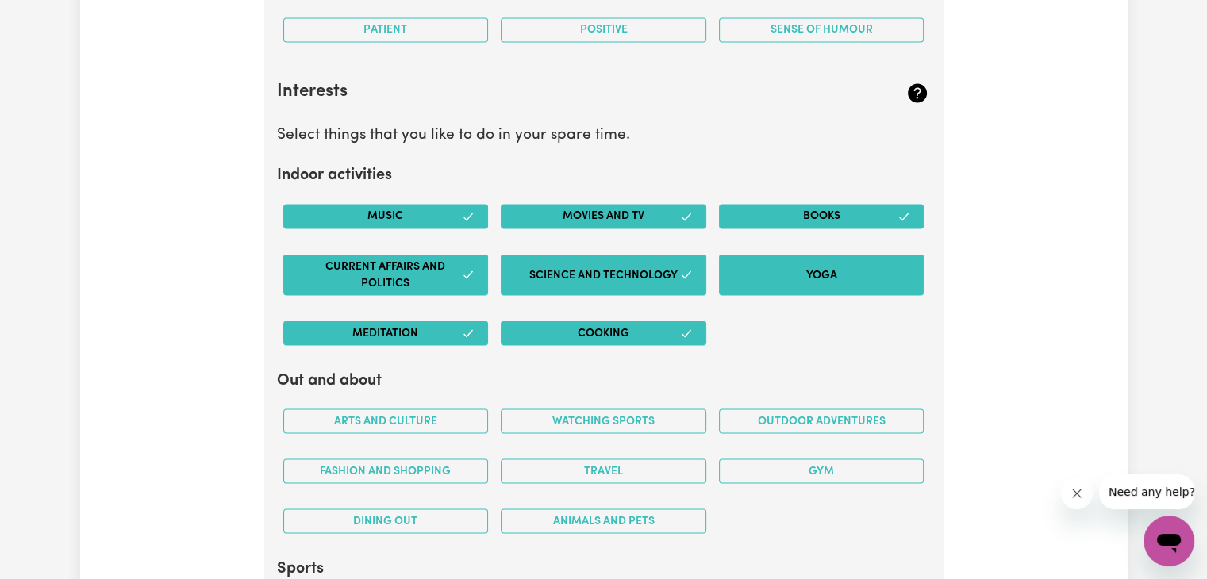
click at [768, 279] on button "Yoga" at bounding box center [822, 274] width 206 height 41
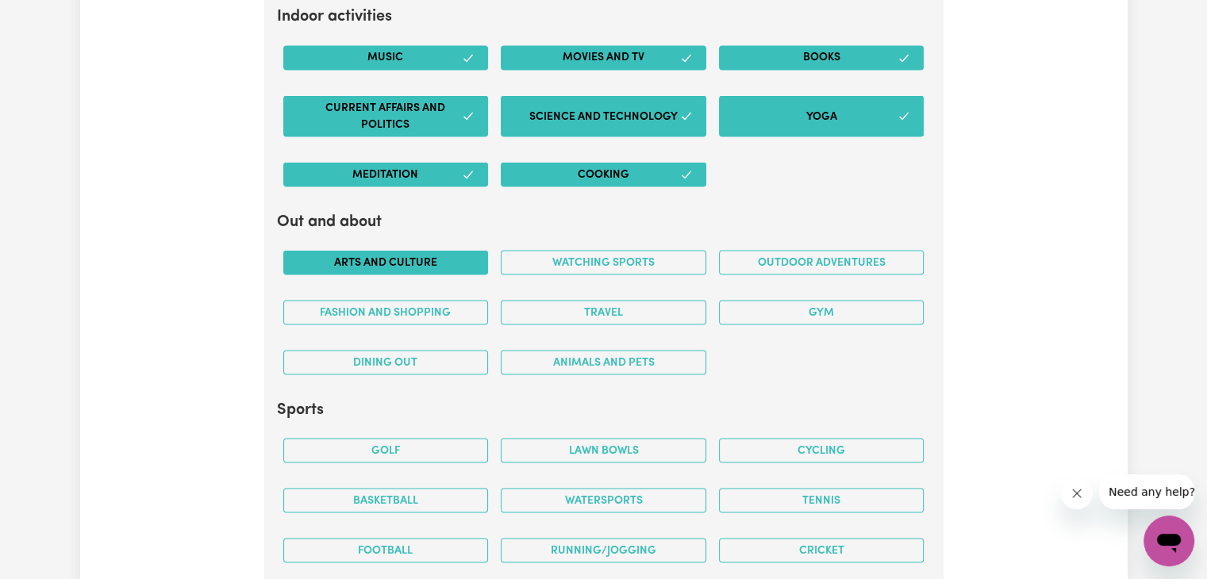
click at [454, 256] on button "Arts and Culture" at bounding box center [386, 262] width 206 height 25
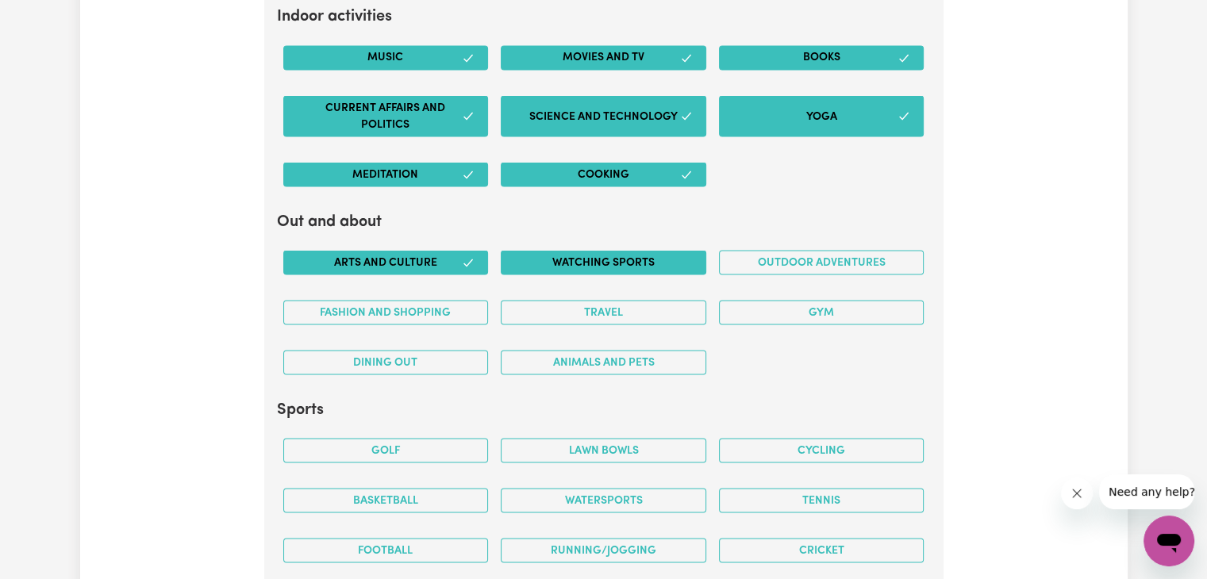
click at [587, 260] on button "Watching sports" at bounding box center [604, 262] width 206 height 25
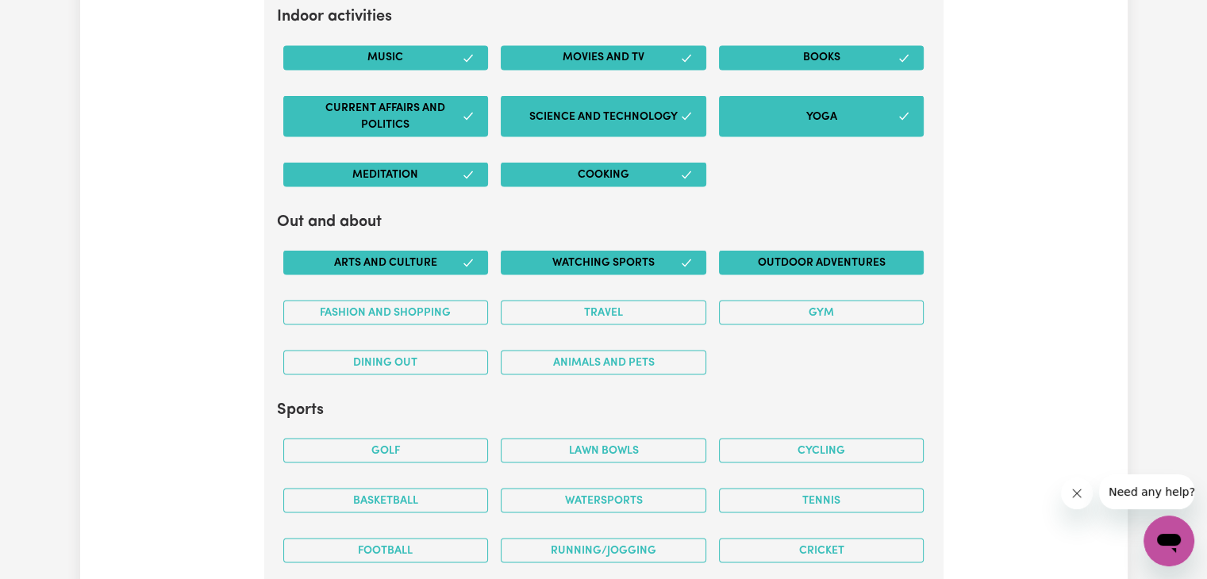
click at [812, 256] on button "Outdoor adventures" at bounding box center [822, 262] width 206 height 25
drag, startPoint x: 442, startPoint y: 306, endPoint x: 595, endPoint y: 316, distance: 153.5
click at [443, 306] on button "Fashion and shopping" at bounding box center [386, 312] width 206 height 25
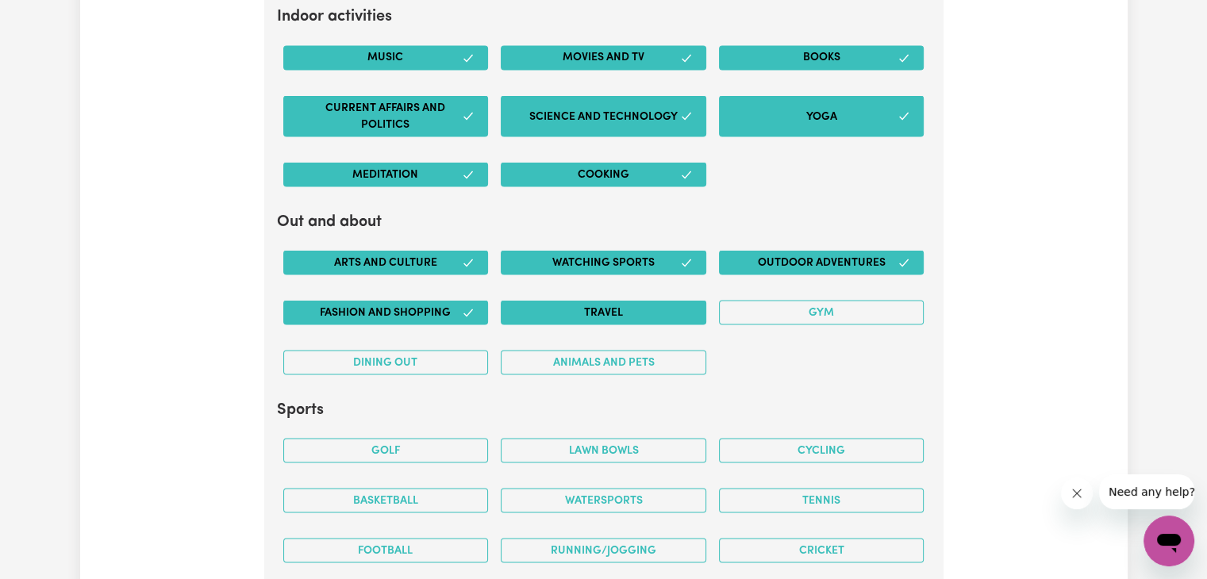
click at [614, 313] on button "Travel" at bounding box center [604, 312] width 206 height 25
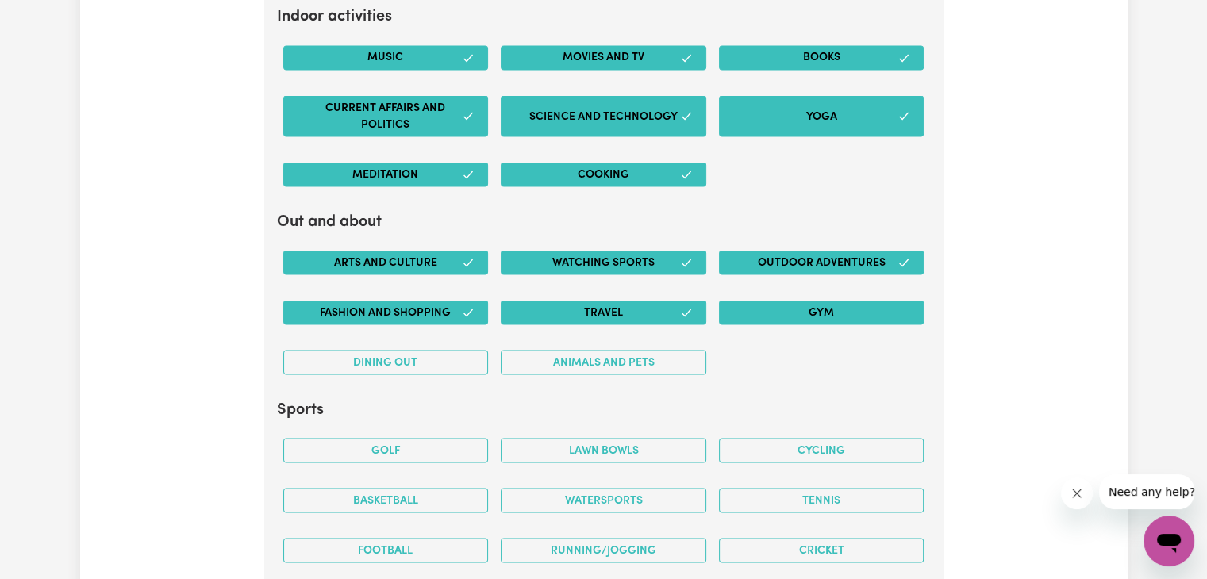
click at [773, 309] on button "Gym" at bounding box center [822, 312] width 206 height 25
click at [432, 354] on button "Dining out" at bounding box center [386, 362] width 206 height 25
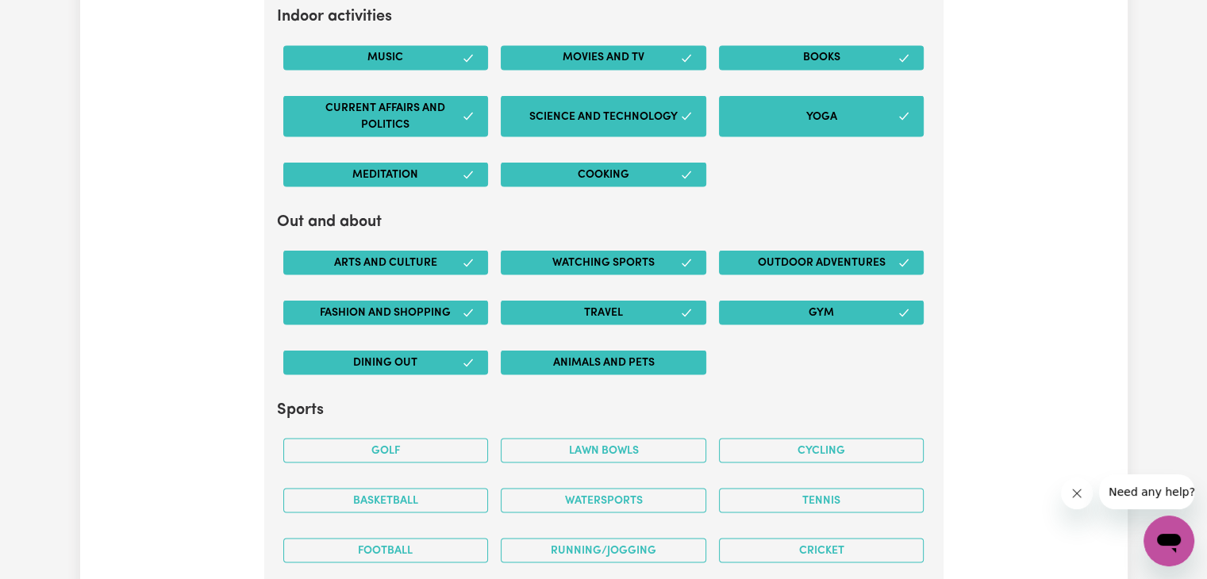
click at [565, 361] on button "Animals and pets" at bounding box center [604, 362] width 206 height 25
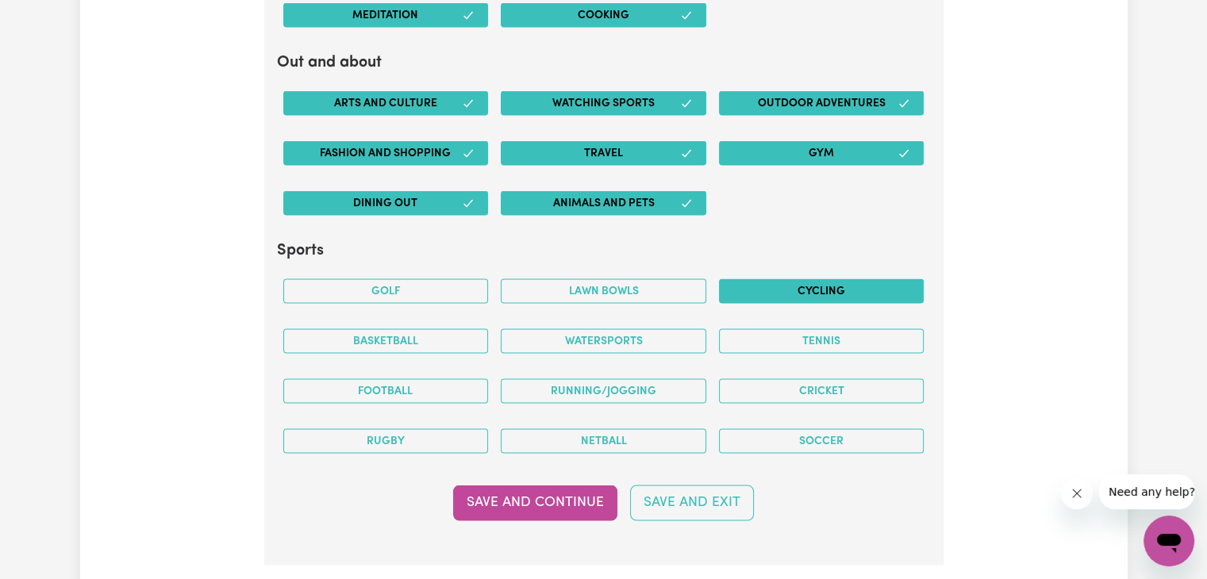
click at [779, 290] on button "Cycling" at bounding box center [822, 291] width 206 height 25
click at [387, 343] on button "Basketball" at bounding box center [386, 341] width 206 height 25
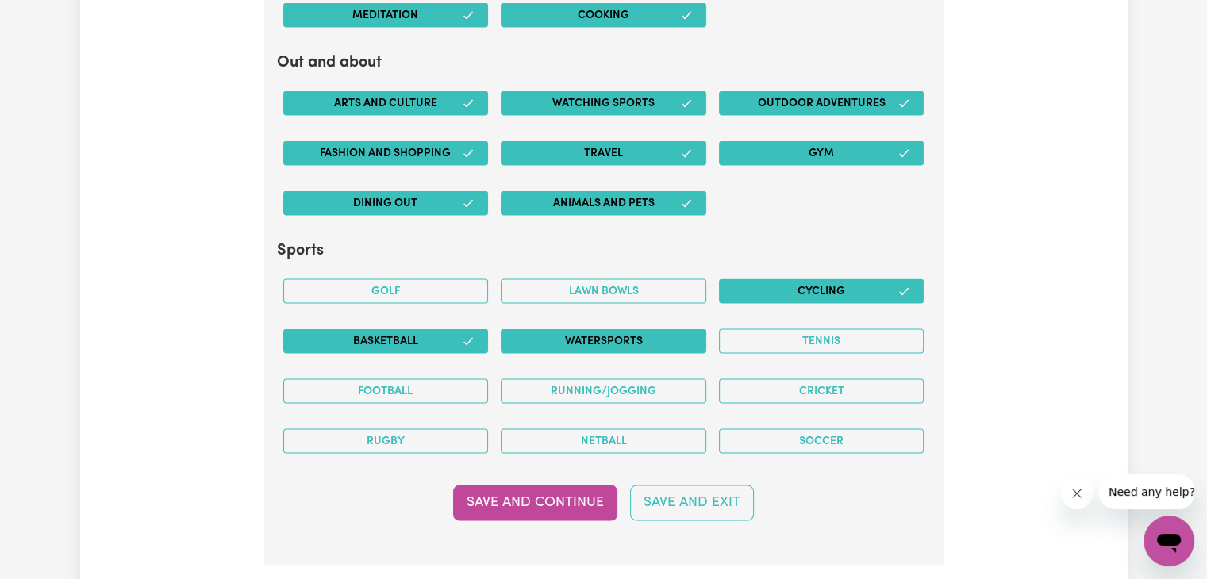
click at [622, 341] on button "Watersports" at bounding box center [604, 341] width 206 height 25
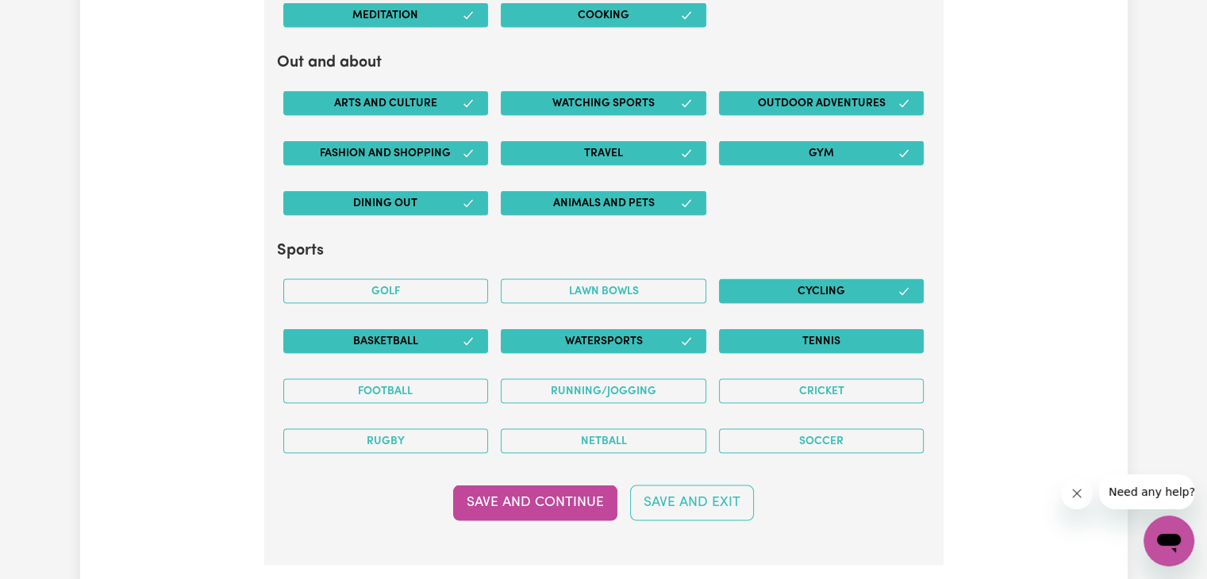
drag, startPoint x: 832, startPoint y: 335, endPoint x: 787, endPoint y: 344, distance: 46.2
click at [833, 335] on button "Tennis" at bounding box center [822, 341] width 206 height 25
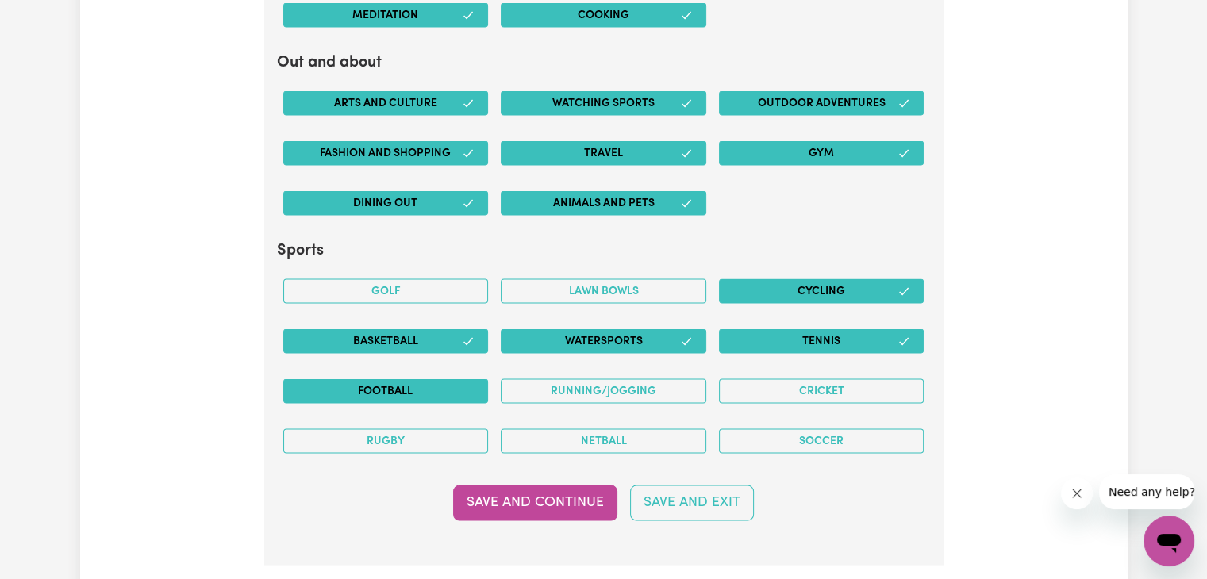
click at [447, 383] on button "Football" at bounding box center [386, 391] width 206 height 25
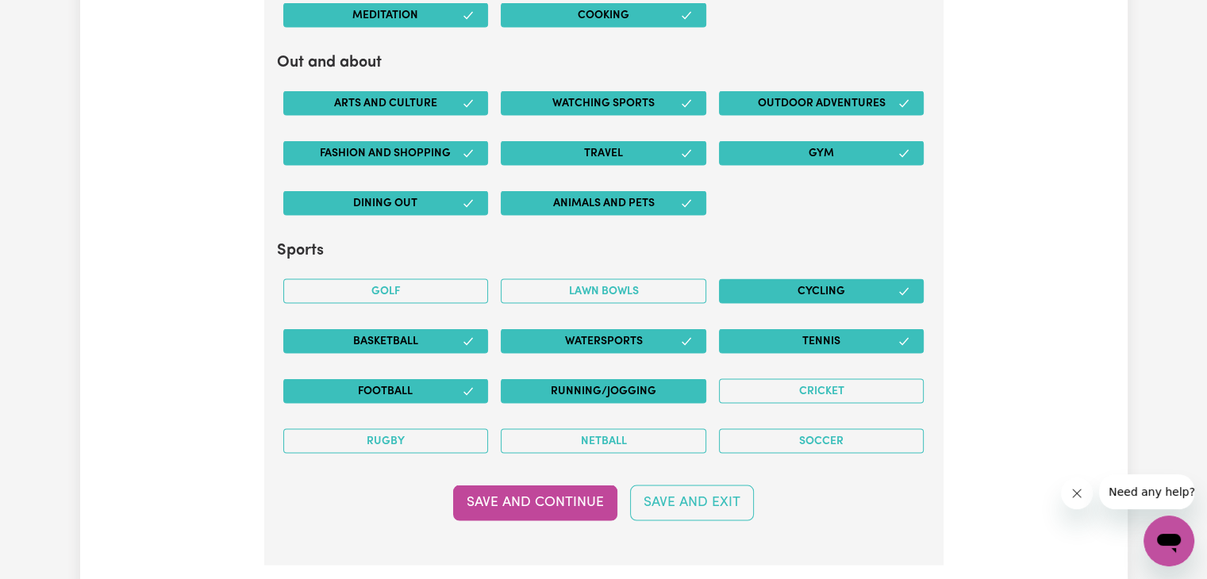
click at [578, 384] on button "Running/Jogging" at bounding box center [604, 391] width 206 height 25
click at [809, 379] on button "Cricket" at bounding box center [822, 391] width 206 height 25
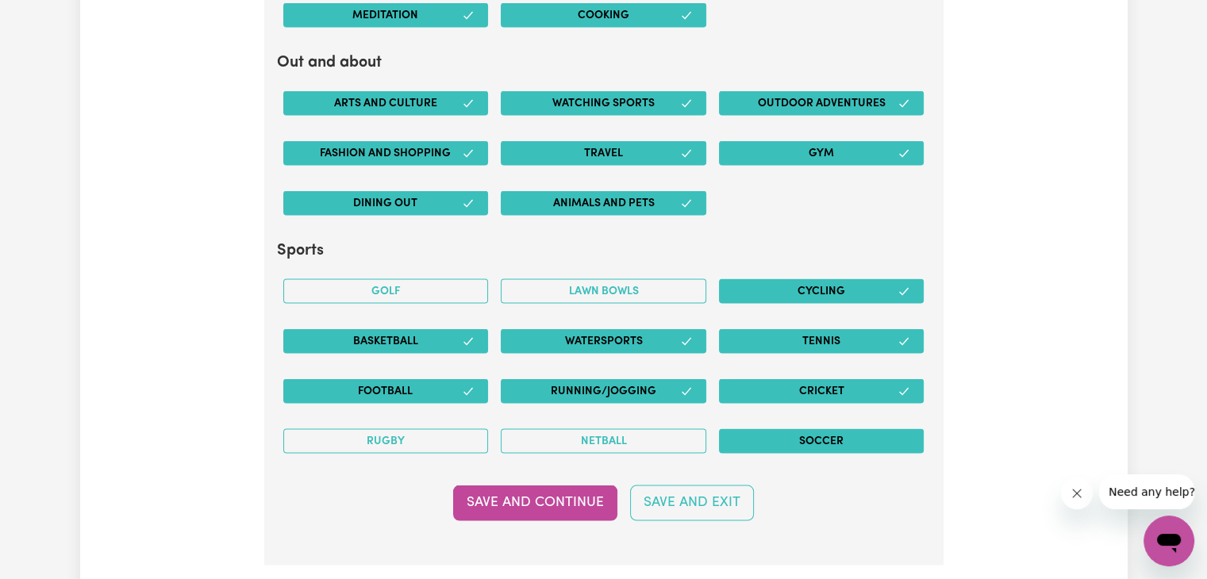
click at [838, 435] on button "Soccer" at bounding box center [822, 441] width 206 height 25
click at [595, 502] on button "Save and Continue" at bounding box center [535, 503] width 164 height 35
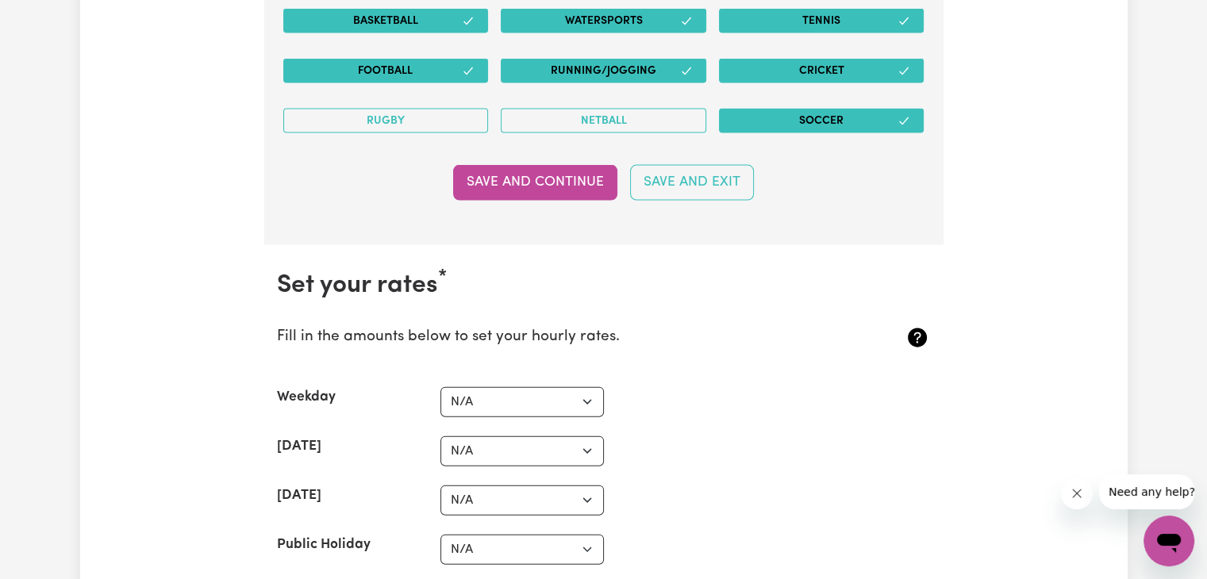
scroll to position [3505, 0]
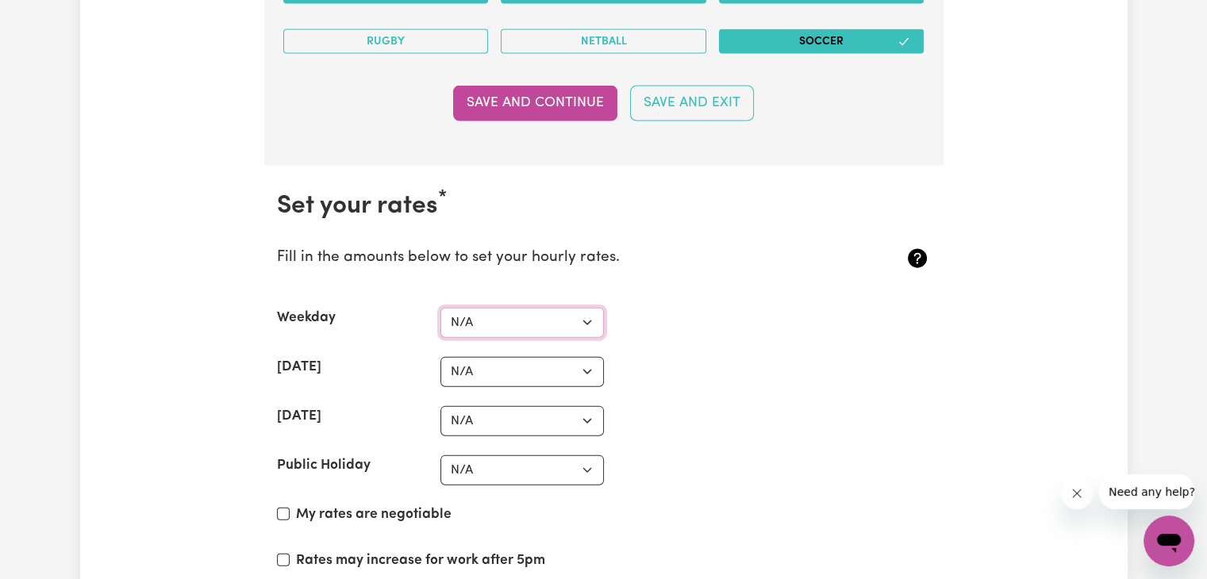
click at [532, 319] on select "N/A $37 $38 $39 $40 $41 $42 $43 $44 $45 $46 $47 $48 $49 $50 $51 $52 $53 $54 $55…" at bounding box center [521, 323] width 163 height 30
click at [283, 308] on label "Weekday" at bounding box center [306, 318] width 59 height 21
click at [440, 308] on select "N/A $37 $38 $39 $40 $41 $42 $43 $44 $45 $46 $47 $48 $49 $50 $51 $52 $53 $54 $55…" at bounding box center [521, 323] width 163 height 30
click at [496, 319] on select "N/A $37 $38 $39 $40 $41 $42 $43 $44 $45 $46 $47 $48 $49 $50 $51 $52 $53 $54 $55…" at bounding box center [521, 323] width 163 height 30
click at [440, 308] on select "N/A $37 $38 $39 $40 $41 $42 $43 $44 $45 $46 $47 $48 $49 $50 $51 $52 $53 $54 $55…" at bounding box center [521, 323] width 163 height 30
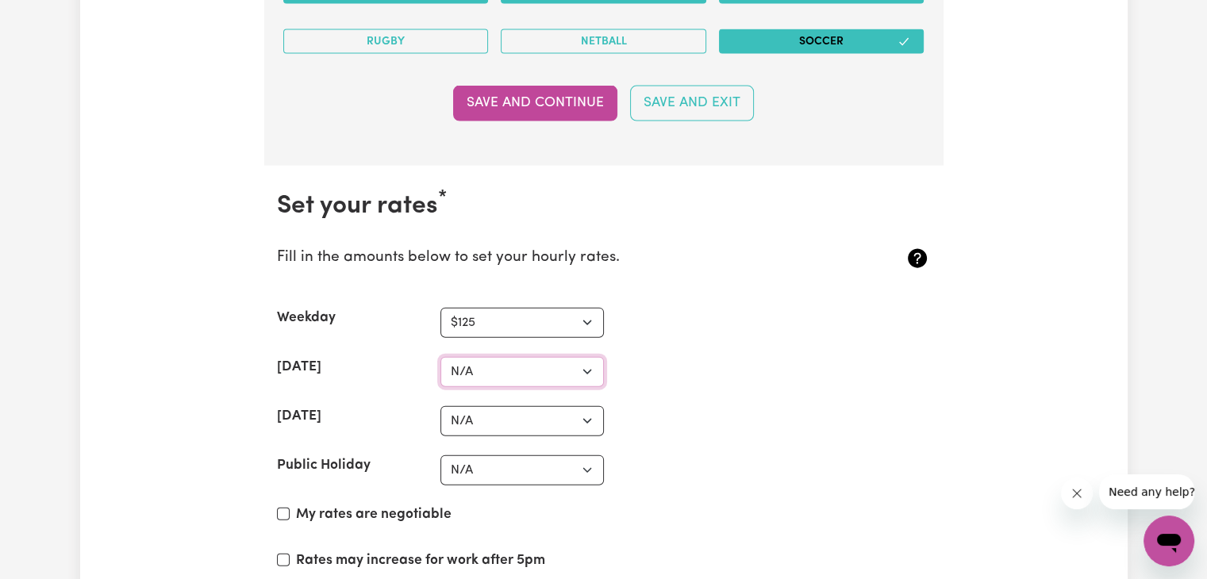
click at [496, 372] on select "N/A $37 $38 $39 $40 $41 $42 $43 $44 $45 $46 $47 $48 $49 $50 $51 $52 $53 $54 $55…" at bounding box center [521, 372] width 163 height 30
click at [362, 290] on section "Set your rates * Fill in the amounts below to set your hourly rates. Weekday N/…" at bounding box center [603, 445] width 679 height 558
click at [475, 321] on select "N/A $37 $38 $39 $40 $41 $42 $43 $44 $45 $46 $47 $48 $49 $50 $51 $52 $53 $54 $55…" at bounding box center [521, 323] width 163 height 30
select select "100"
click at [440, 308] on select "N/A $37 $38 $39 $40 $41 $42 $43 $44 $45 $46 $47 $48 $49 $50 $51 $52 $53 $54 $55…" at bounding box center [521, 323] width 163 height 30
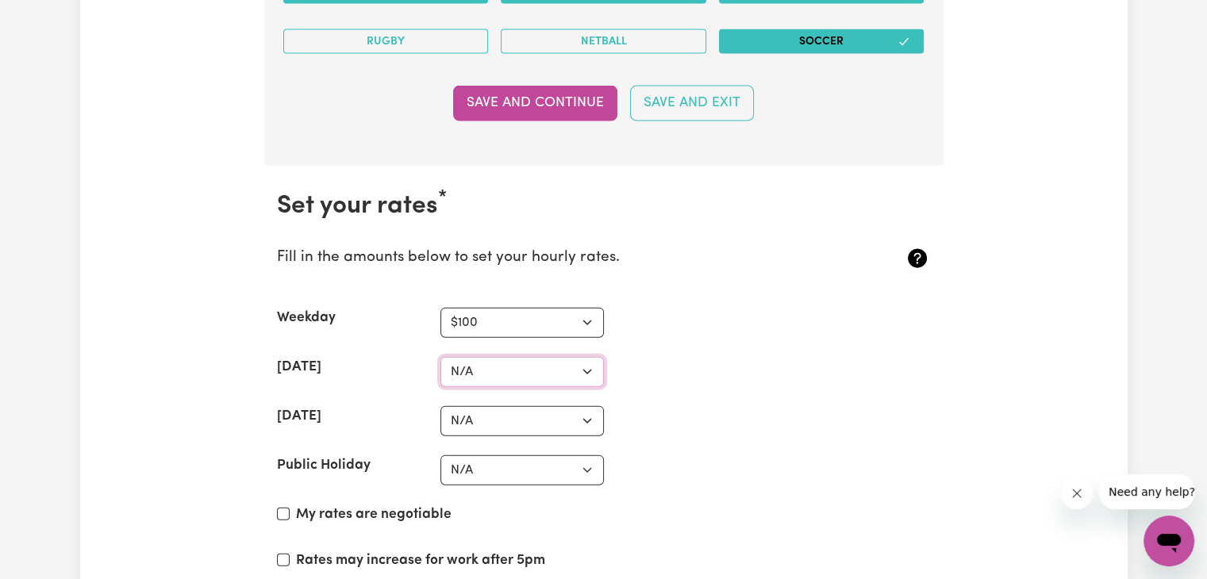
click at [476, 366] on select "N/A $37 $38 $39 $40 $41 $42 $43 $44 $45 $46 $47 $48 $49 $50 $51 $52 $53 $54 $55…" at bounding box center [521, 372] width 163 height 30
select select "150"
click at [440, 357] on select "N/A $37 $38 $39 $40 $41 $42 $43 $44 $45 $46 $47 $48 $49 $50 $51 $52 $53 $54 $55…" at bounding box center [521, 372] width 163 height 30
click at [475, 410] on select "N/A $37 $38 $39 $40 $41 $42 $43 $44 $45 $46 $47 $48 $49 $50 $51 $52 $53 $54 $55…" at bounding box center [521, 421] width 163 height 30
select select "162"
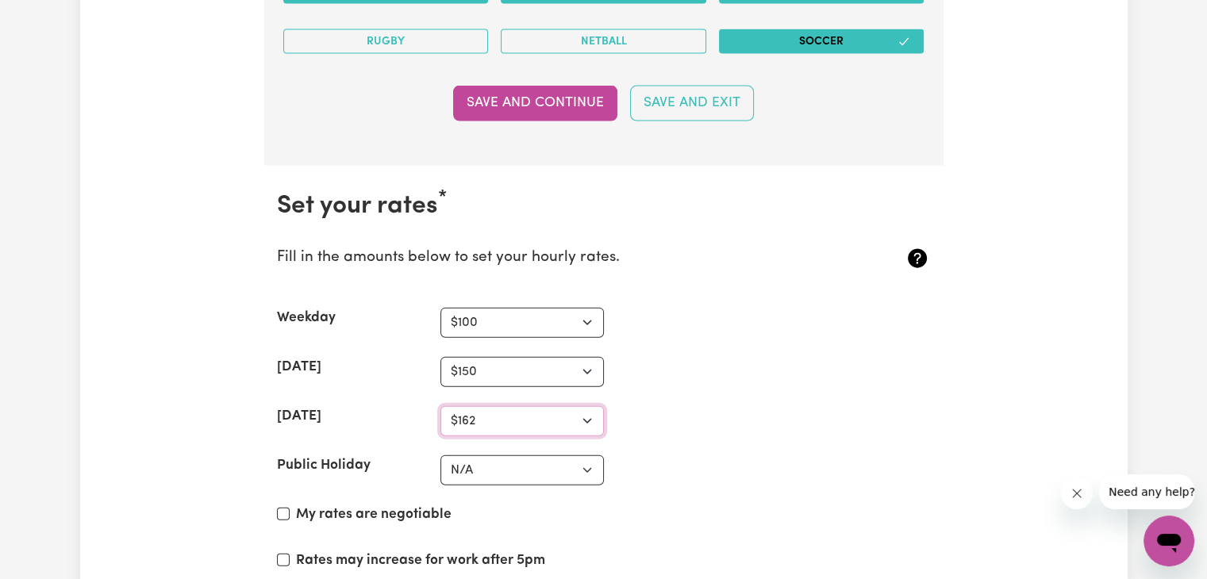
click at [440, 406] on select "N/A $37 $38 $39 $40 $41 $42 $43 $44 $45 $46 $47 $48 $49 $50 $51 $52 $53 $54 $55…" at bounding box center [521, 421] width 163 height 30
click at [506, 467] on select "N/A $37 $38 $39 $40 $41 $42 $43 $44 $45 $46 $47 $48 $49 $50 $51 $52 $53 $54 $55…" at bounding box center [521, 471] width 163 height 30
select select "162"
click at [440, 456] on select "N/A $37 $38 $39 $40 $41 $42 $43 $44 $45 $46 $47 $48 $49 $50 $51 $52 $53 $54 $55…" at bounding box center [521, 471] width 163 height 30
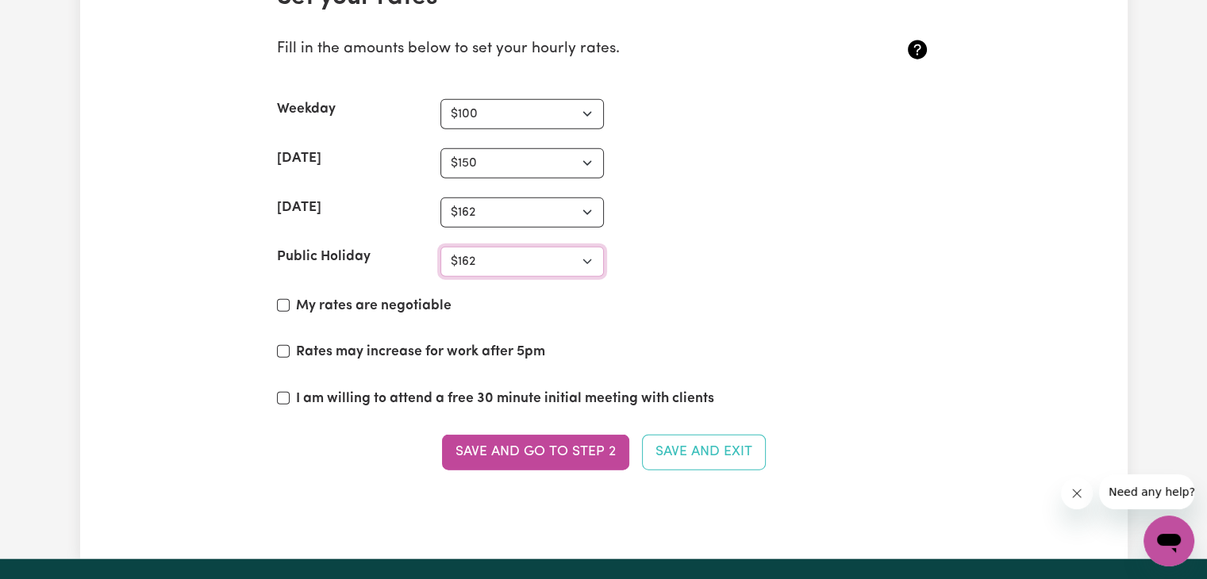
scroll to position [3663, 0]
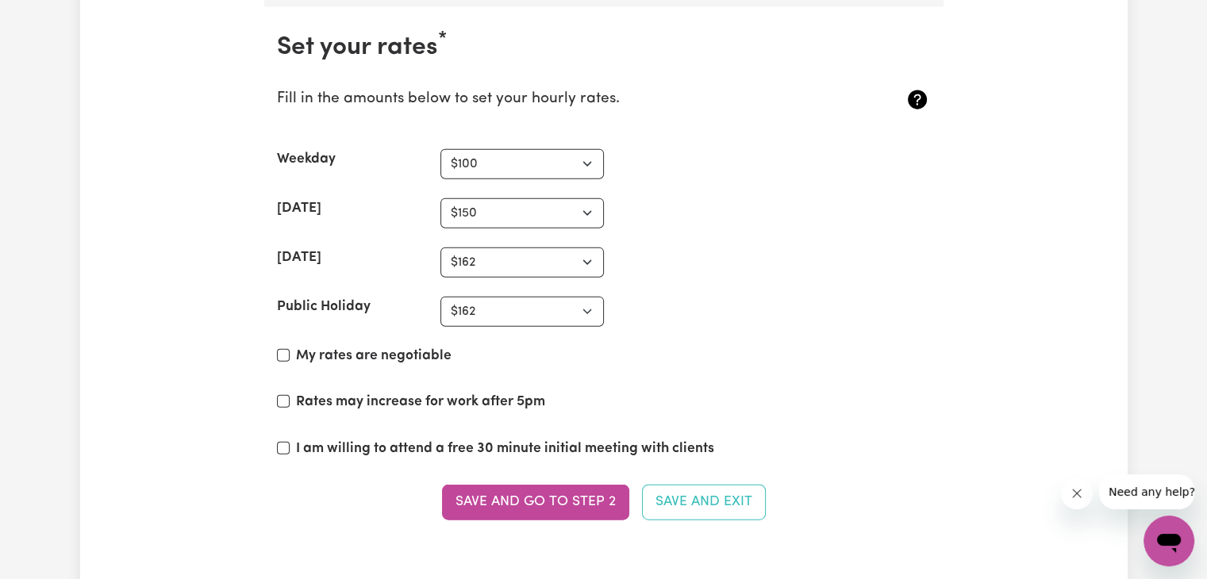
click at [390, 351] on label "My rates are negotiable" at bounding box center [374, 356] width 156 height 21
click at [290, 351] on input "My rates are negotiable" at bounding box center [283, 355] width 13 height 13
checkbox input "true"
click at [409, 394] on label "Rates may increase for work after 5pm" at bounding box center [420, 402] width 249 height 21
click at [290, 395] on input "Rates may increase for work after 5pm" at bounding box center [283, 401] width 13 height 13
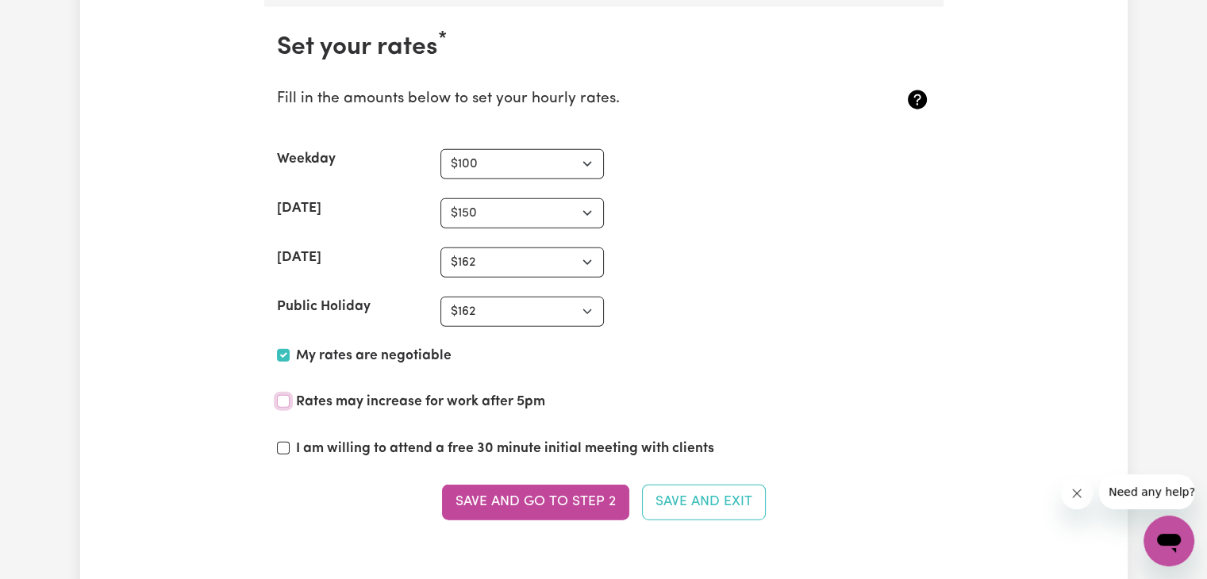
checkbox input "true"
click at [456, 444] on label "I am willing to attend a free 30 minute initial meeting with clients" at bounding box center [505, 449] width 418 height 21
click at [290, 444] on input "I am willing to attend a free 30 minute initial meeting with clients" at bounding box center [283, 448] width 13 height 13
checkbox input "true"
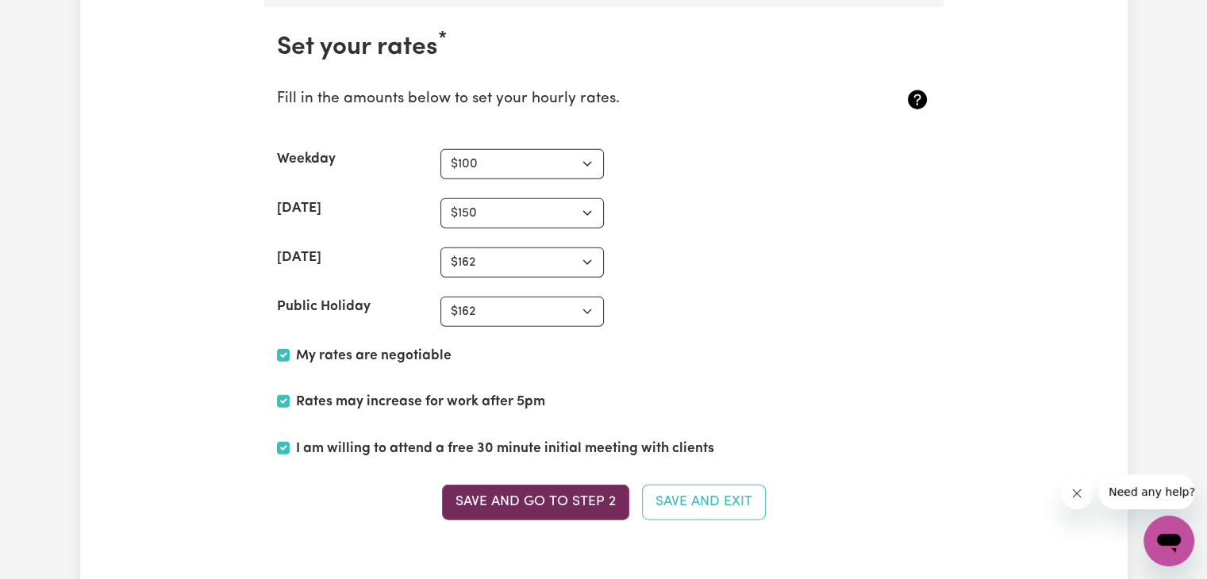
click at [494, 487] on button "Save and go to Step 2" at bounding box center [535, 502] width 187 height 35
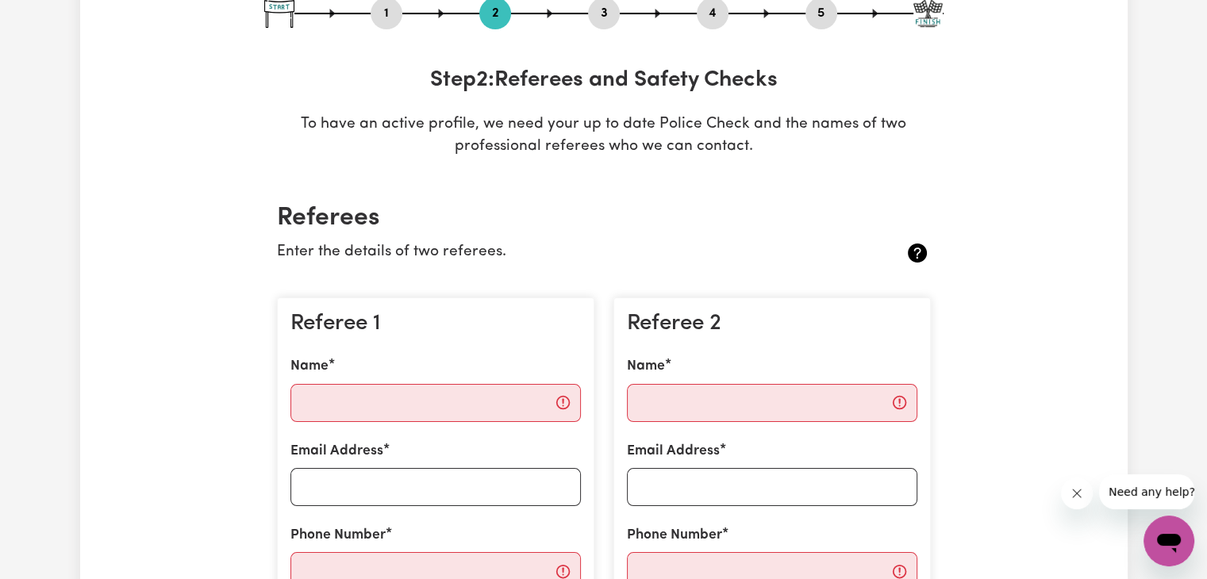
scroll to position [0, 0]
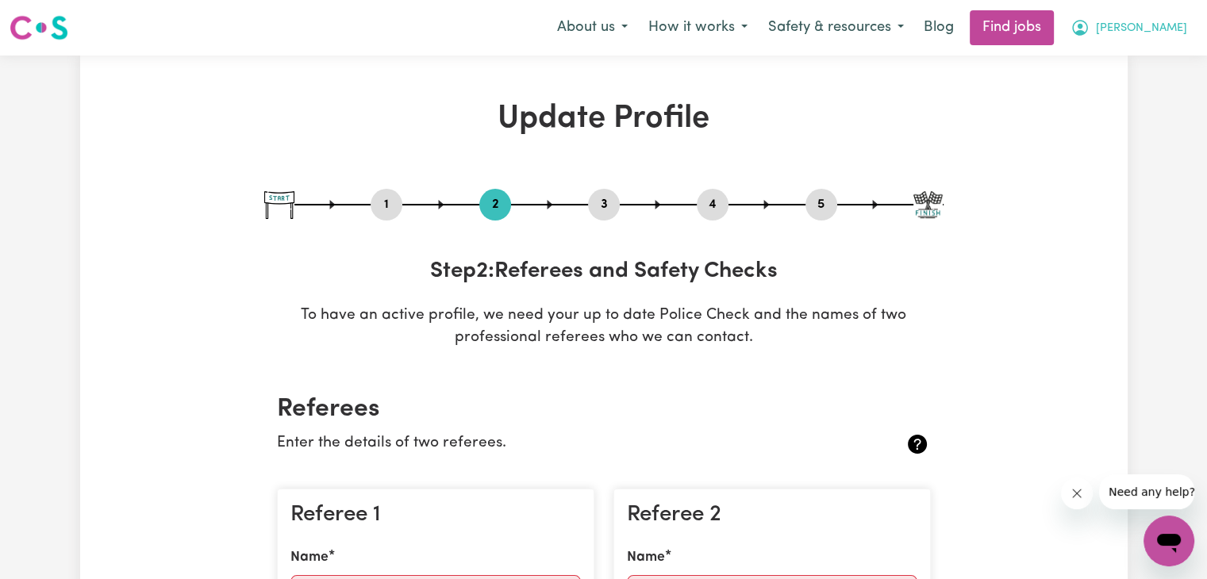
click at [1171, 20] on span "Amrit Pal" at bounding box center [1141, 28] width 91 height 17
click at [1139, 67] on link "My Account" at bounding box center [1133, 62] width 125 height 30
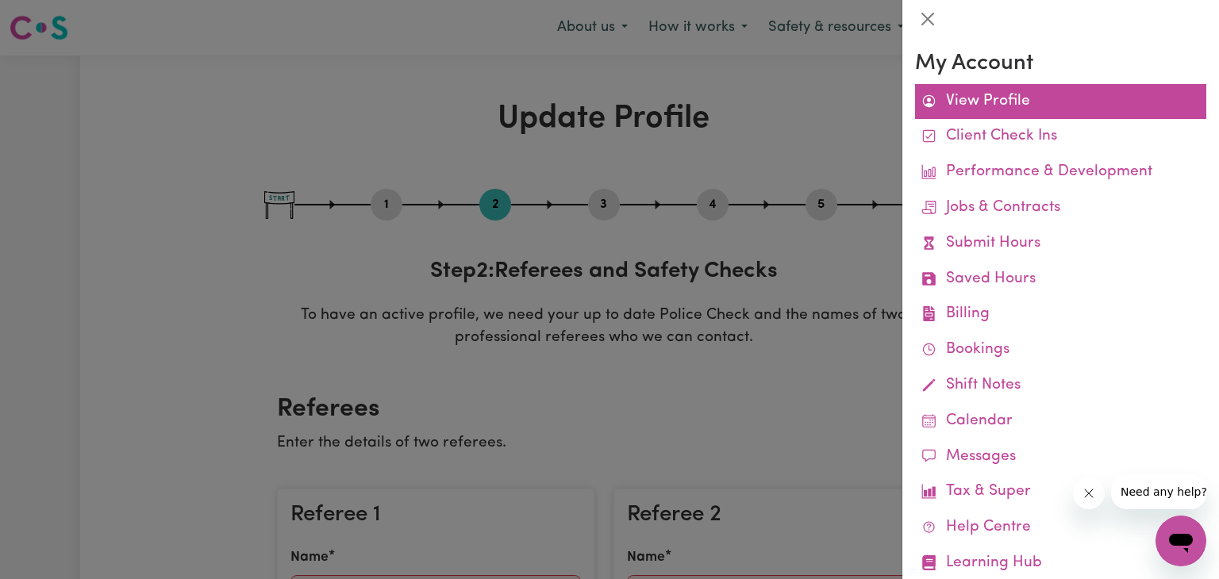
click at [960, 103] on link "View Profile" at bounding box center [1060, 102] width 291 height 36
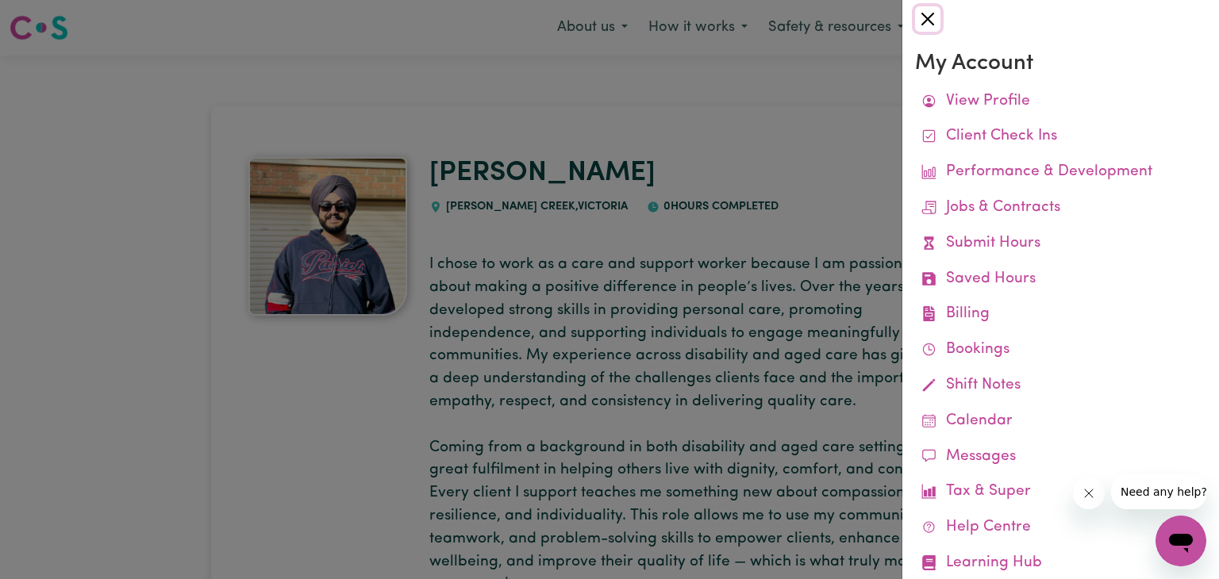
click at [922, 17] on button "Close" at bounding box center [927, 18] width 25 height 25
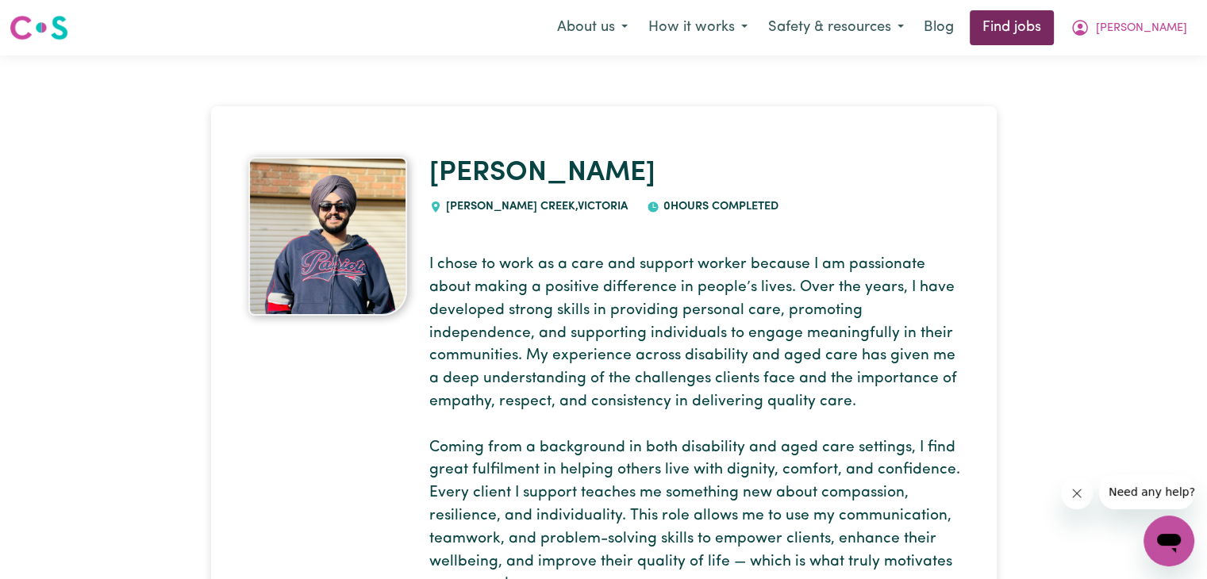
click at [1029, 33] on link "Find jobs" at bounding box center [1012, 27] width 84 height 35
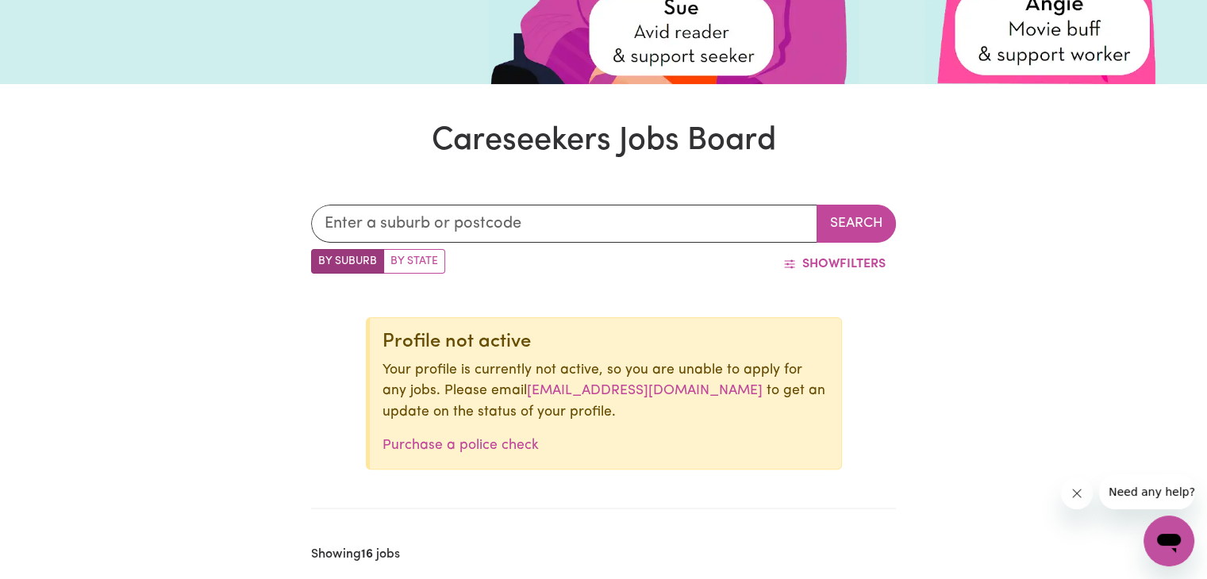
scroll to position [367, 0]
click at [637, 220] on input "text" at bounding box center [564, 225] width 506 height 38
type input "gee"
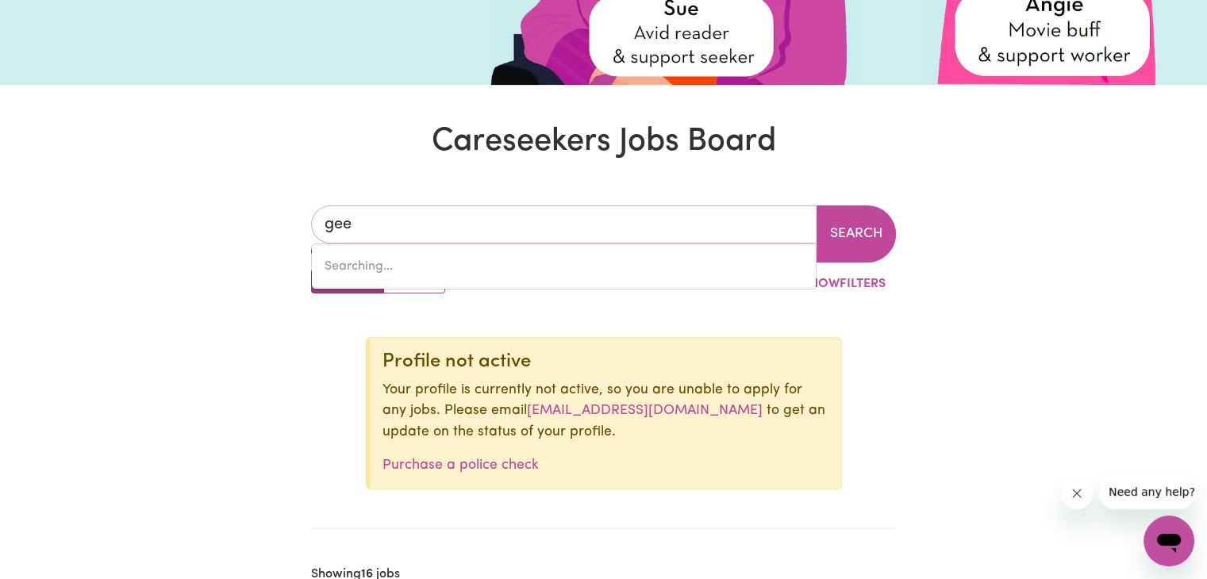
type input "geeBUNG, Queensland, 4034"
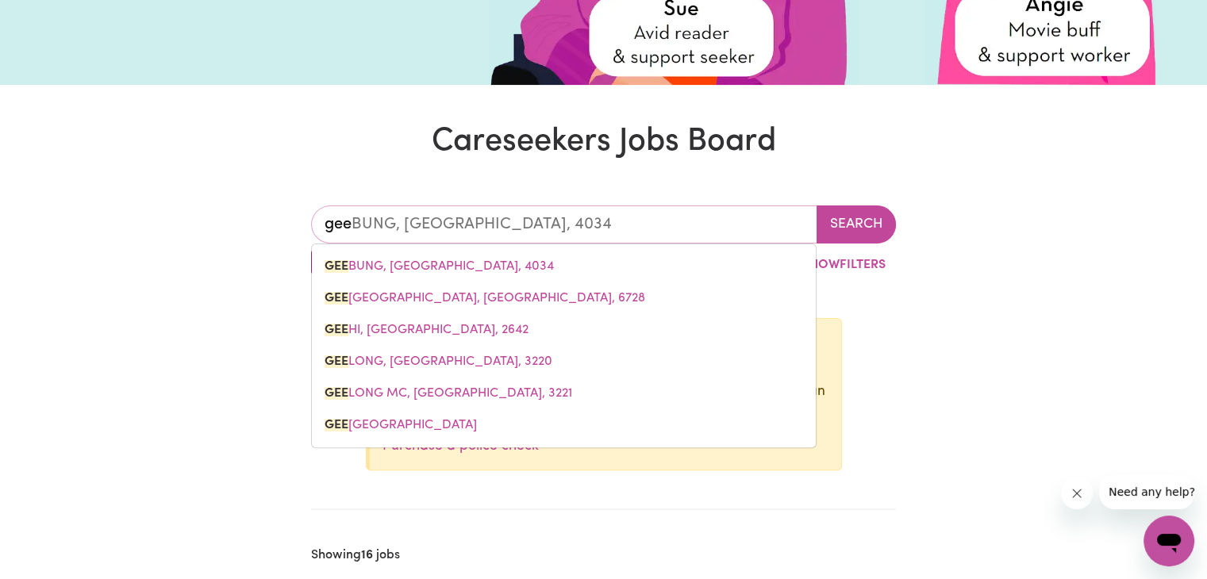
type input "geel"
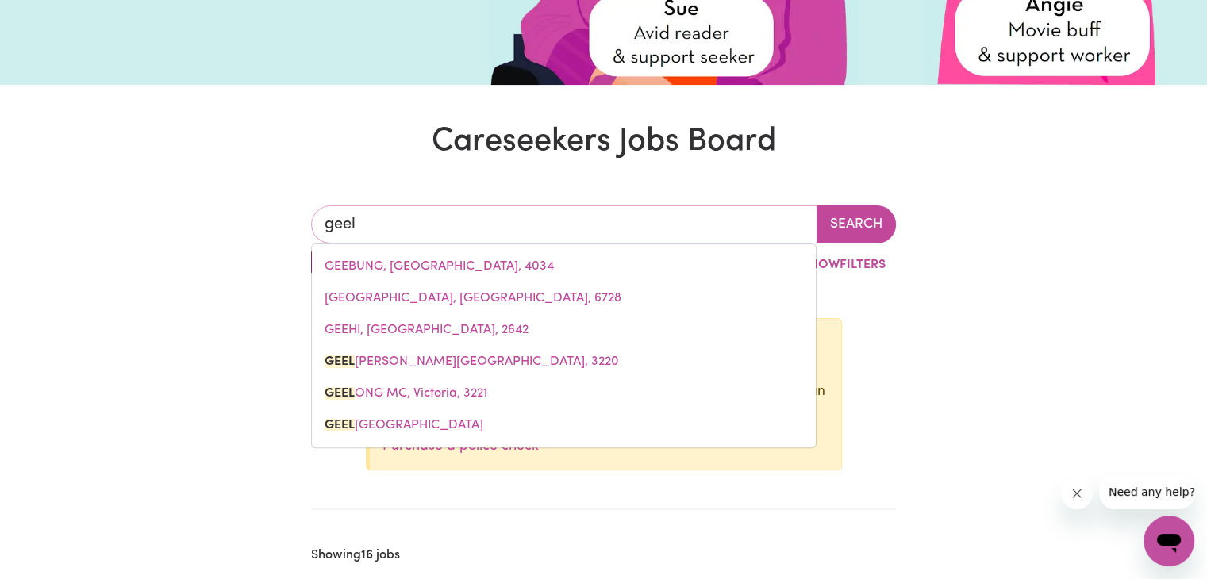
type input "geelo"
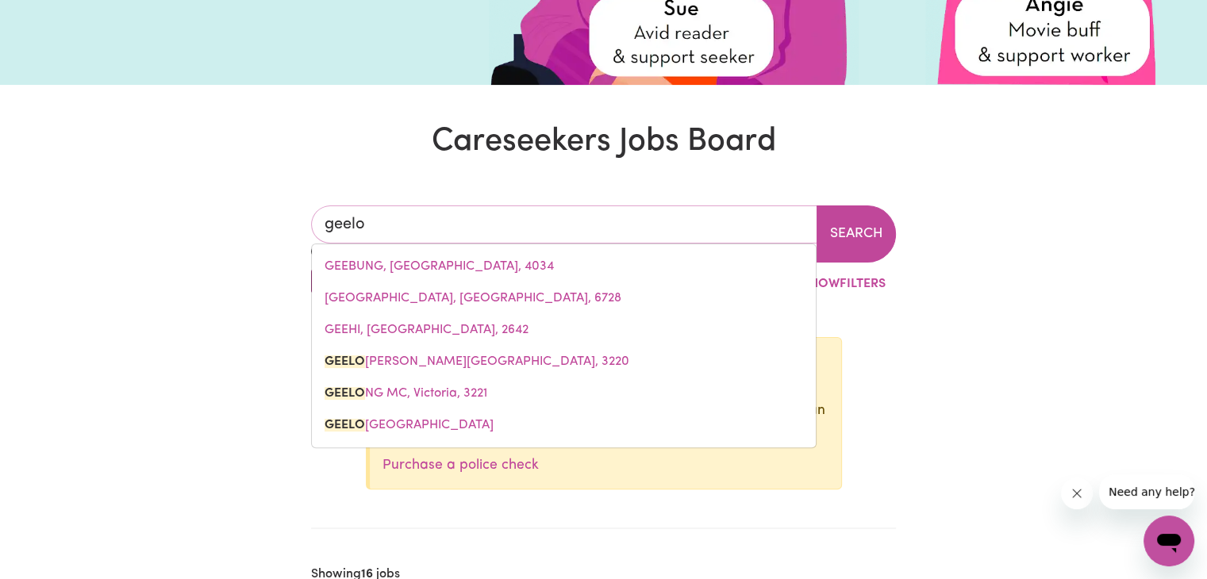
type input "geeloNG, Victoria, 3220"
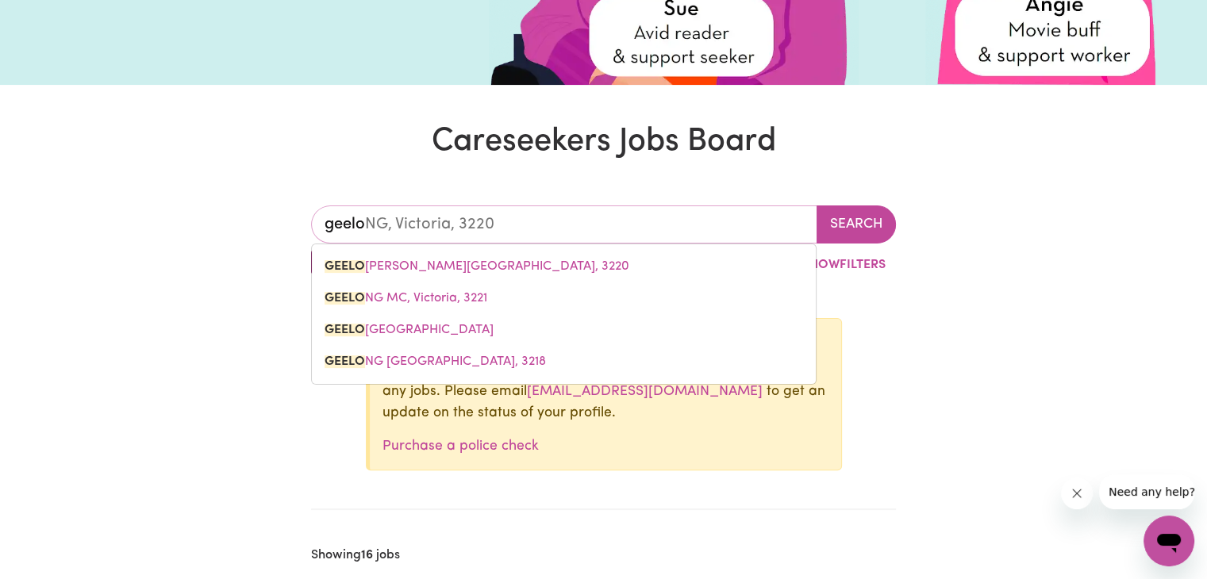
type input "geelon"
type input "geelonG, Victoria, 3220"
type input "geelong"
type input "geelong, Victoria, 3220"
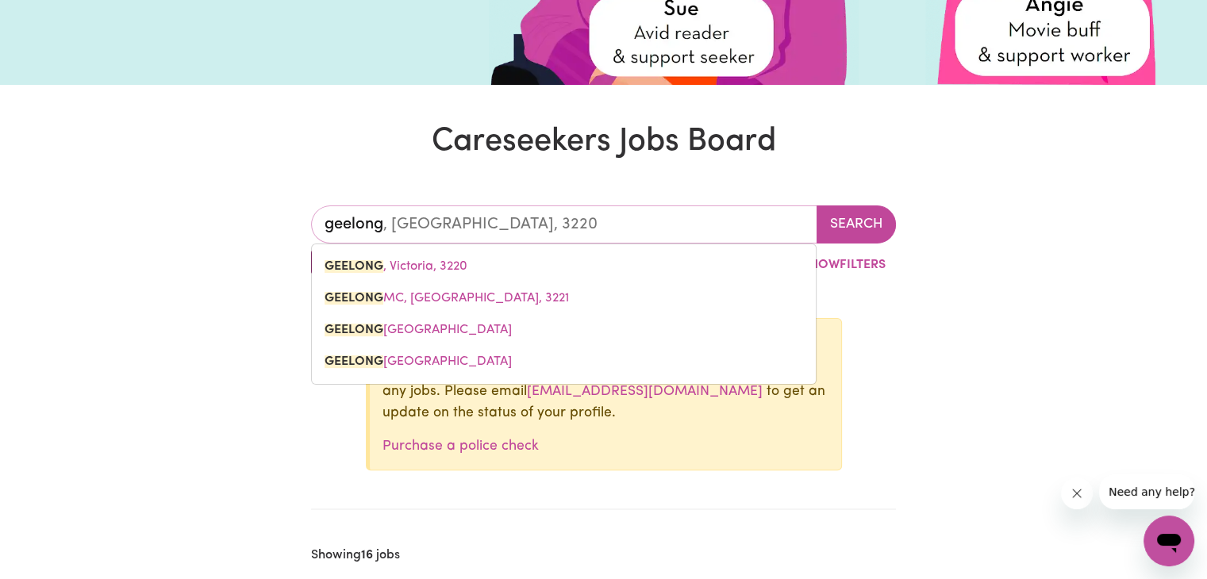
click at [594, 274] on link "GEELONG , Victoria, 3220" at bounding box center [564, 267] width 504 height 32
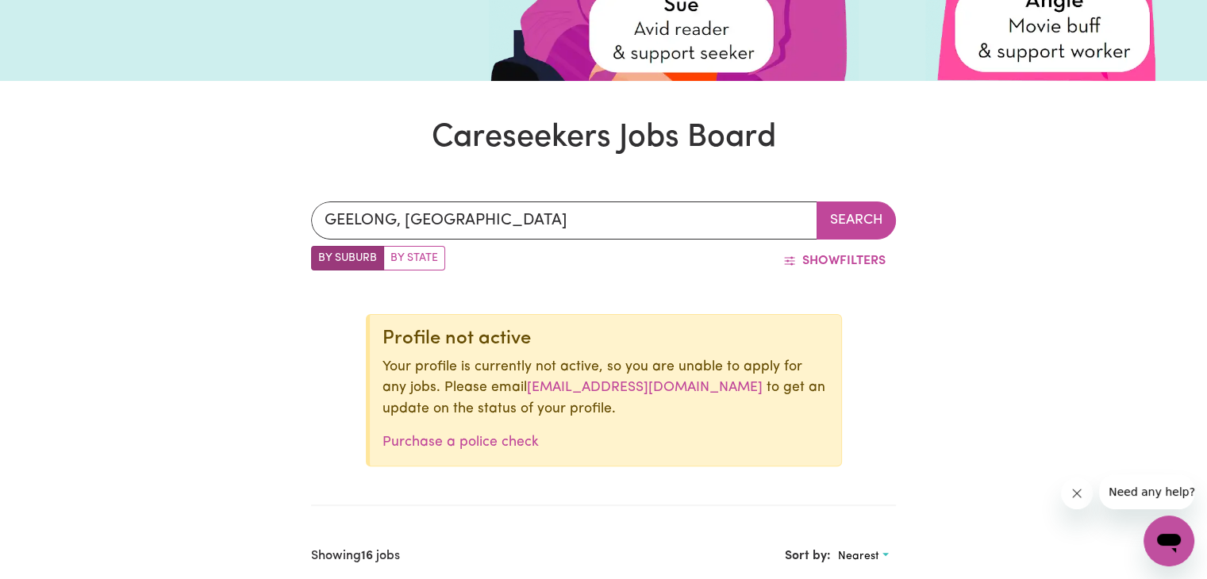
scroll to position [288, 0]
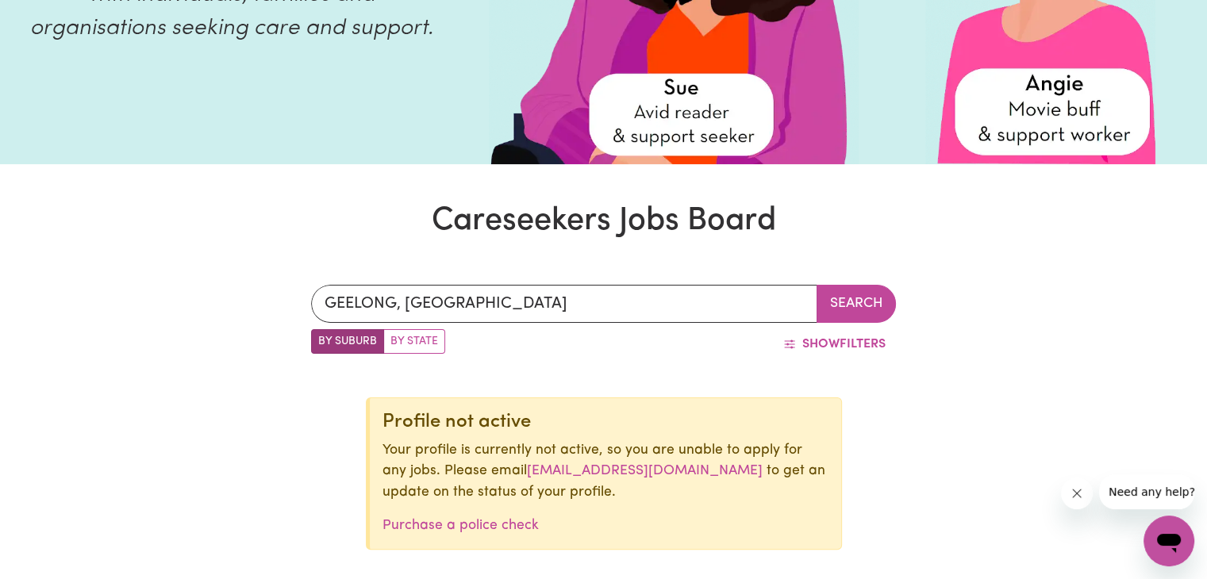
click at [845, 300] on button "Search" at bounding box center [856, 304] width 79 height 38
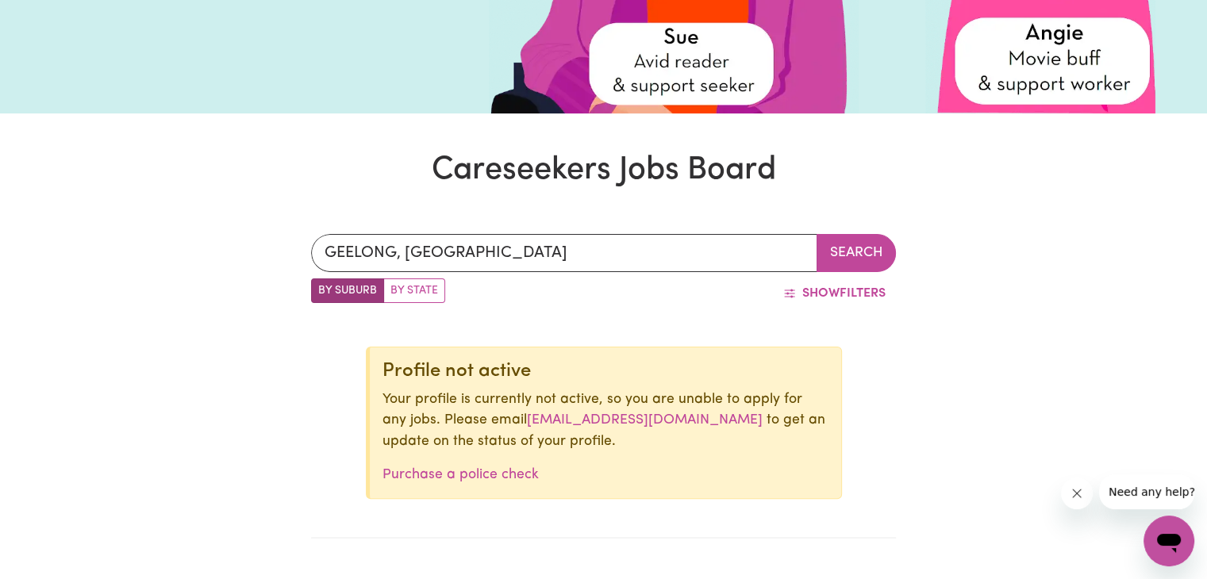
scroll to position [288, 0]
